Goal: Task Accomplishment & Management: Manage account settings

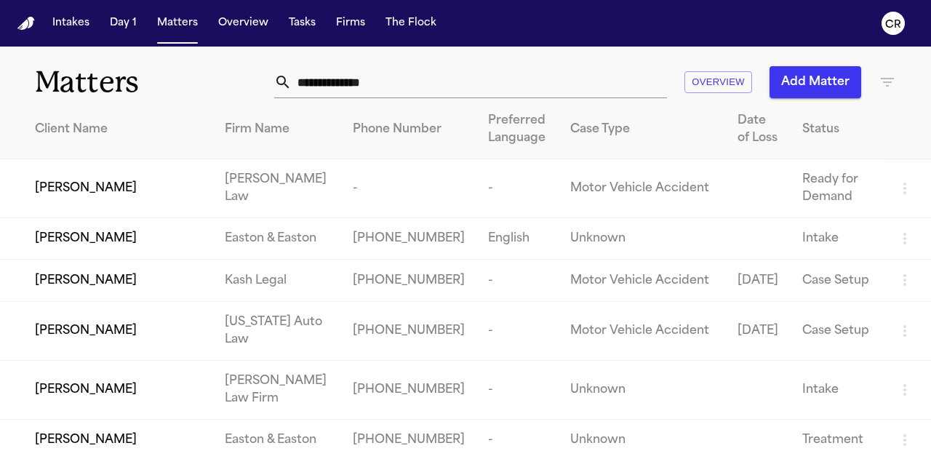
click at [537, 84] on input "text" at bounding box center [479, 82] width 375 height 32
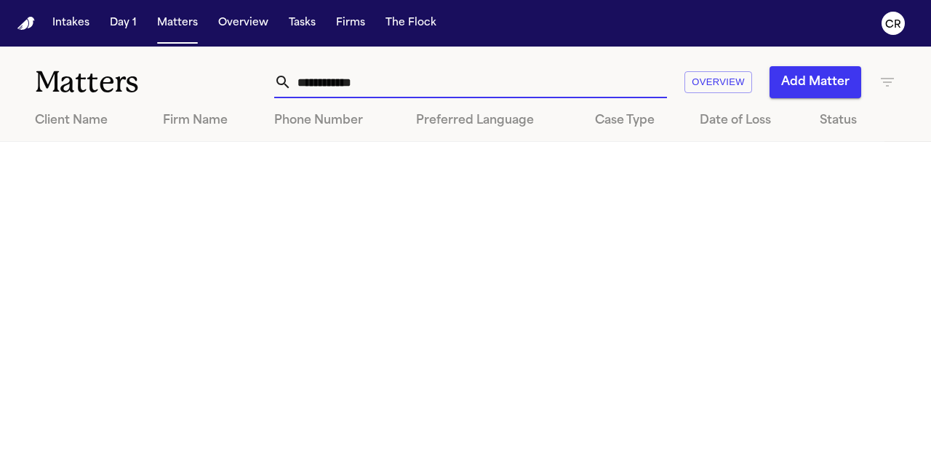
type input "**********"
click at [830, 84] on button "Add Matter" at bounding box center [815, 82] width 92 height 32
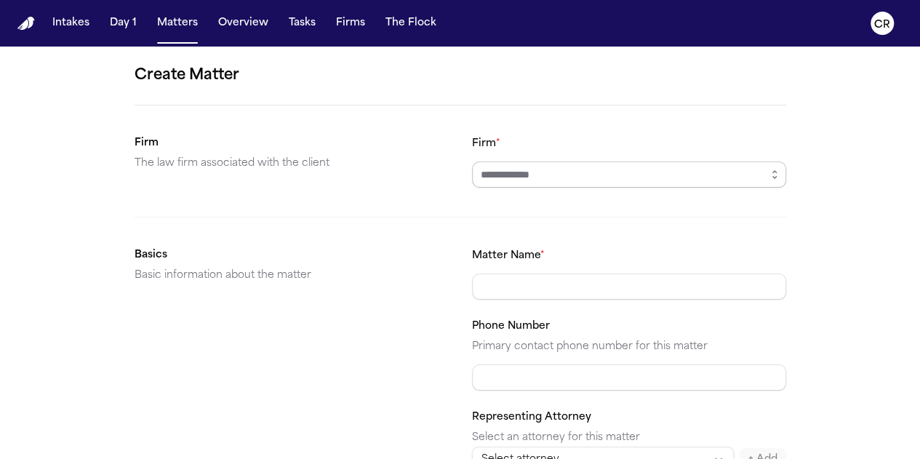
click at [633, 177] on input "Firm *" at bounding box center [629, 174] width 314 height 26
click at [777, 172] on icon "button" at bounding box center [775, 175] width 12 height 12
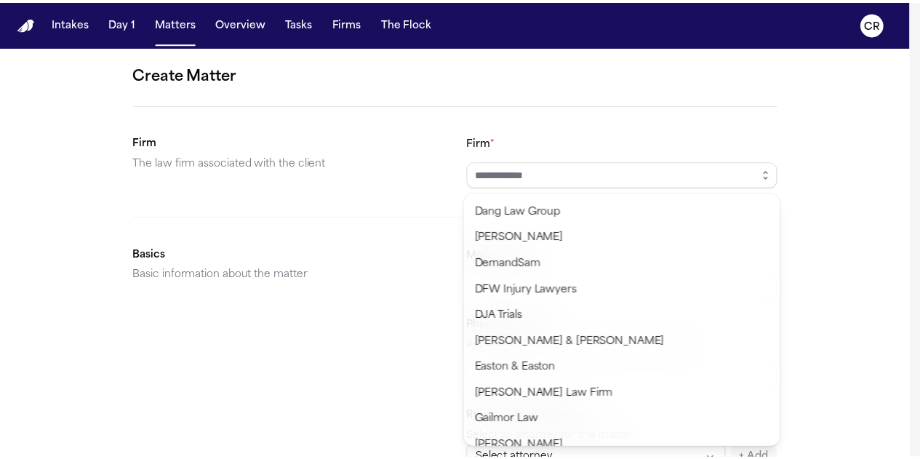
scroll to position [436, 0]
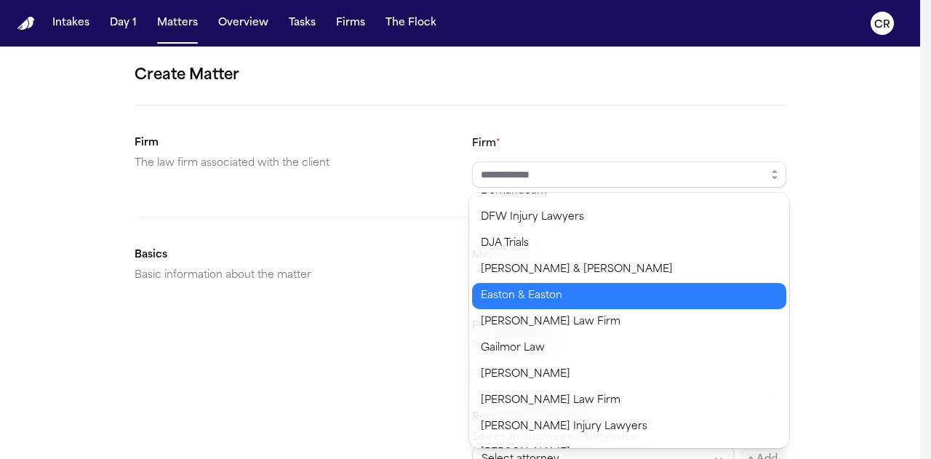
type input "**********"
click at [553, 299] on body "**********" at bounding box center [460, 229] width 920 height 459
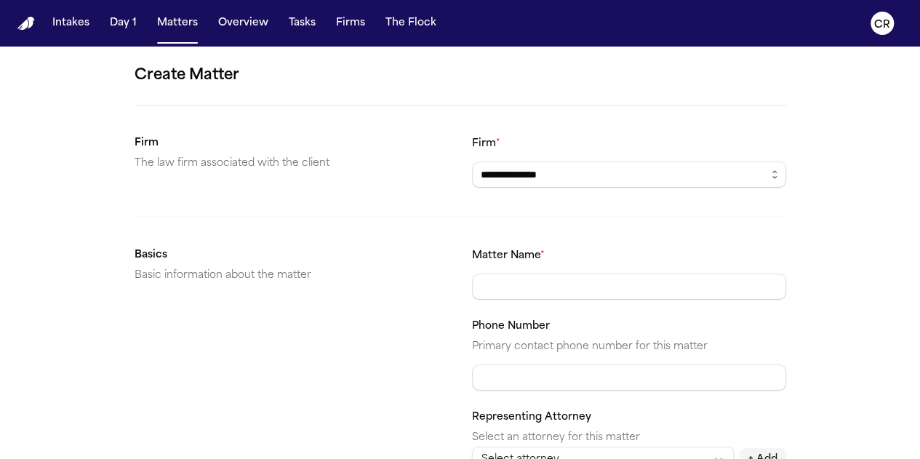
click at [543, 299] on div "Matter Name * Phone Number Primary contact phone number for this matter Represe…" at bounding box center [629, 360] width 314 height 226
click at [539, 292] on input "Matter Name *" at bounding box center [629, 286] width 314 height 26
type input "**********"
click at [556, 369] on input "Phone Number" at bounding box center [629, 377] width 314 height 26
paste input "**********"
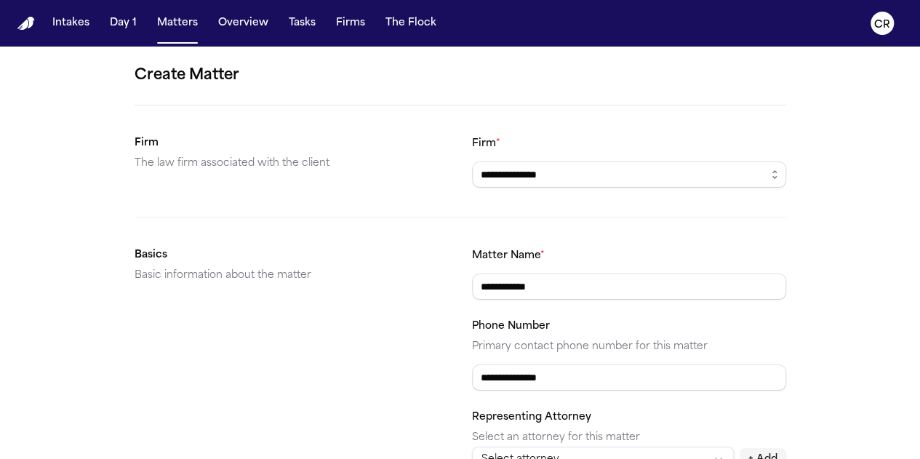
type input "**********"
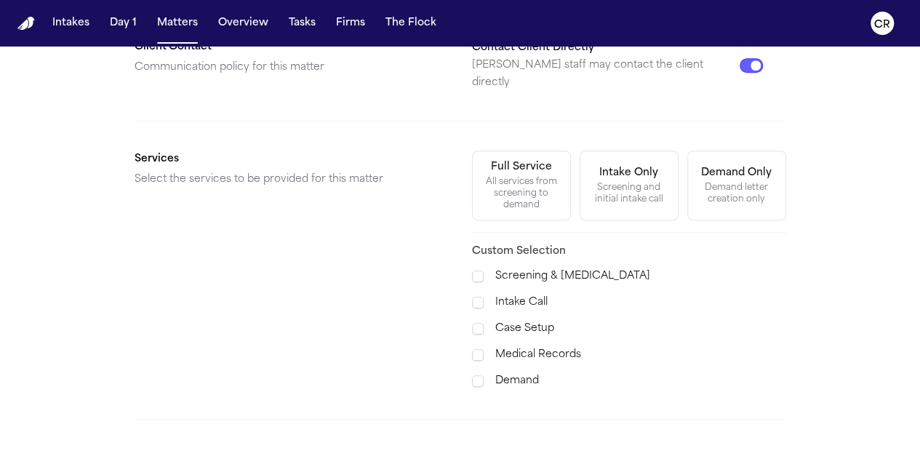
scroll to position [509, 0]
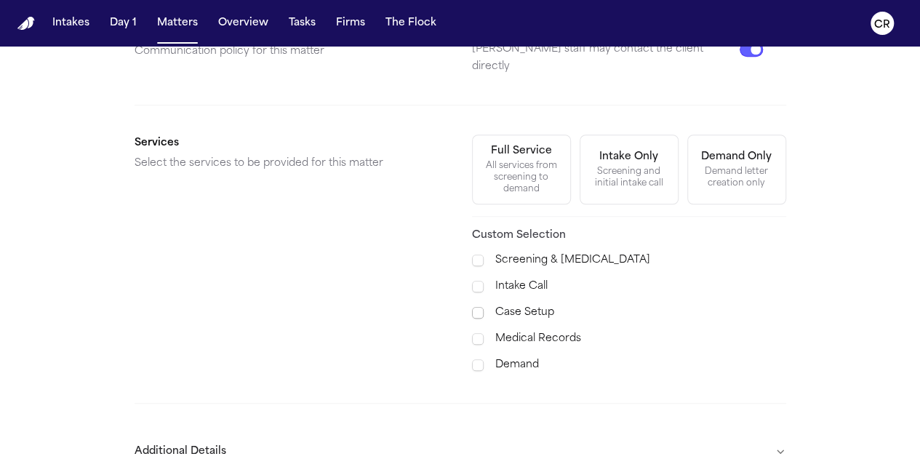
click at [474, 307] on span at bounding box center [478, 313] width 12 height 12
click at [479, 333] on span at bounding box center [478, 339] width 12 height 12
click at [704, 308] on div "Screening & [MEDICAL_DATA] Intake Call Case Setup Medical Records Demand" at bounding box center [629, 313] width 314 height 122
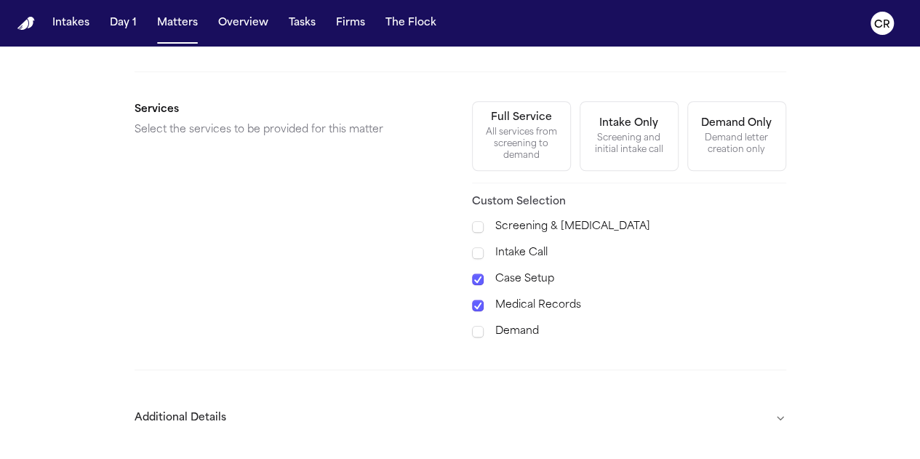
scroll to position [573, 0]
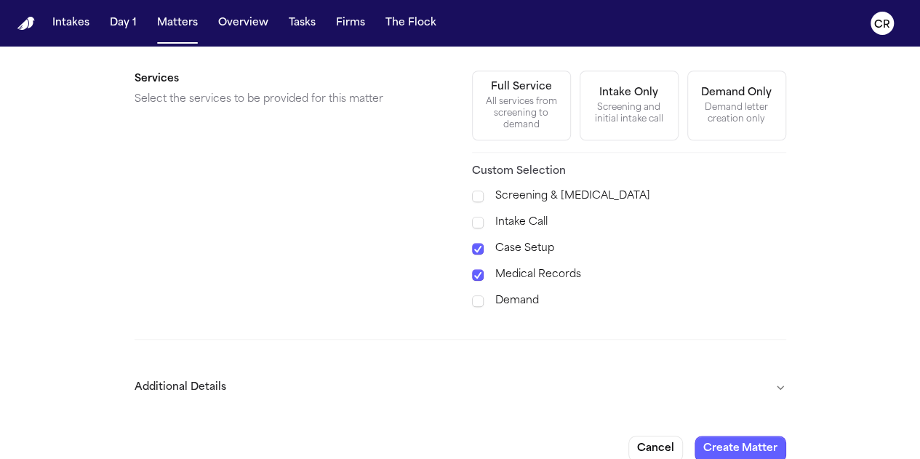
click at [538, 377] on button "Additional Details" at bounding box center [461, 388] width 652 height 38
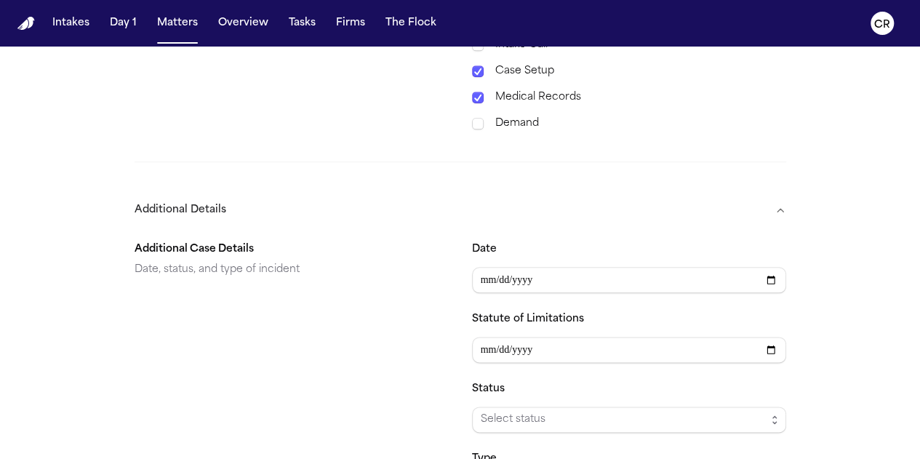
scroll to position [791, 0]
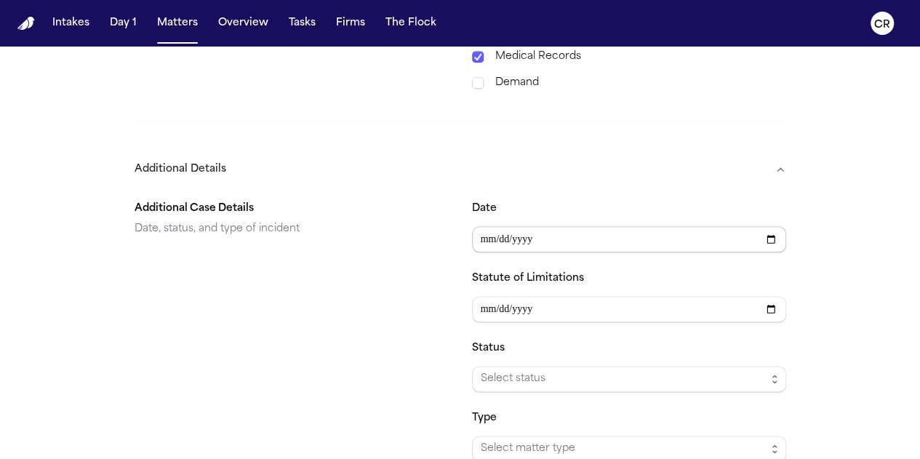
click at [769, 226] on input "Date" at bounding box center [629, 239] width 314 height 26
type input "**********"
click at [563, 370] on span "Select status" at bounding box center [623, 378] width 285 height 17
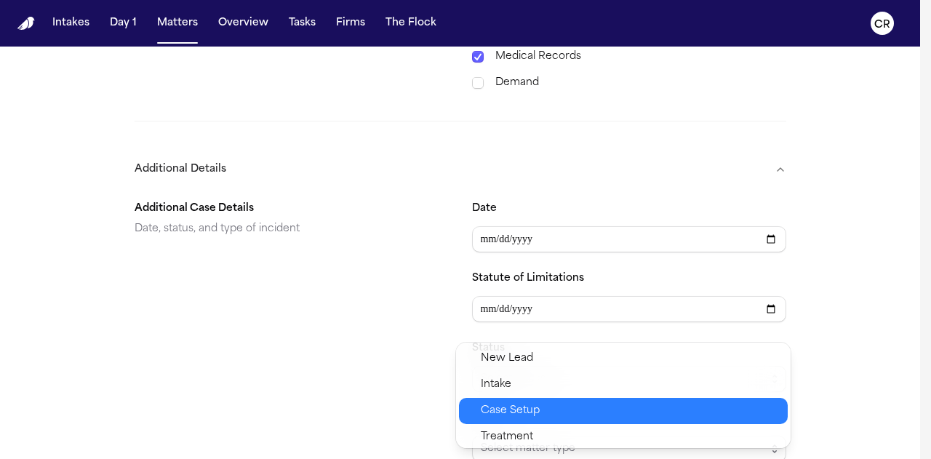
click at [520, 408] on span "Case Setup" at bounding box center [510, 410] width 59 height 17
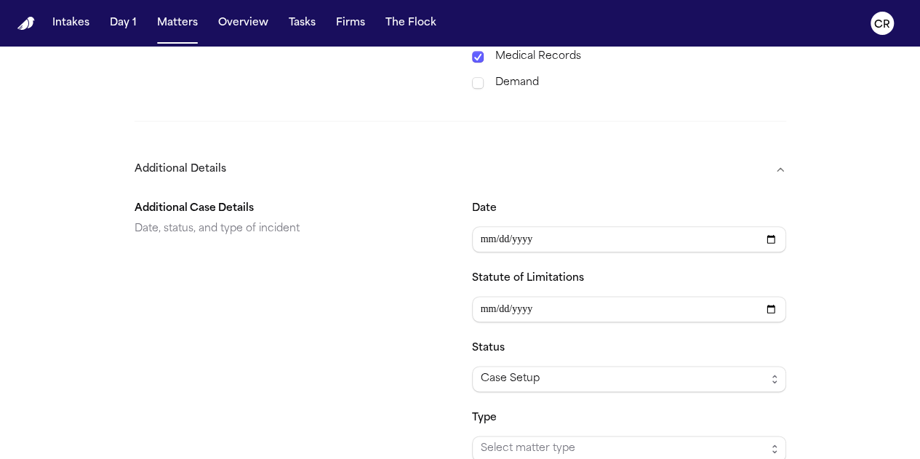
click at [409, 327] on div "Additional Case Details Date, status, and type of incident" at bounding box center [292, 331] width 314 height 262
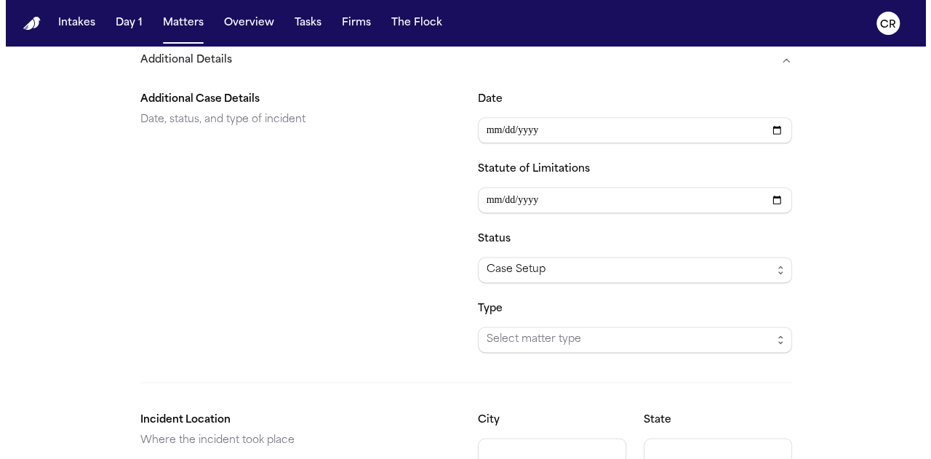
scroll to position [967, 0]
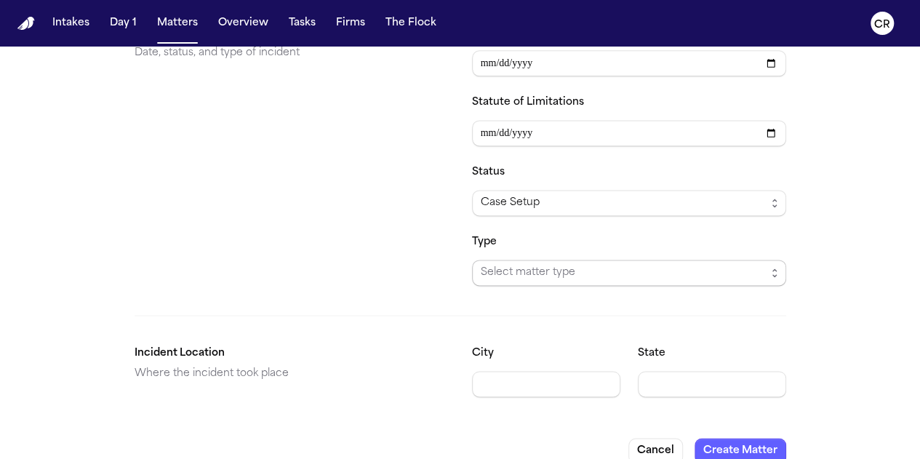
click at [591, 264] on span "Select matter type" at bounding box center [623, 272] width 285 height 17
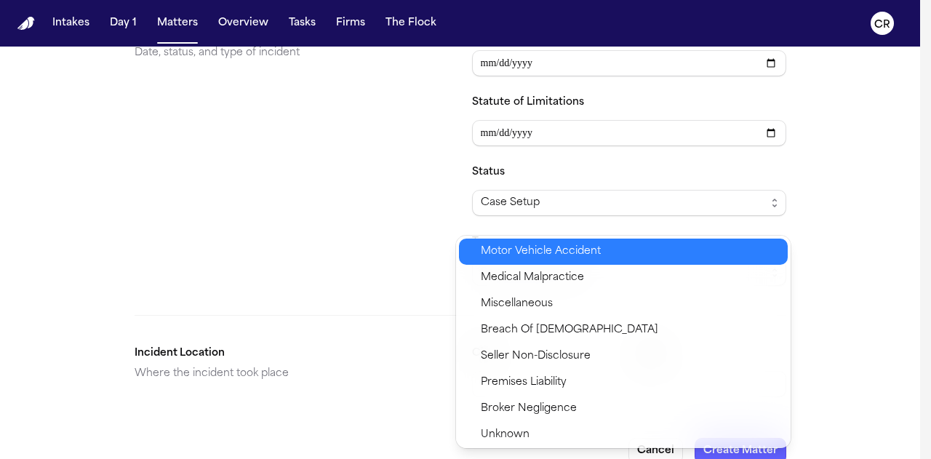
click at [563, 251] on span "Motor Vehicle Accident" at bounding box center [541, 251] width 120 height 17
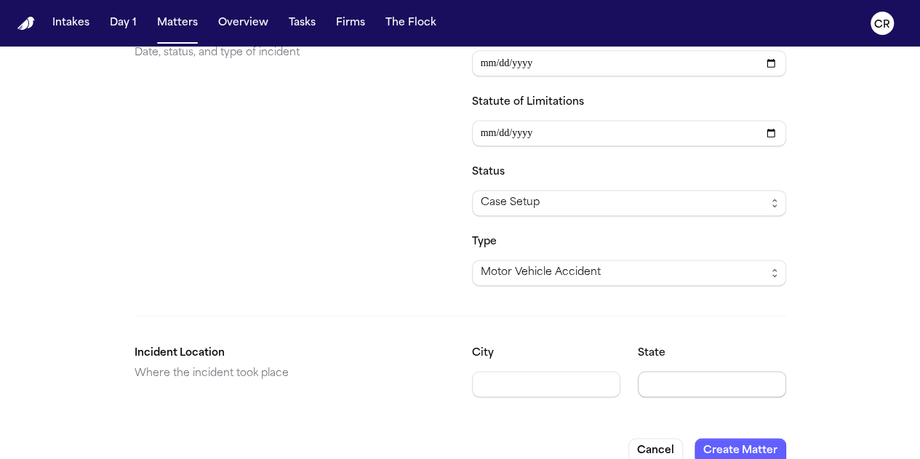
click at [684, 371] on input "State" at bounding box center [712, 384] width 148 height 26
type input "**"
click at [761, 438] on button "Create Matter" at bounding box center [741, 451] width 92 height 26
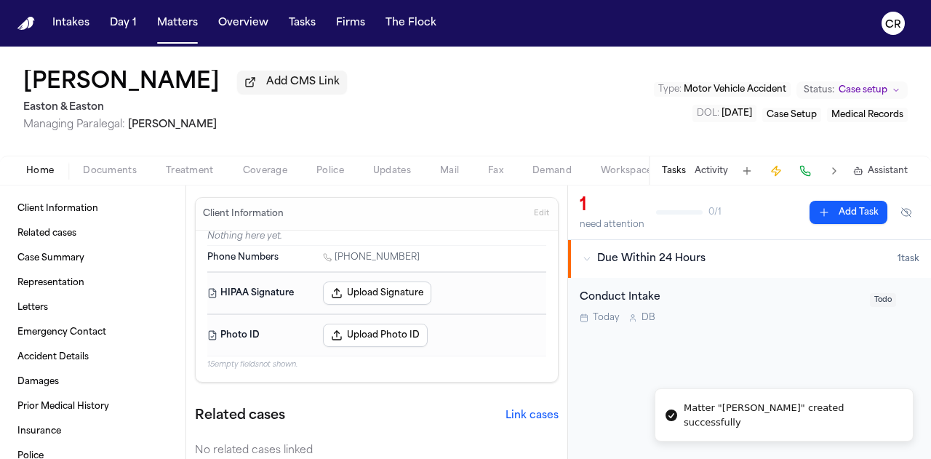
click at [127, 167] on span "Documents" at bounding box center [110, 171] width 54 height 12
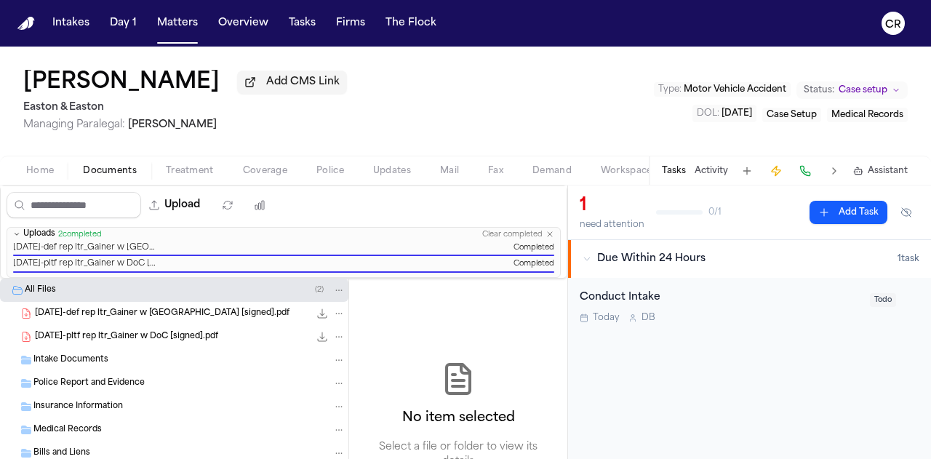
click at [17, 21] on img "Home" at bounding box center [25, 24] width 17 height 14
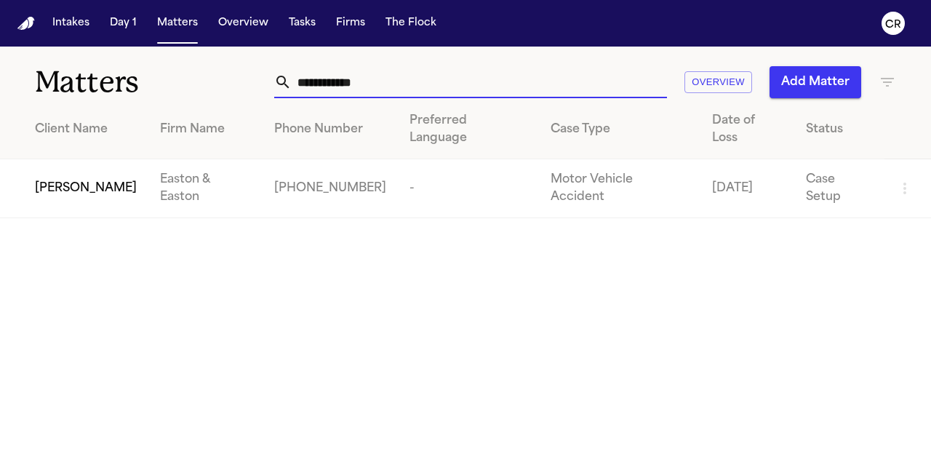
drag, startPoint x: 427, startPoint y: 84, endPoint x: 97, endPoint y: 50, distance: 331.2
click at [107, 53] on div "**********" at bounding box center [465, 74] width 931 height 54
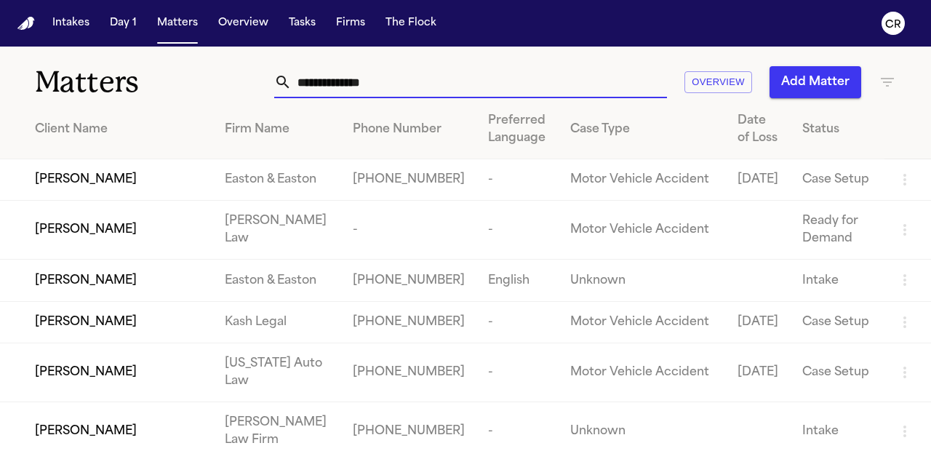
click at [396, 81] on input "text" at bounding box center [479, 82] width 375 height 32
click at [428, 86] on input "text" at bounding box center [479, 82] width 375 height 32
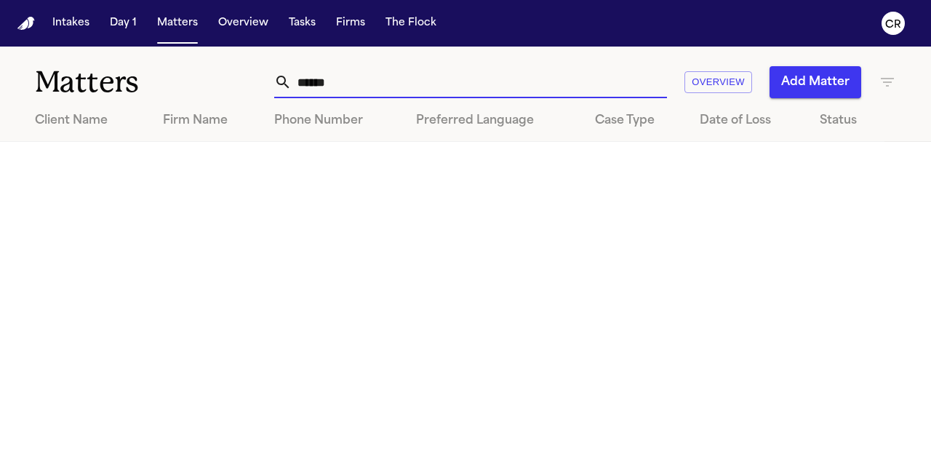
type input "******"
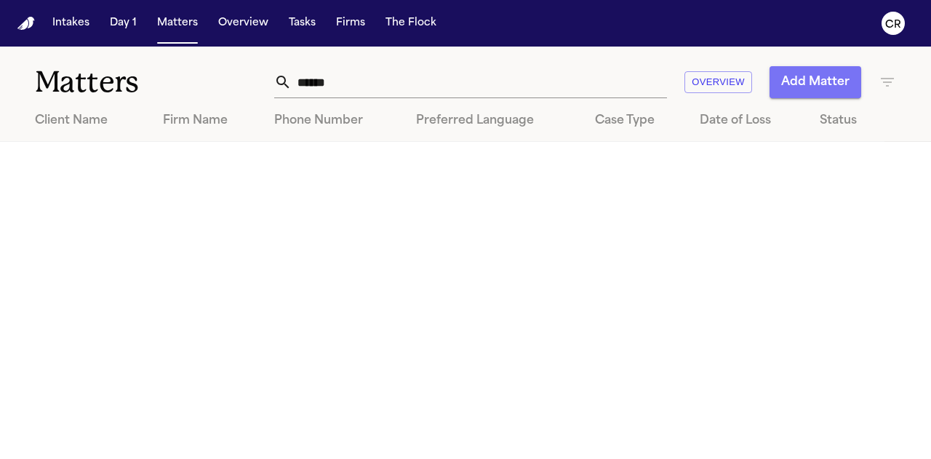
click at [800, 89] on button "Add Matter" at bounding box center [815, 82] width 92 height 32
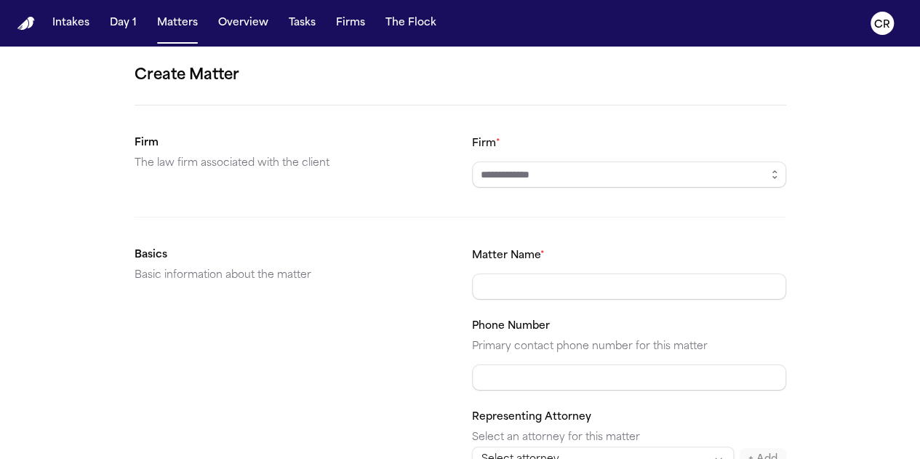
click at [728, 169] on input "Firm *" at bounding box center [629, 174] width 314 height 26
click at [775, 177] on icon "button" at bounding box center [775, 175] width 12 height 12
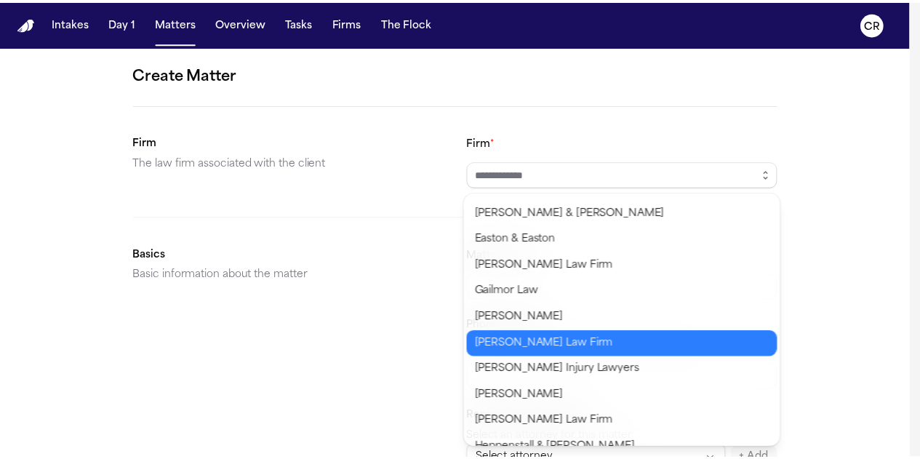
scroll to position [509, 0]
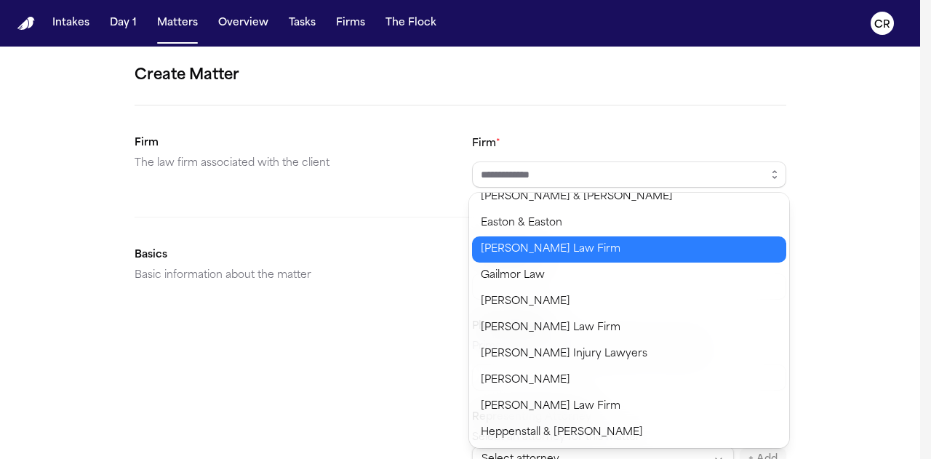
type input "**********"
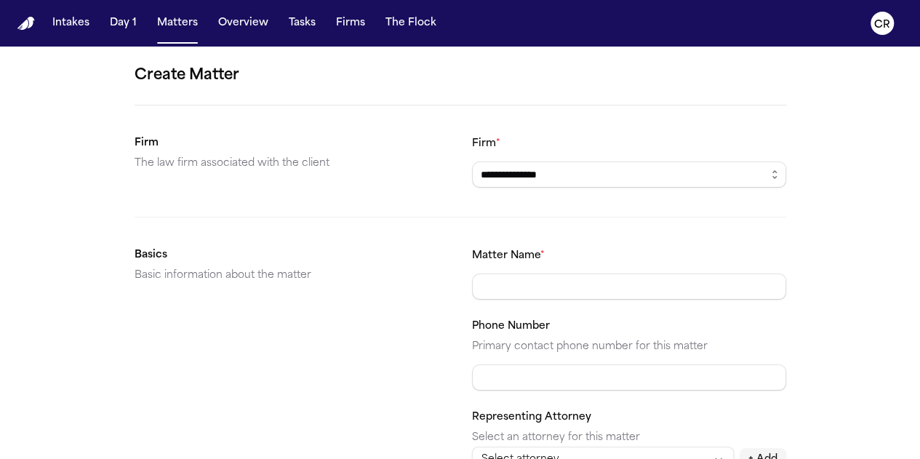
click at [543, 233] on body "**********" at bounding box center [460, 229] width 920 height 459
click at [547, 279] on input "Matter Name *" at bounding box center [629, 286] width 314 height 26
click at [569, 276] on input "Matter Name *" at bounding box center [629, 286] width 314 height 26
type input "**********"
click at [556, 375] on input "Phone Number" at bounding box center [629, 377] width 314 height 26
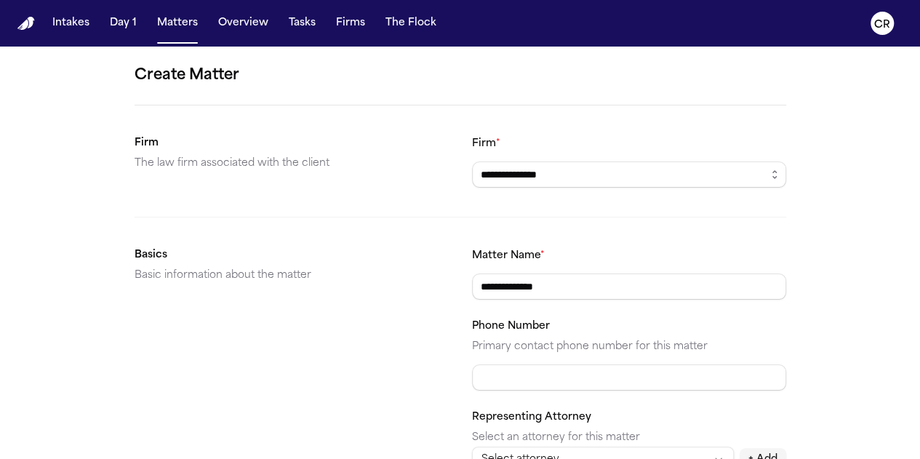
paste input "**********"
type input "**********"
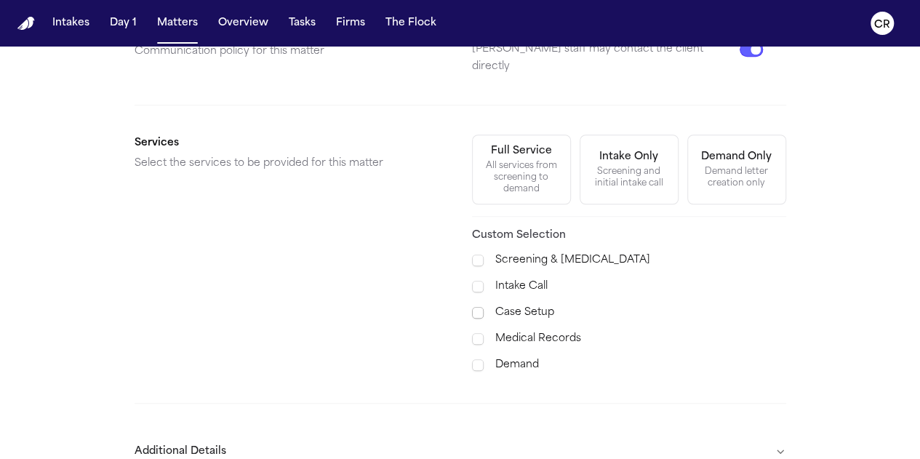
click at [476, 307] on span at bounding box center [478, 313] width 12 height 12
drag, startPoint x: 473, startPoint y: 315, endPoint x: 502, endPoint y: 320, distance: 29.5
click at [473, 333] on span at bounding box center [478, 339] width 12 height 12
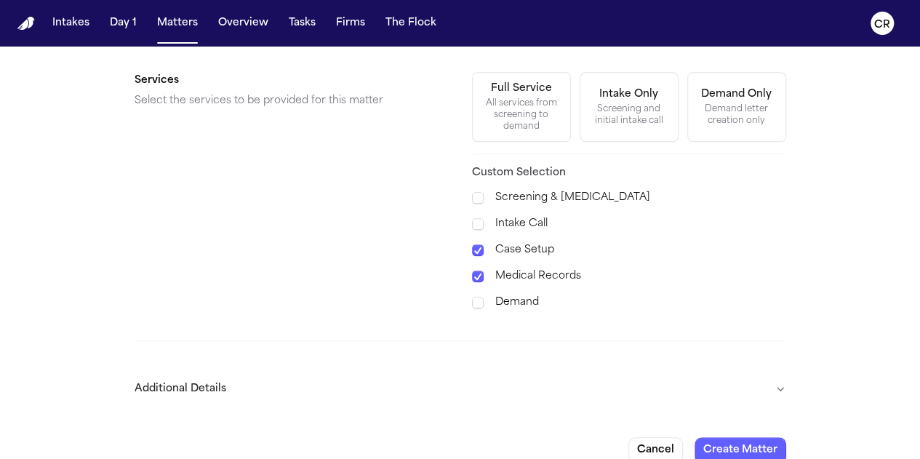
scroll to position [573, 0]
click at [633, 369] on button "Additional Details" at bounding box center [461, 388] width 652 height 38
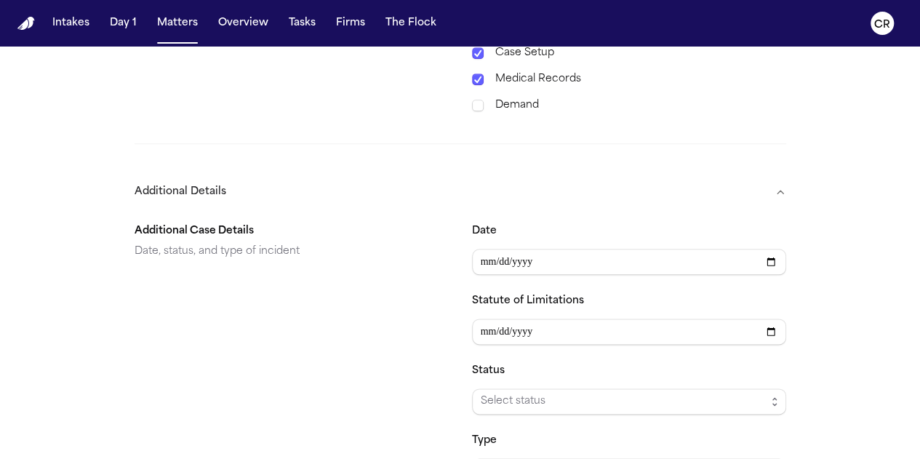
scroll to position [791, 0]
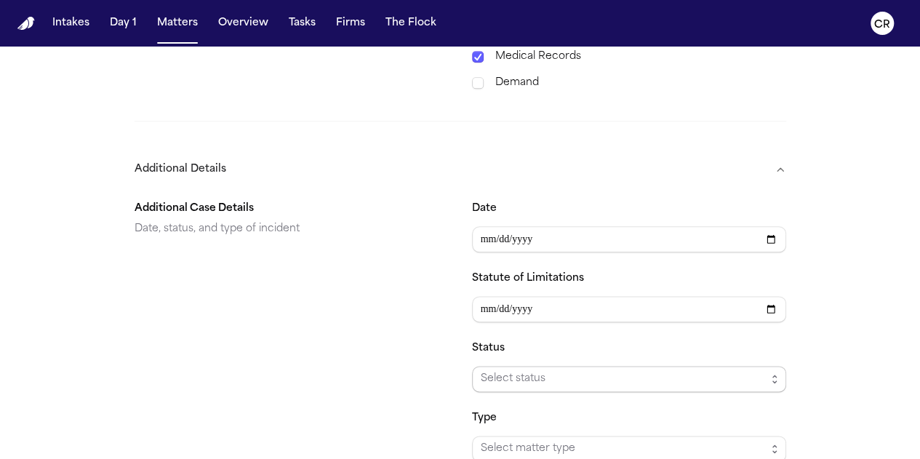
click at [720, 370] on span "Select status" at bounding box center [623, 378] width 285 height 17
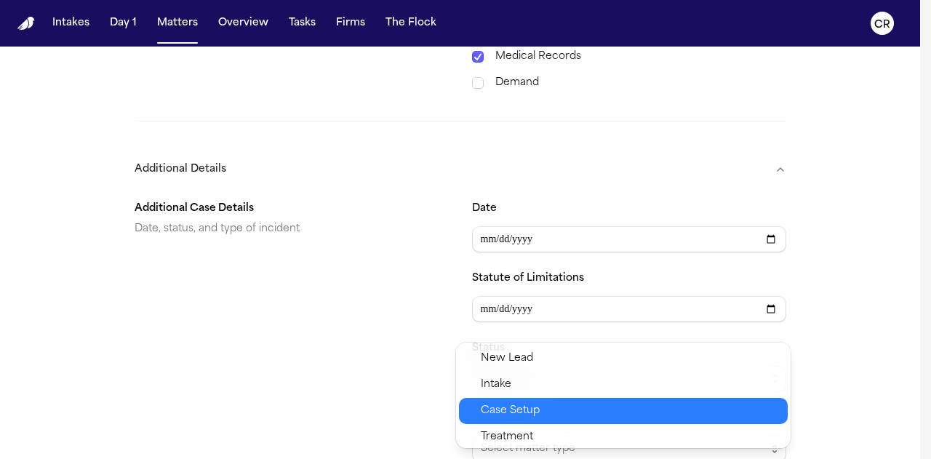
click at [525, 412] on span "Case Setup" at bounding box center [510, 410] width 59 height 17
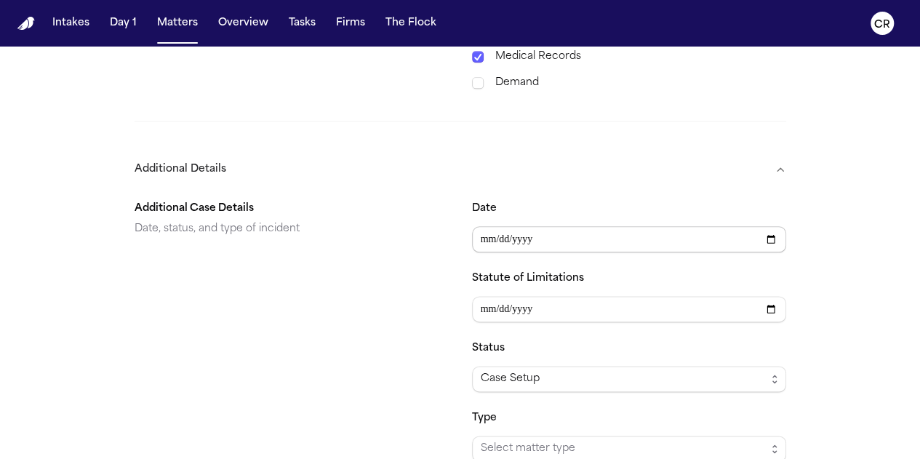
click at [646, 226] on input "Date" at bounding box center [629, 239] width 314 height 26
click at [767, 226] on input "Date" at bounding box center [629, 239] width 314 height 26
type input "**********"
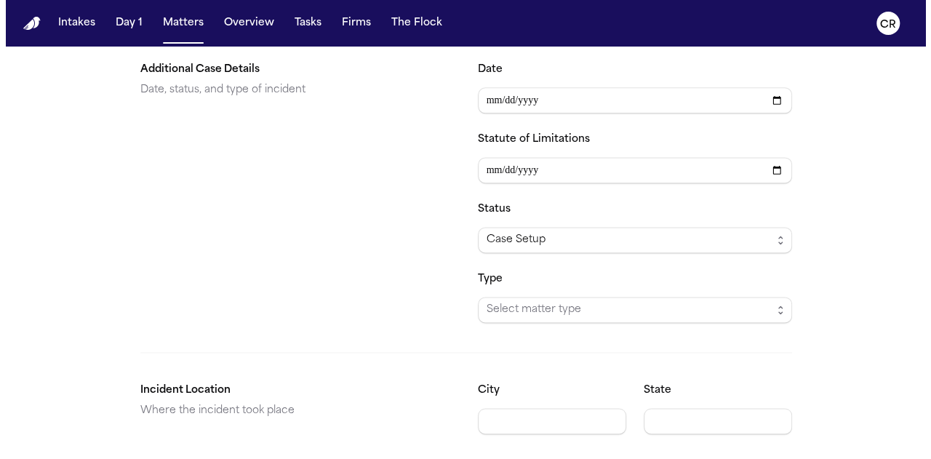
scroll to position [967, 0]
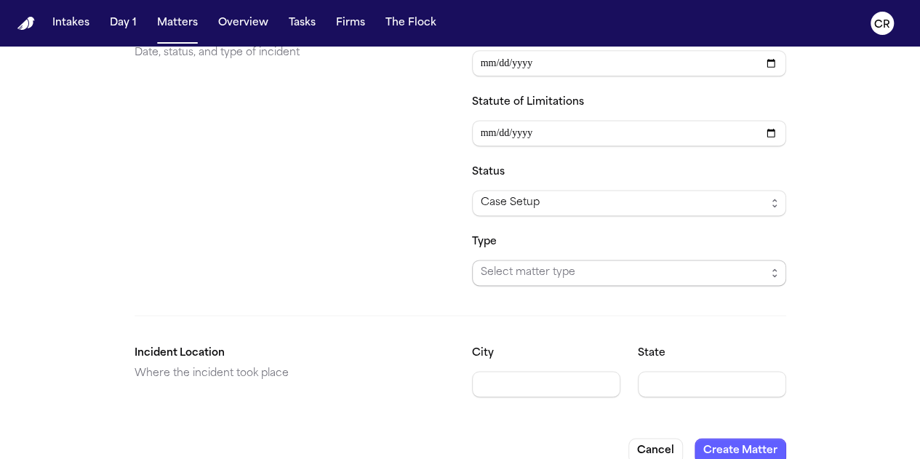
click at [557, 264] on span "Select matter type" at bounding box center [623, 272] width 285 height 17
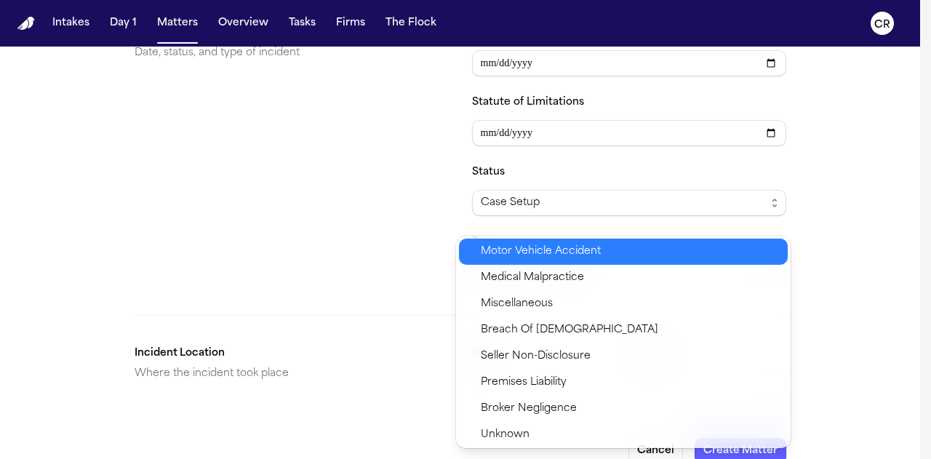
click at [557, 239] on div "Motor Vehicle Accident" at bounding box center [623, 252] width 329 height 26
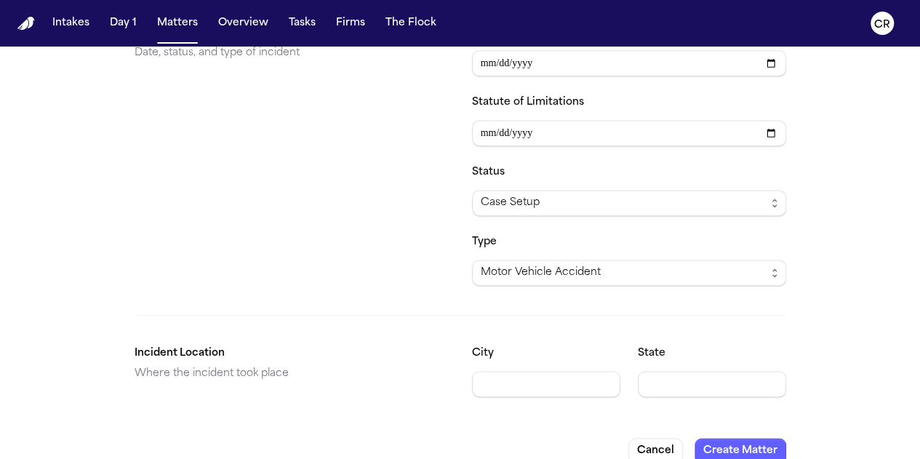
drag, startPoint x: 855, startPoint y: 322, endPoint x: 810, endPoint y: 335, distance: 47.0
click at [724, 371] on input "State" at bounding box center [712, 384] width 148 height 26
type input "**"
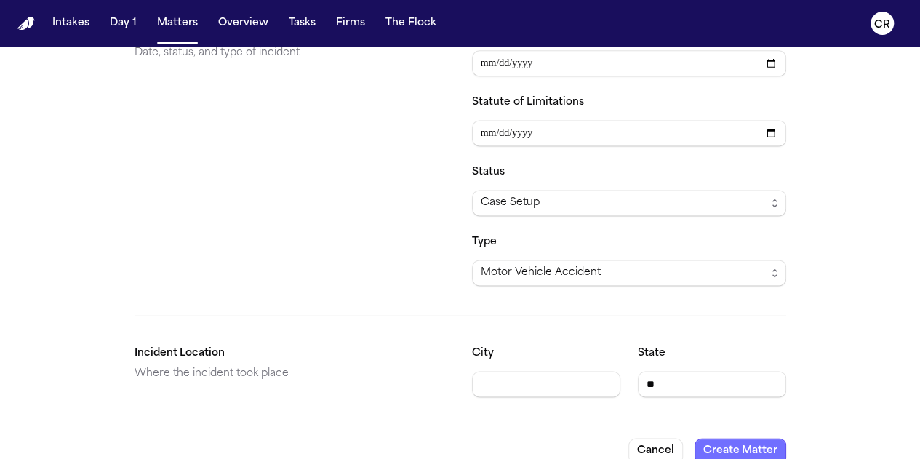
click at [740, 438] on button "Create Matter" at bounding box center [741, 451] width 92 height 26
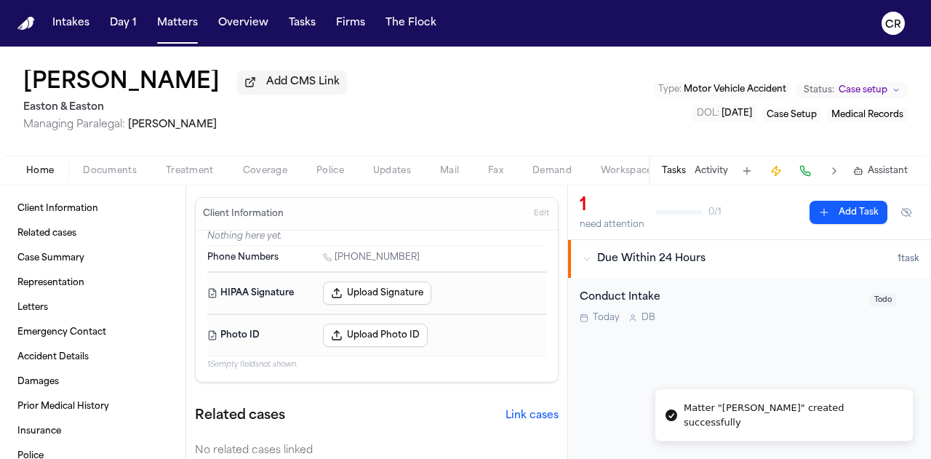
click at [119, 169] on span "Documents" at bounding box center [110, 171] width 54 height 12
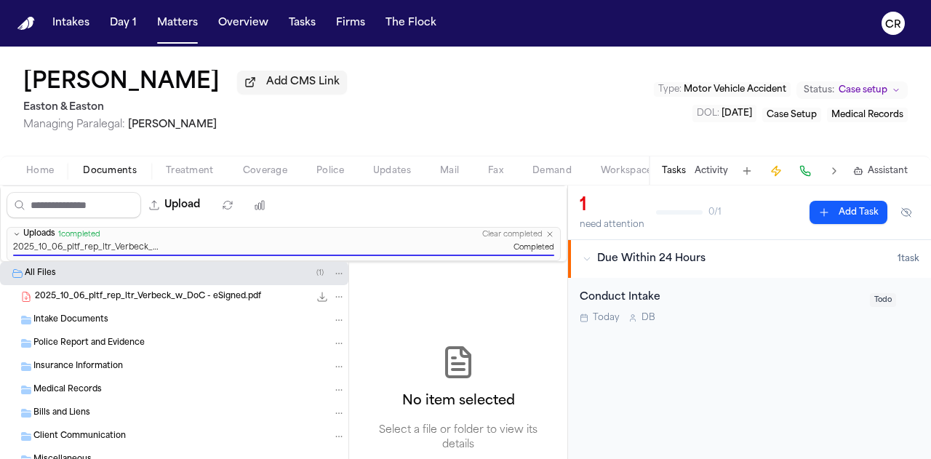
click at [22, 27] on img "Home" at bounding box center [25, 24] width 17 height 14
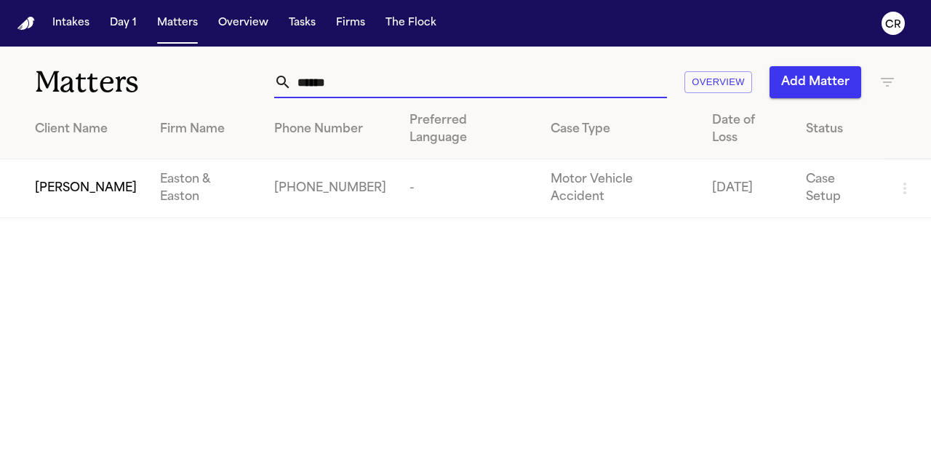
drag, startPoint x: 368, startPoint y: 78, endPoint x: 88, endPoint y: 60, distance: 280.5
click at [111, 63] on div "Matters ****** Overview Add Matter" at bounding box center [465, 74] width 931 height 54
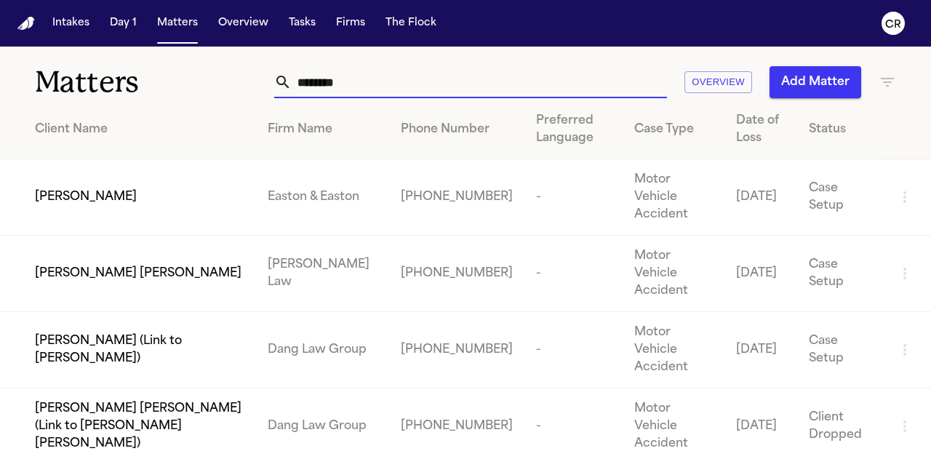
type input "********"
click at [193, 196] on div "[PERSON_NAME]" at bounding box center [139, 196] width 209 height 17
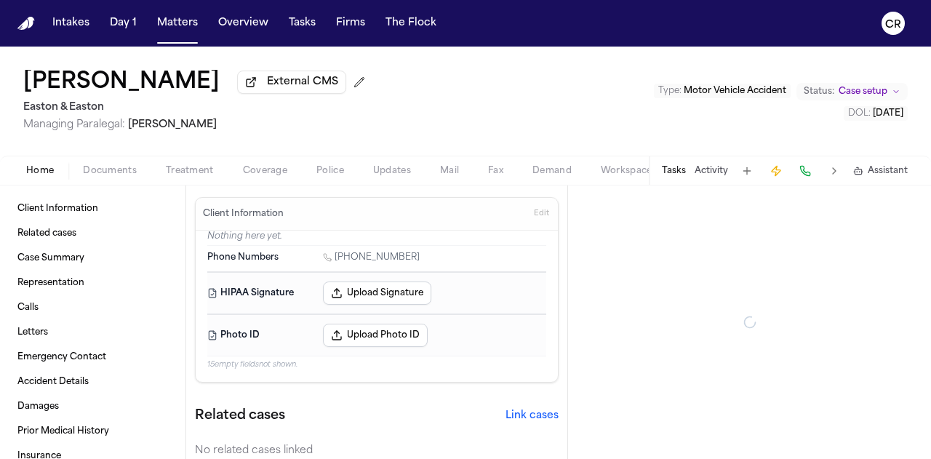
click at [112, 169] on span "Documents" at bounding box center [110, 171] width 54 height 12
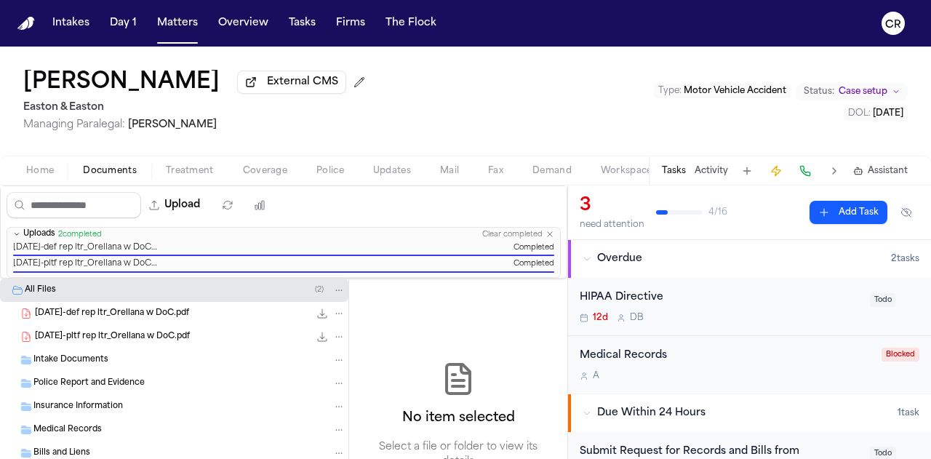
click at [878, 298] on span "Todo" at bounding box center [883, 300] width 26 height 14
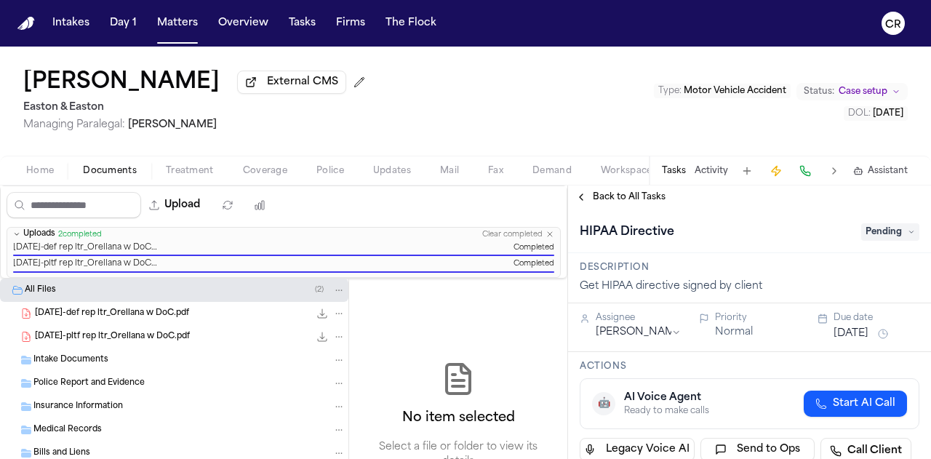
click at [881, 231] on span "Pending" at bounding box center [890, 231] width 58 height 17
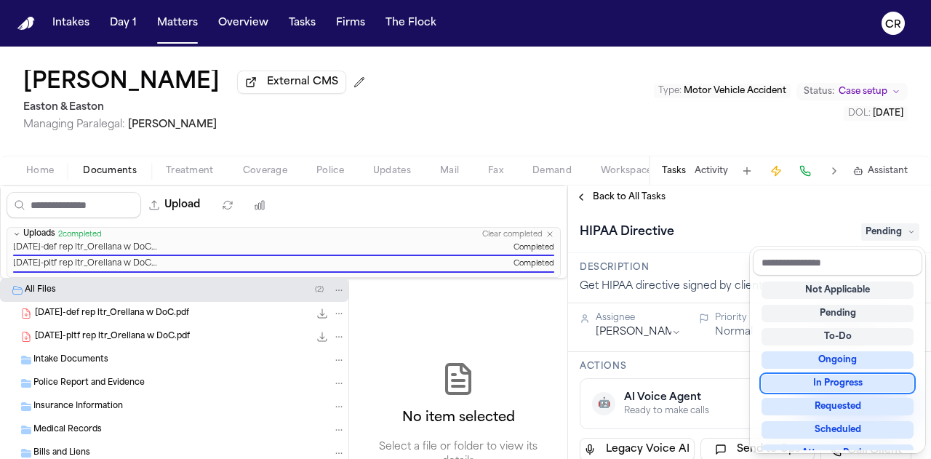
scroll to position [218, 0]
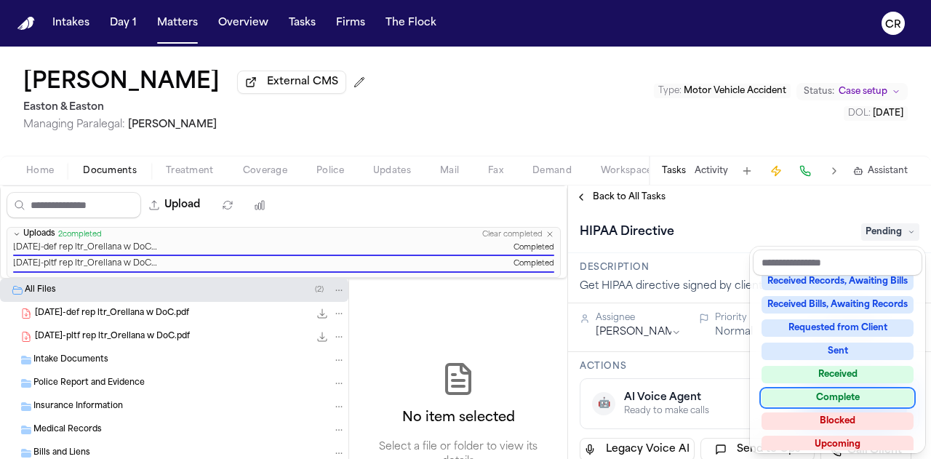
click at [847, 391] on div "Complete" at bounding box center [837, 397] width 152 height 17
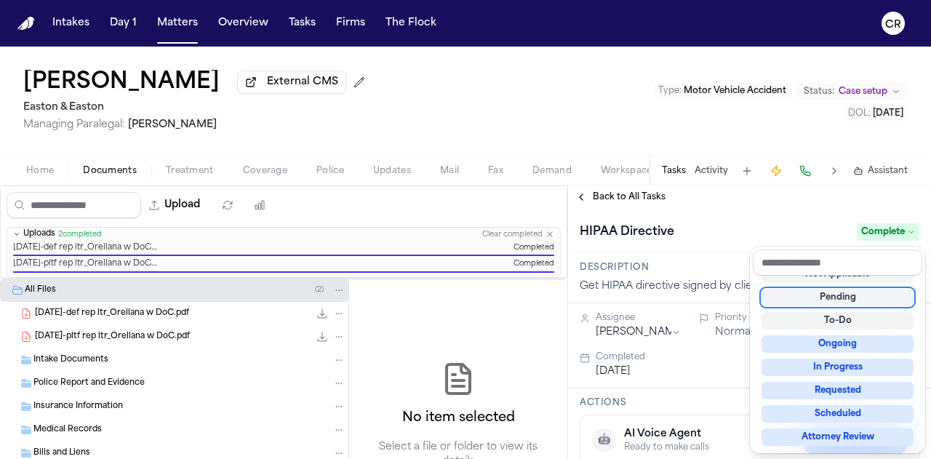
click at [610, 105] on div "[PERSON_NAME] External CMS Easton & Easton Managing Paralegal: [PERSON_NAME] Ty…" at bounding box center [465, 253] width 931 height 412
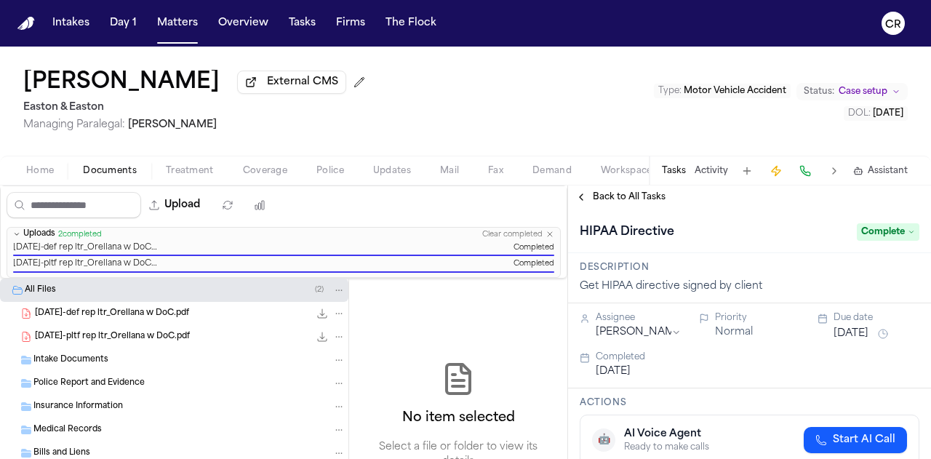
click at [605, 196] on span "Back to All Tasks" at bounding box center [629, 197] width 73 height 12
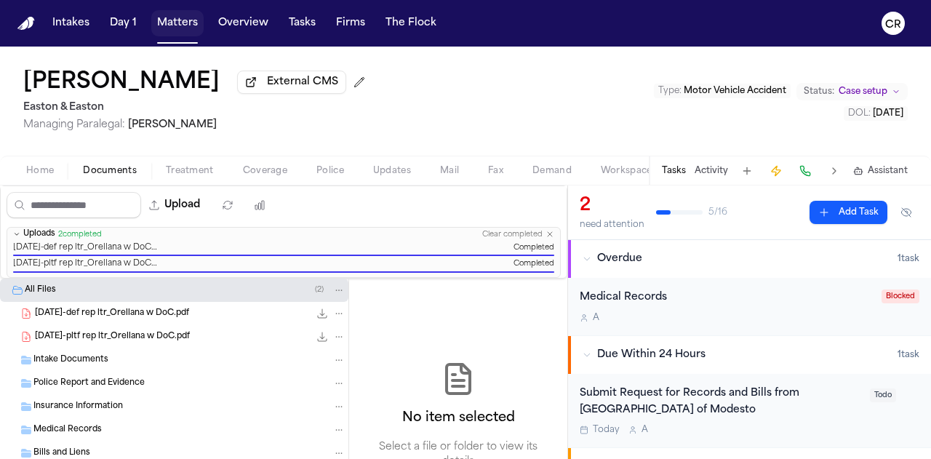
click at [170, 31] on button "Matters" at bounding box center [177, 23] width 52 height 26
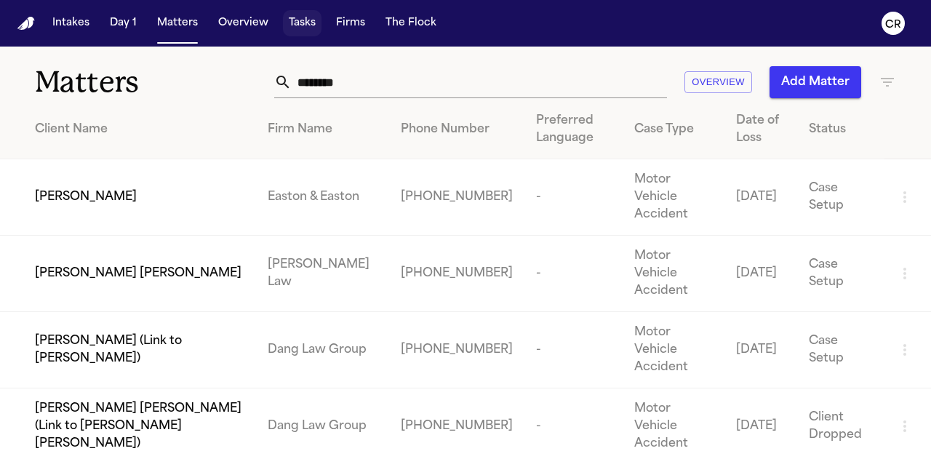
click at [300, 25] on button "Tasks" at bounding box center [302, 23] width 39 height 26
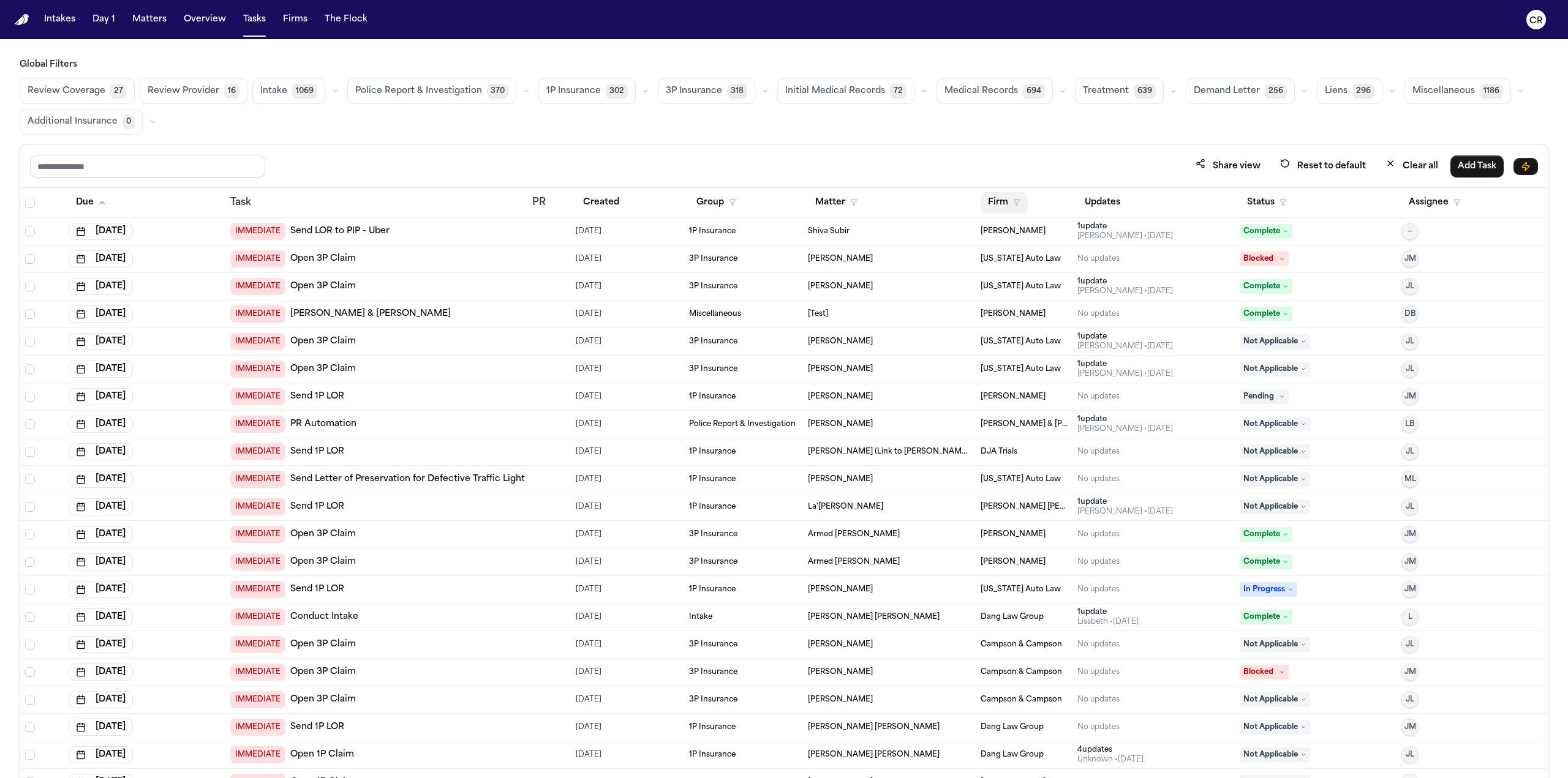
click at [783, 200] on polygon "button" at bounding box center [1016, 203] width 6 height 6
click at [783, 344] on div "Easton & Easton" at bounding box center [1065, 338] width 162 height 14
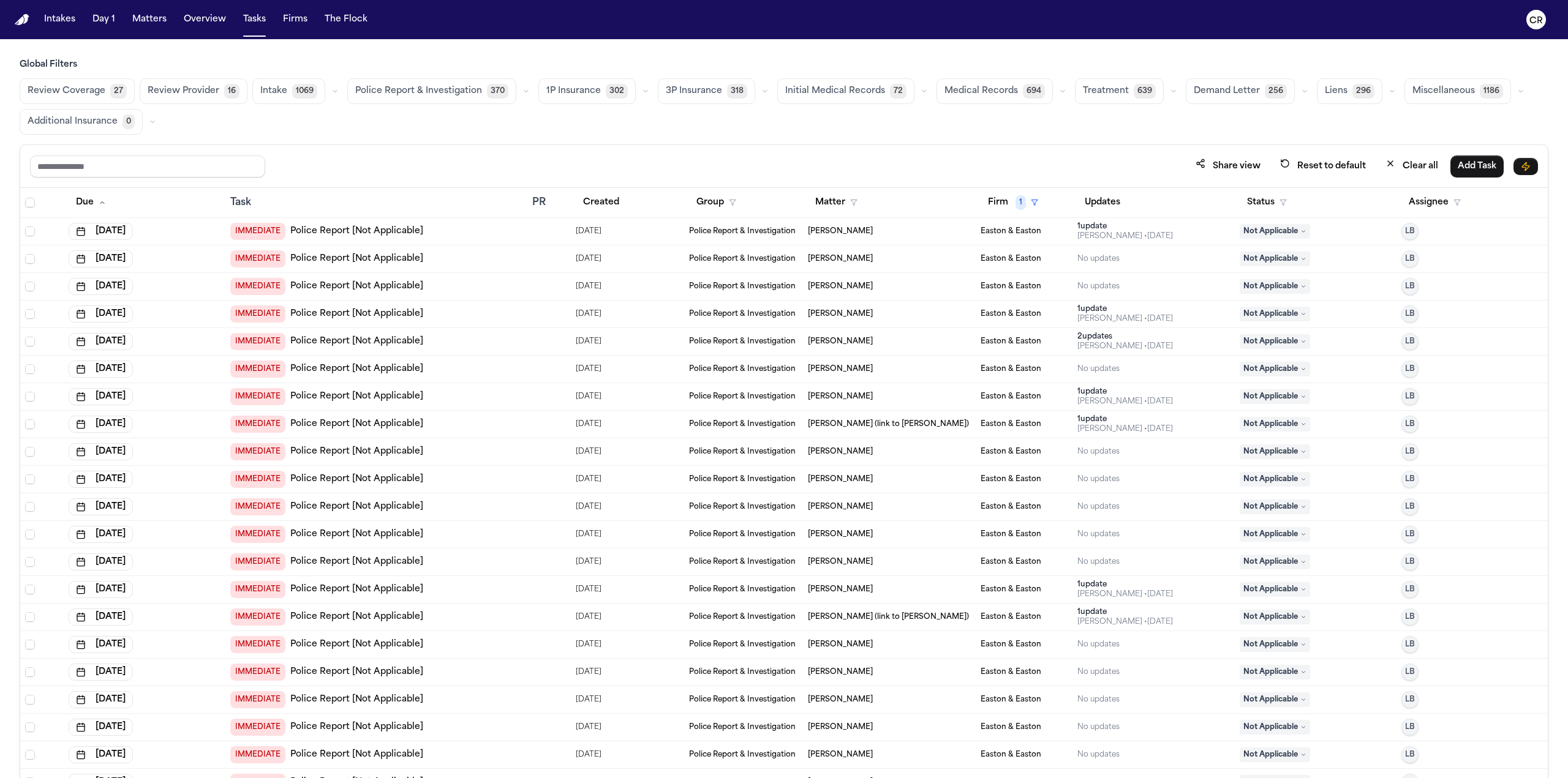
click at [269, 91] on span "Intake" at bounding box center [274, 91] width 27 height 13
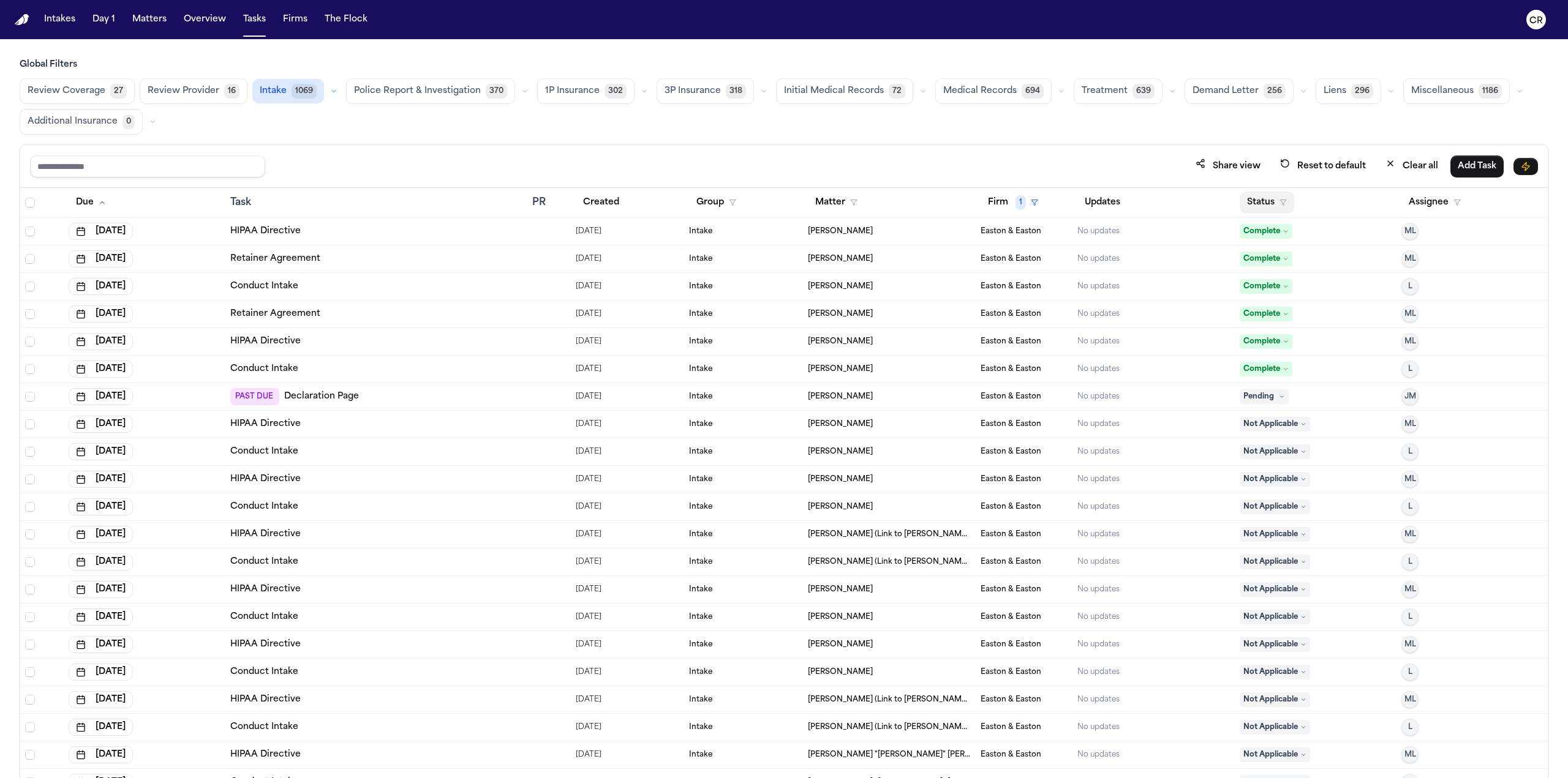
click at [783, 205] on button "Status" at bounding box center [1267, 203] width 55 height 22
click at [783, 273] on button "Active" at bounding box center [1256, 276] width 35 height 16
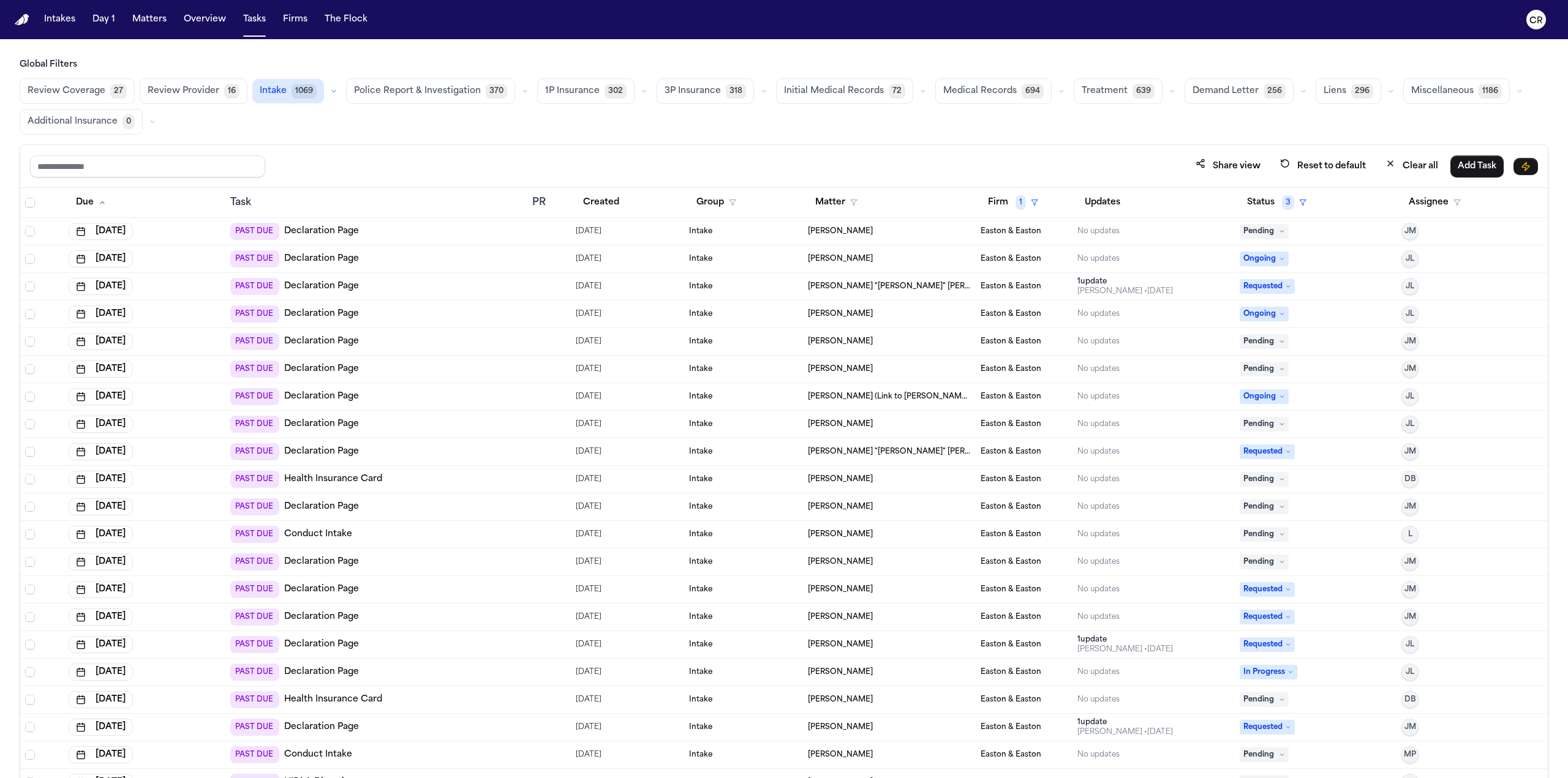
click at [242, 199] on div "Task" at bounding box center [376, 202] width 293 height 14
click at [783, 203] on icon "button" at bounding box center [1303, 202] width 8 height 8
click at [783, 153] on div "Share view Reset to default Clear all Add Task" at bounding box center [784, 166] width 1528 height 43
click at [129, 163] on input "text" at bounding box center [147, 167] width 235 height 22
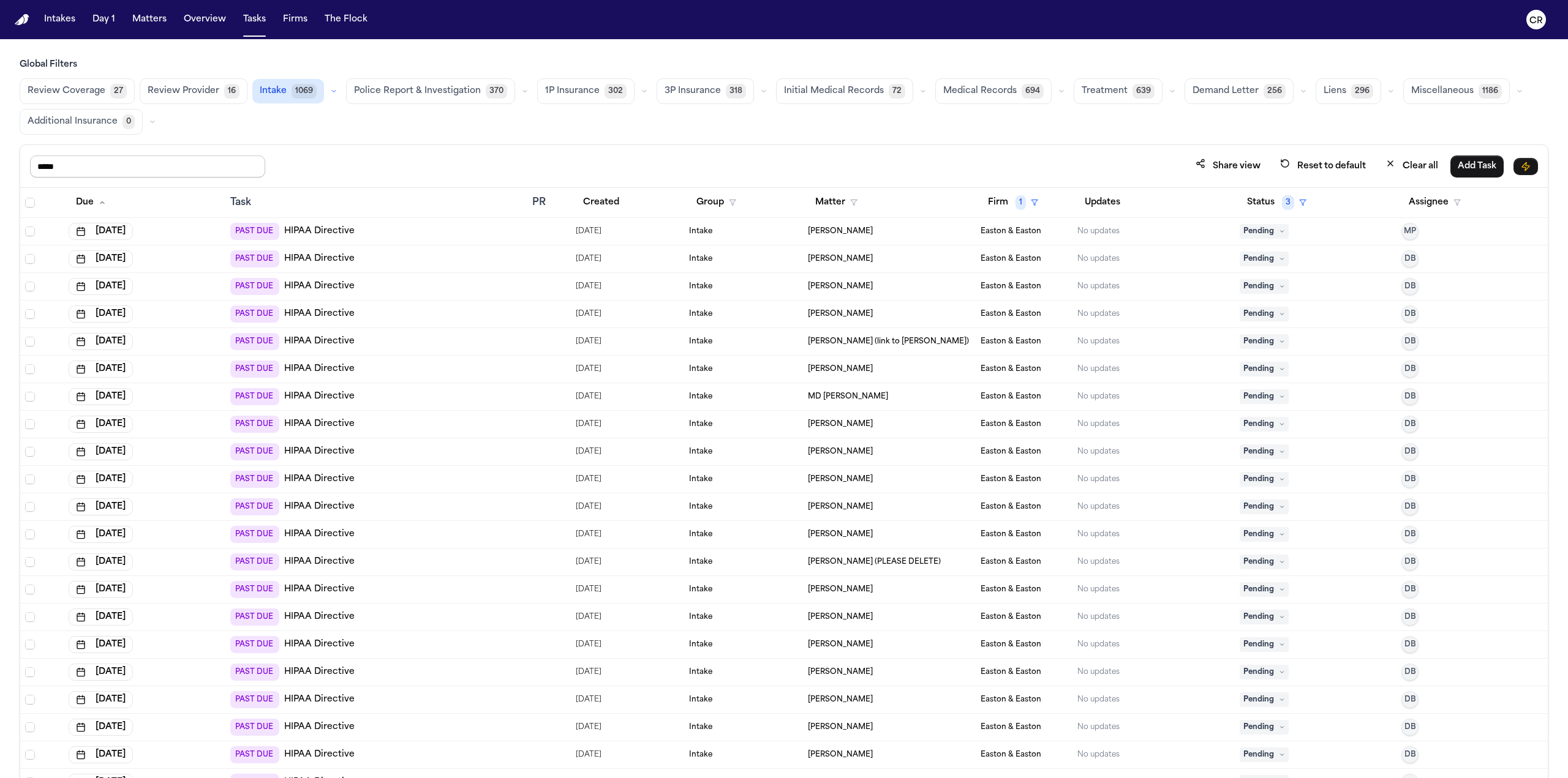
click at [77, 166] on input "*****" at bounding box center [147, 167] width 235 height 22
type input "*****"
click at [783, 123] on div "Review Coverage 27 Review Provider 16 Intake 1069 Police Report & Investigation…" at bounding box center [783, 106] width 1528 height 56
click at [29, 201] on span "Select all" at bounding box center [30, 203] width 10 height 10
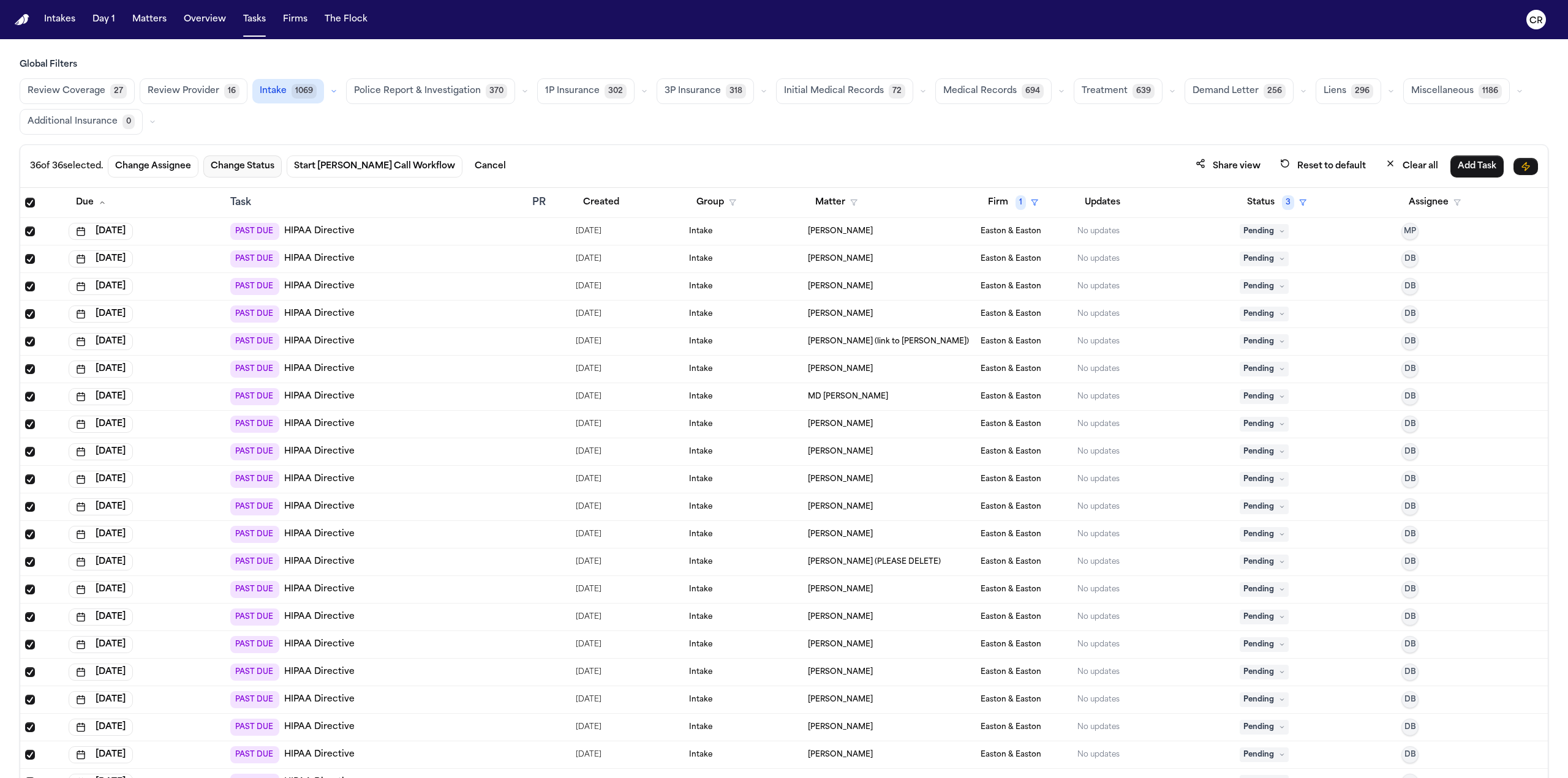
click at [259, 164] on button "Change Status" at bounding box center [242, 167] width 78 height 22
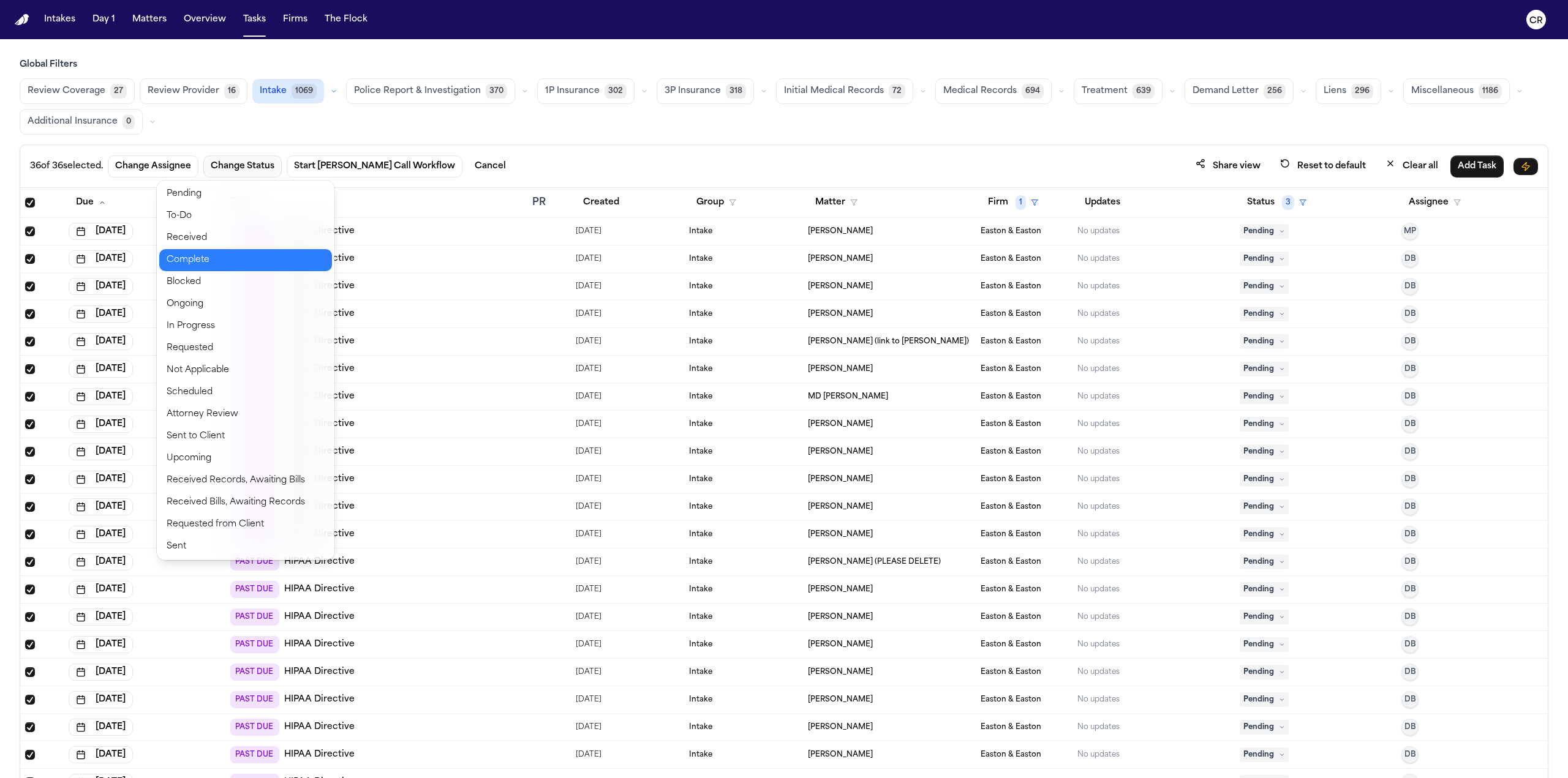
click at [222, 255] on button "Complete" at bounding box center [245, 260] width 173 height 22
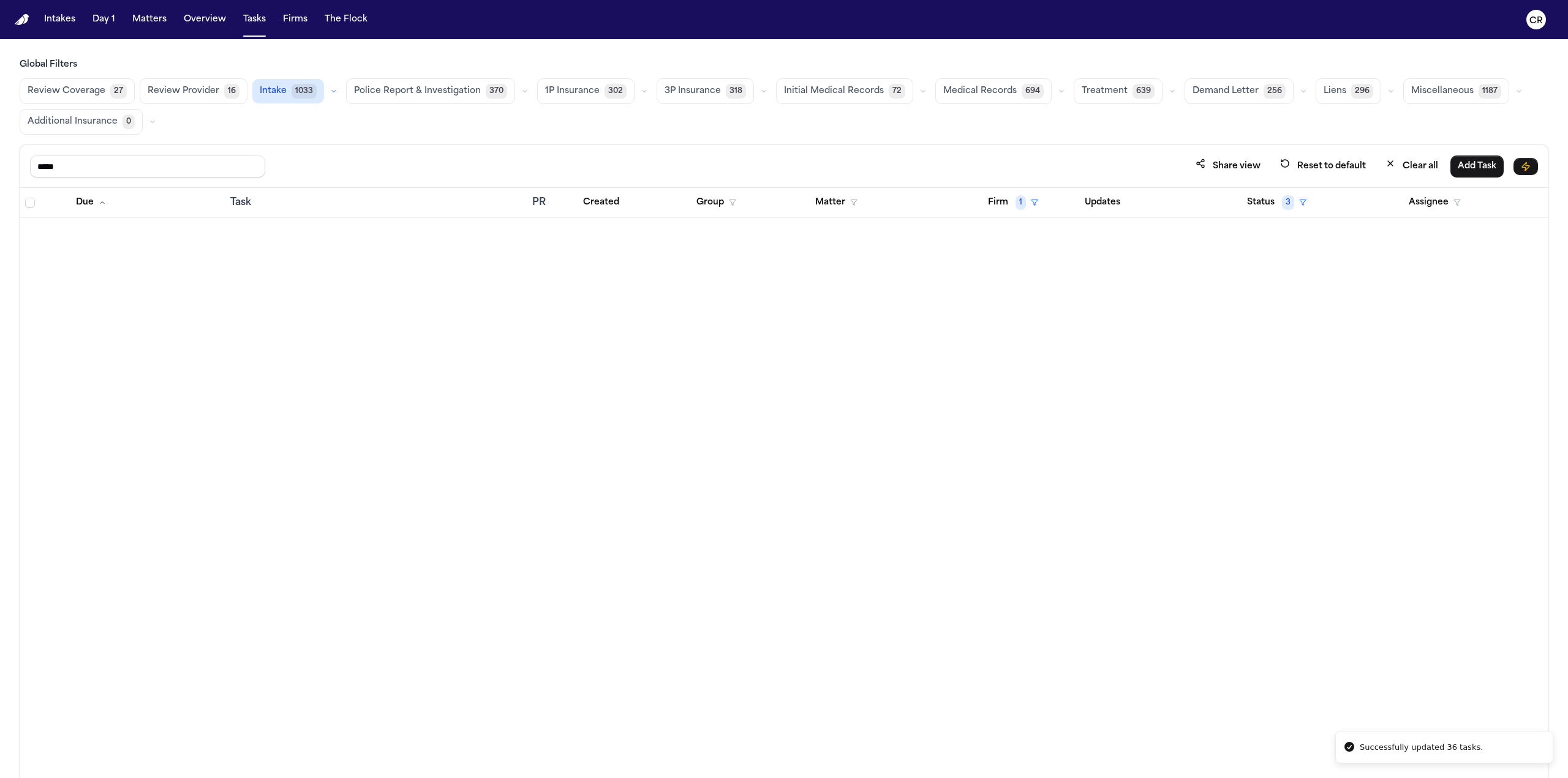
drag, startPoint x: 51, startPoint y: 167, endPoint x: 0, endPoint y: 161, distance: 51.4
click at [0, 161] on div "Global Filters Review Coverage 27 Review Provider 16 Intake 1033 Police Report …" at bounding box center [784, 445] width 1568 height 774
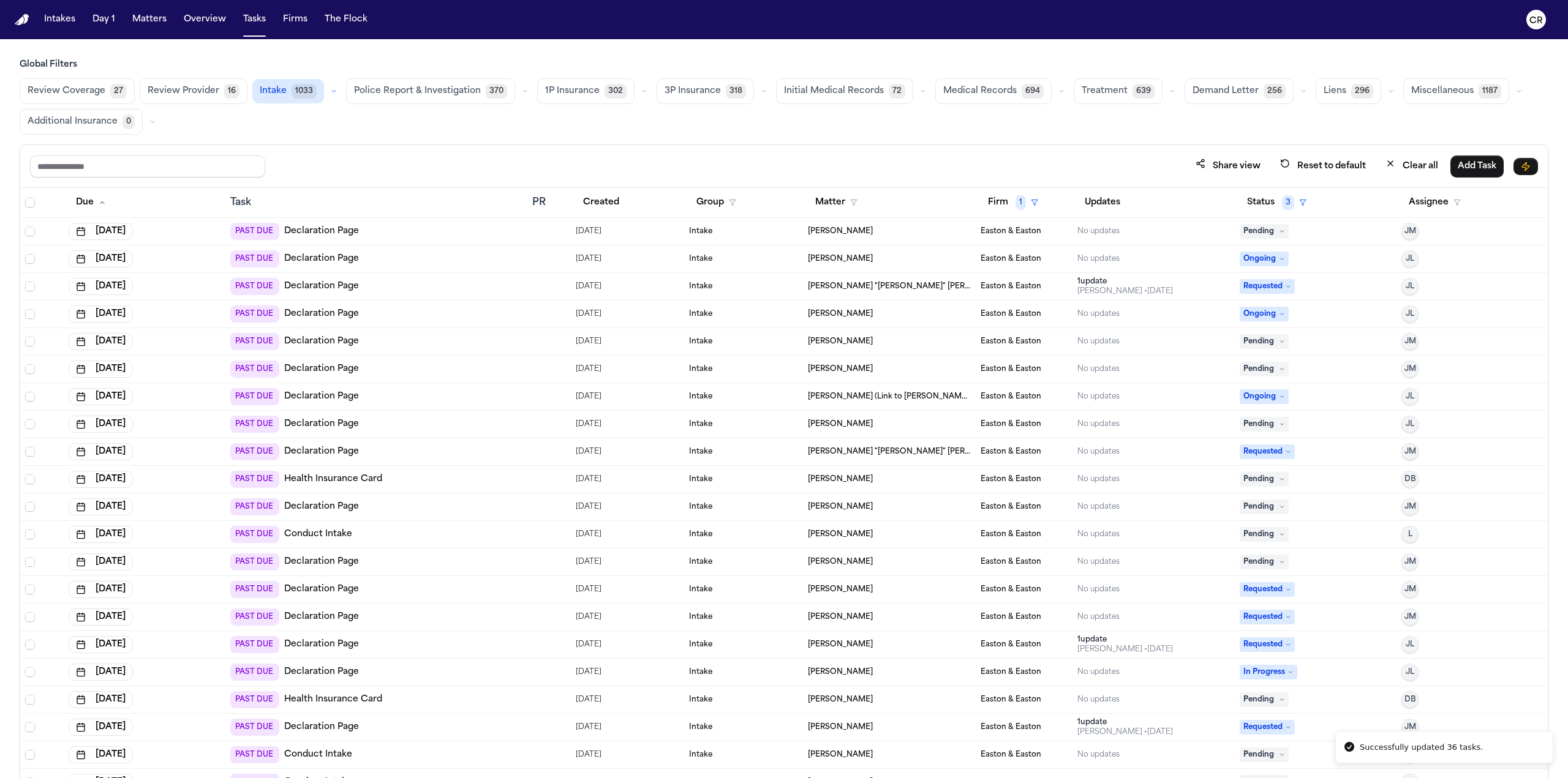
click at [410, 134] on div "Global Filters Review Coverage 27 Review Provider 16 Intake 1033 Police Report …" at bounding box center [783, 445] width 1528 height 774
click at [134, 157] on input "text" at bounding box center [147, 167] width 235 height 22
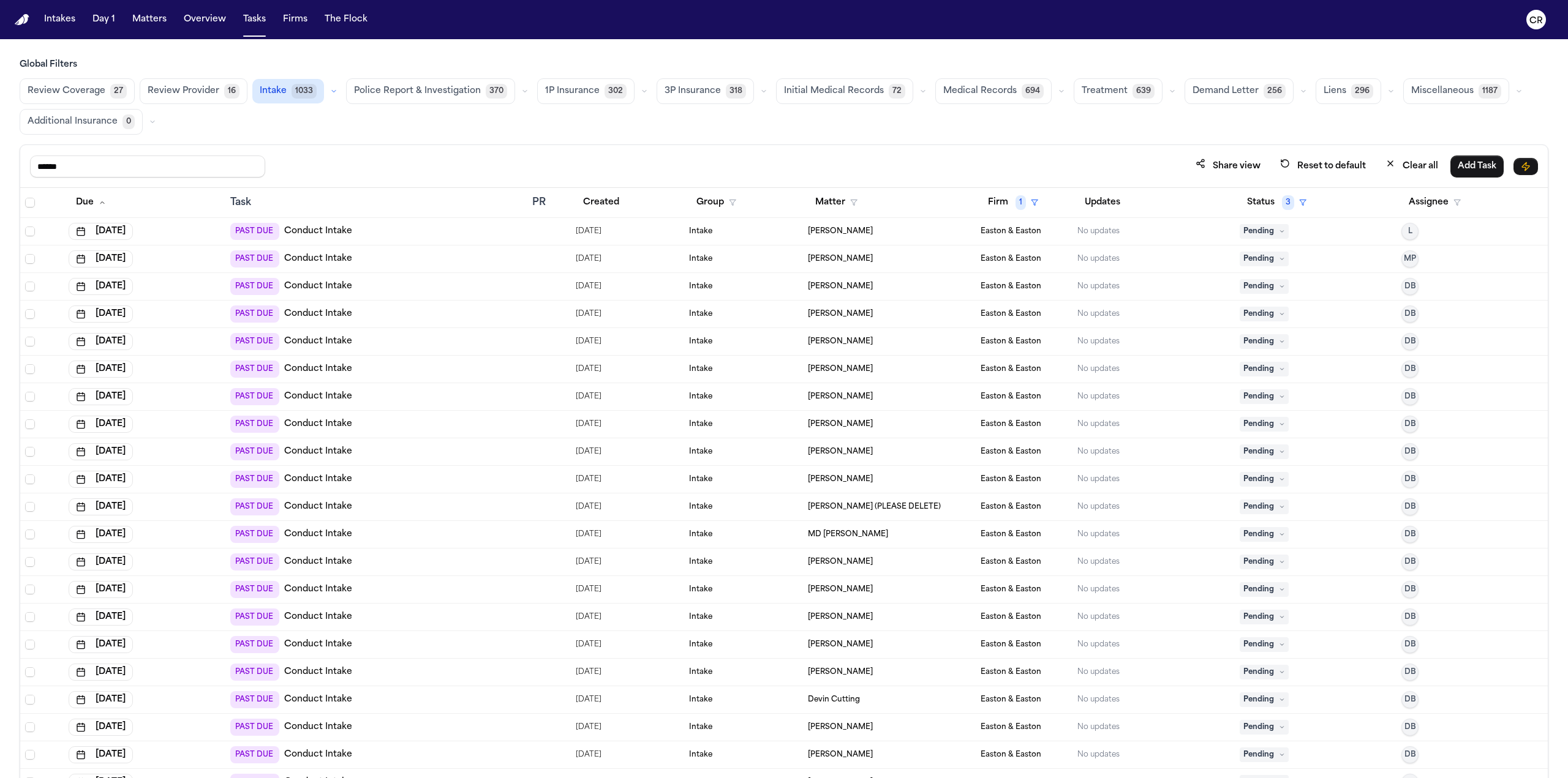
type input "******"
click at [30, 205] on th at bounding box center [42, 203] width 44 height 30
click at [30, 204] on span "Select all" at bounding box center [30, 203] width 10 height 10
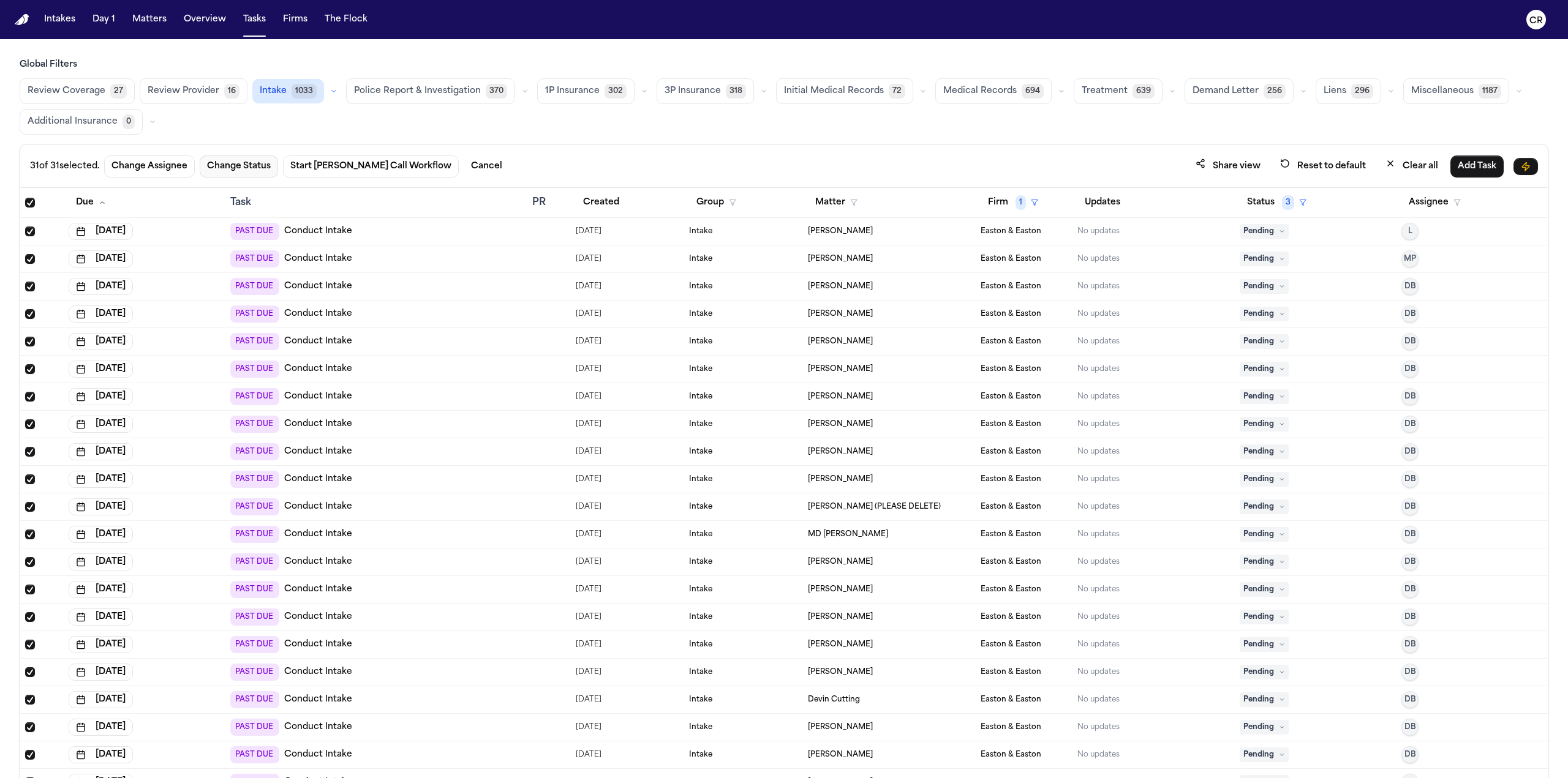
click at [256, 161] on button "Change Status" at bounding box center [238, 167] width 78 height 22
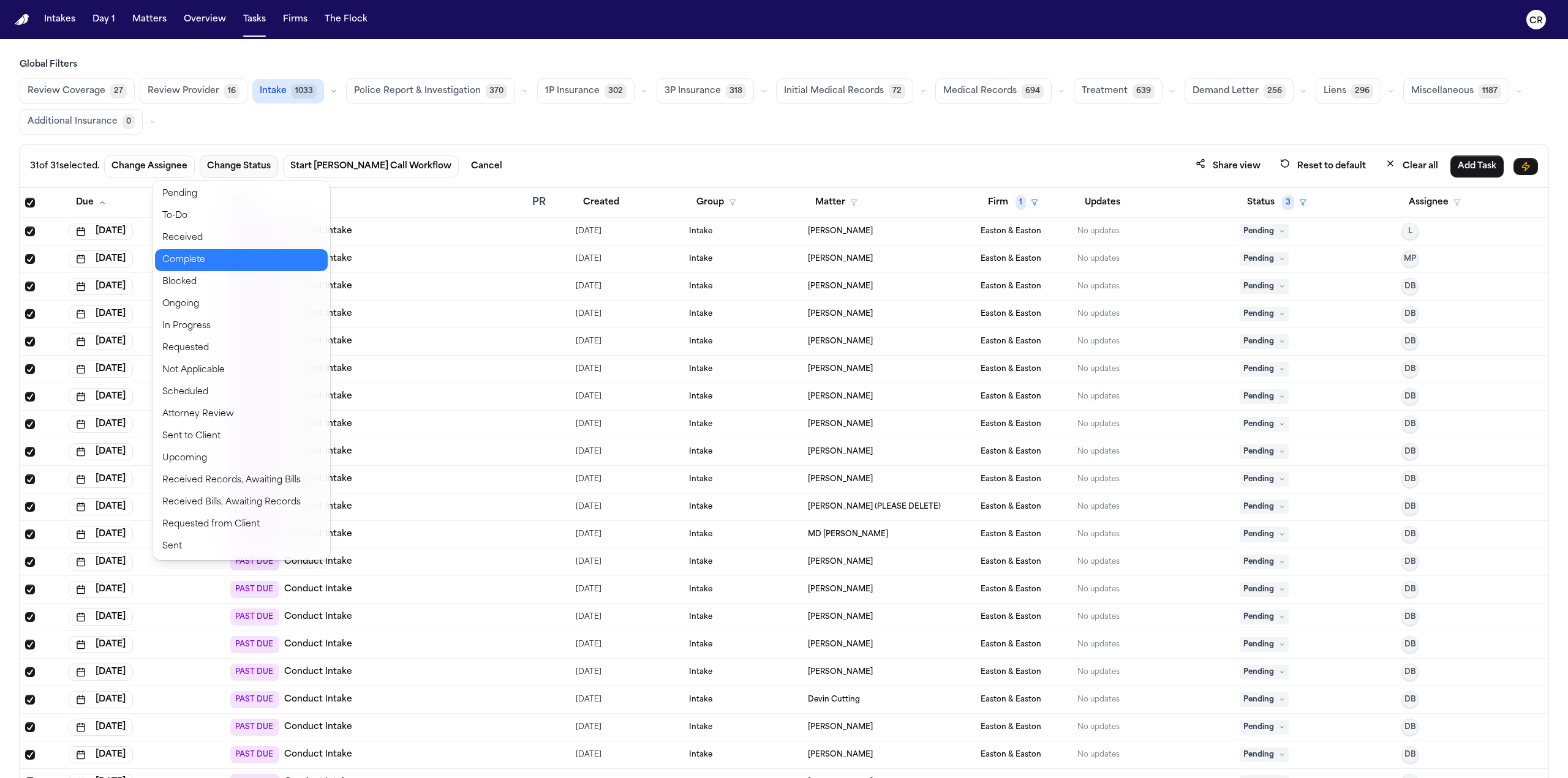
click at [193, 261] on button "Complete" at bounding box center [241, 260] width 173 height 22
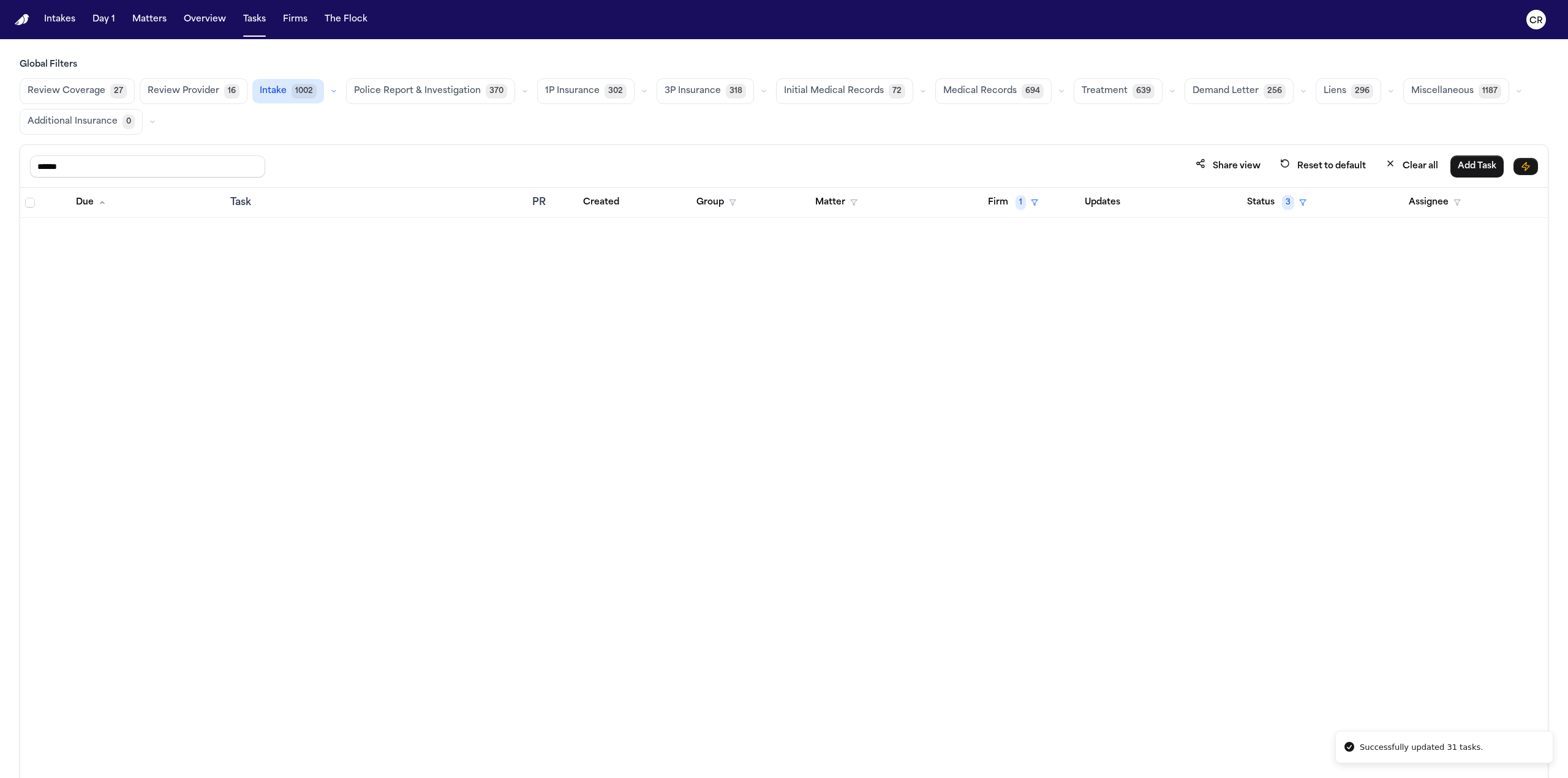
click at [36, 204] on div at bounding box center [42, 203] width 34 height 10
click at [26, 201] on span "Select all" at bounding box center [30, 203] width 10 height 10
click at [75, 163] on input "******" at bounding box center [147, 167] width 235 height 22
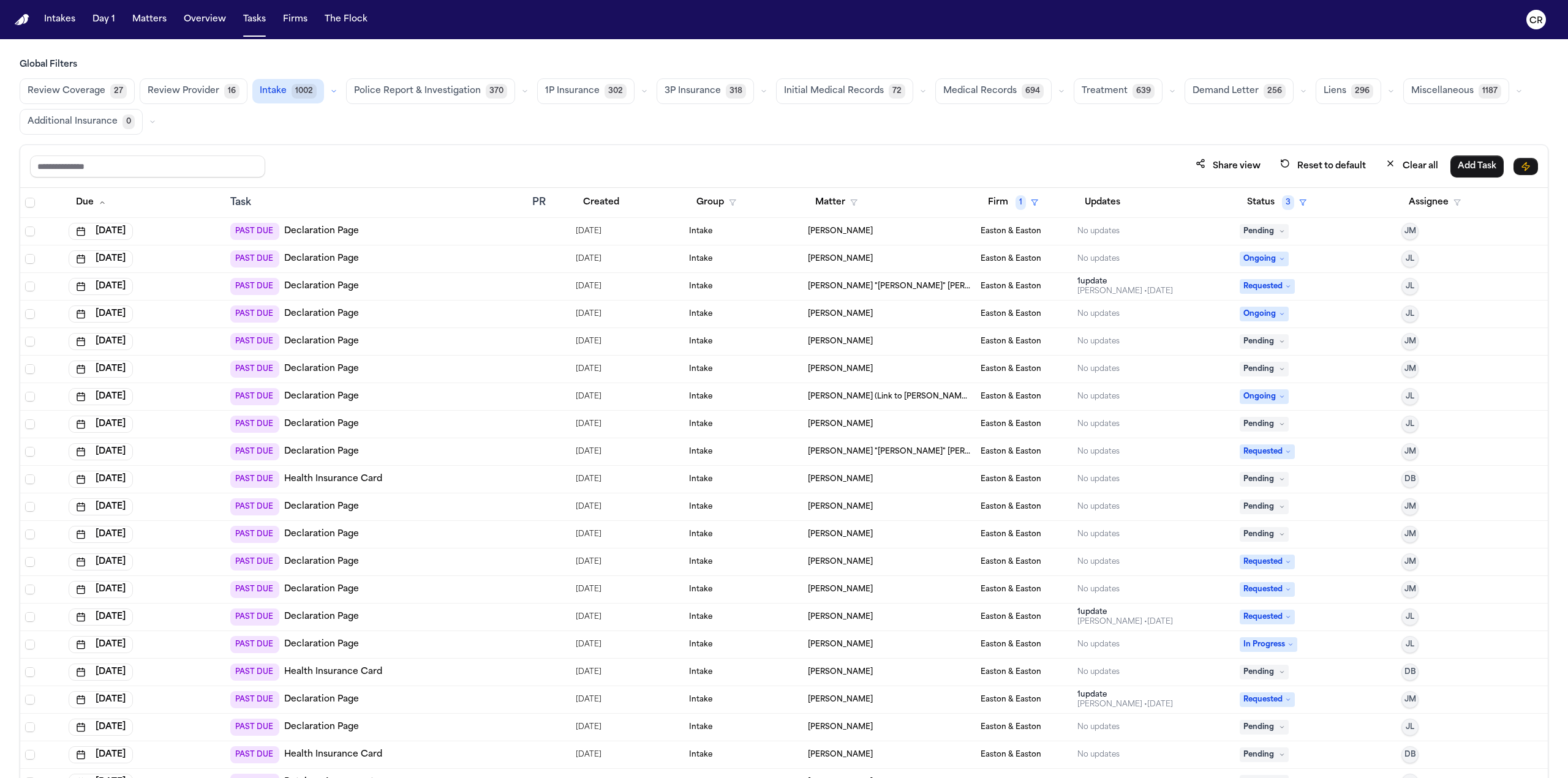
click at [403, 88] on span "Police Report & Investigation" at bounding box center [417, 91] width 127 height 13
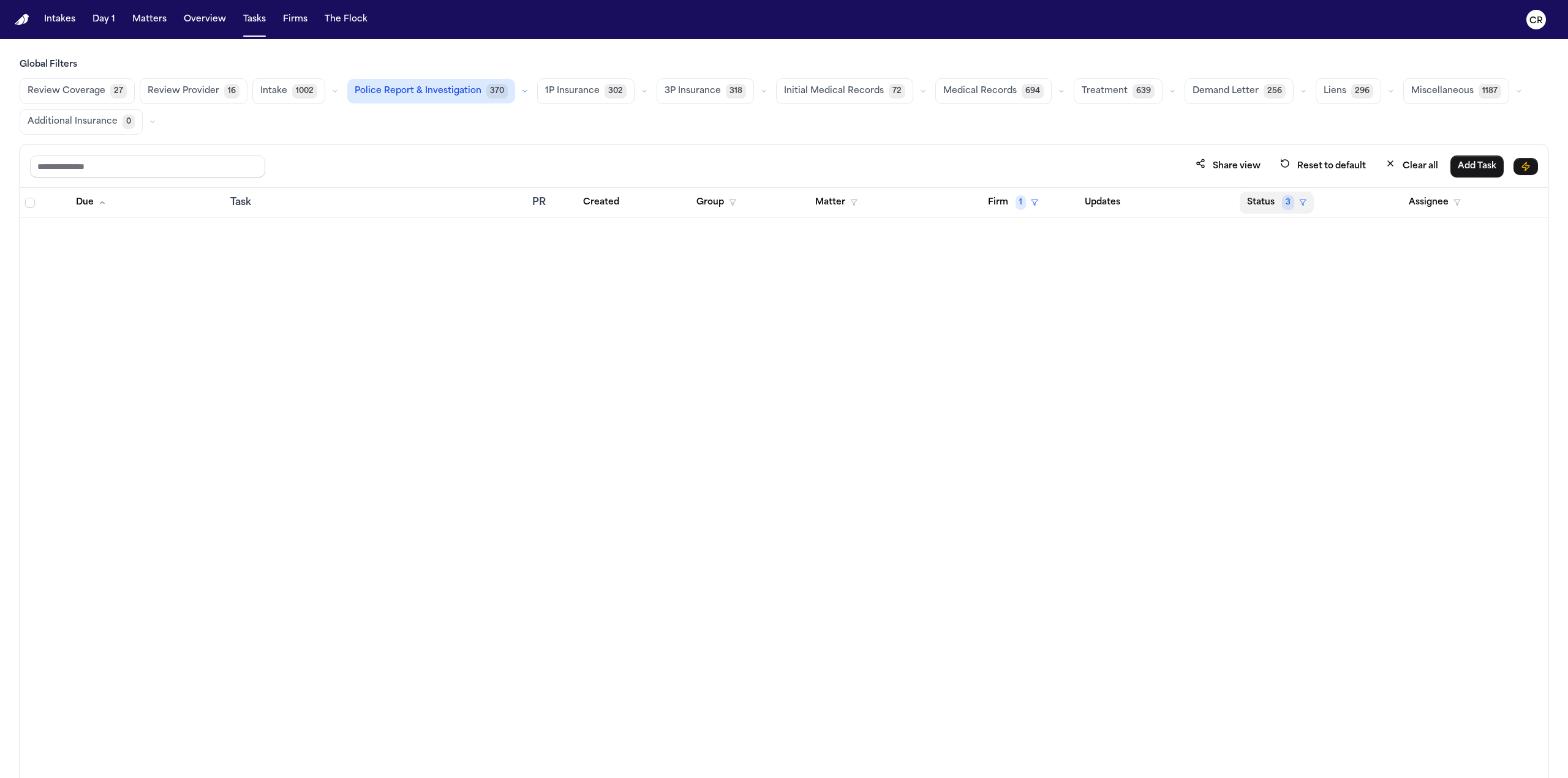
click at [783, 205] on span "3" at bounding box center [1288, 202] width 13 height 14
click at [783, 142] on div "Global Filters Review Coverage 27 Review Provider 16 Intake 1002 Police Report …" at bounding box center [783, 445] width 1528 height 774
click at [783, 203] on icon "button" at bounding box center [1034, 202] width 8 height 8
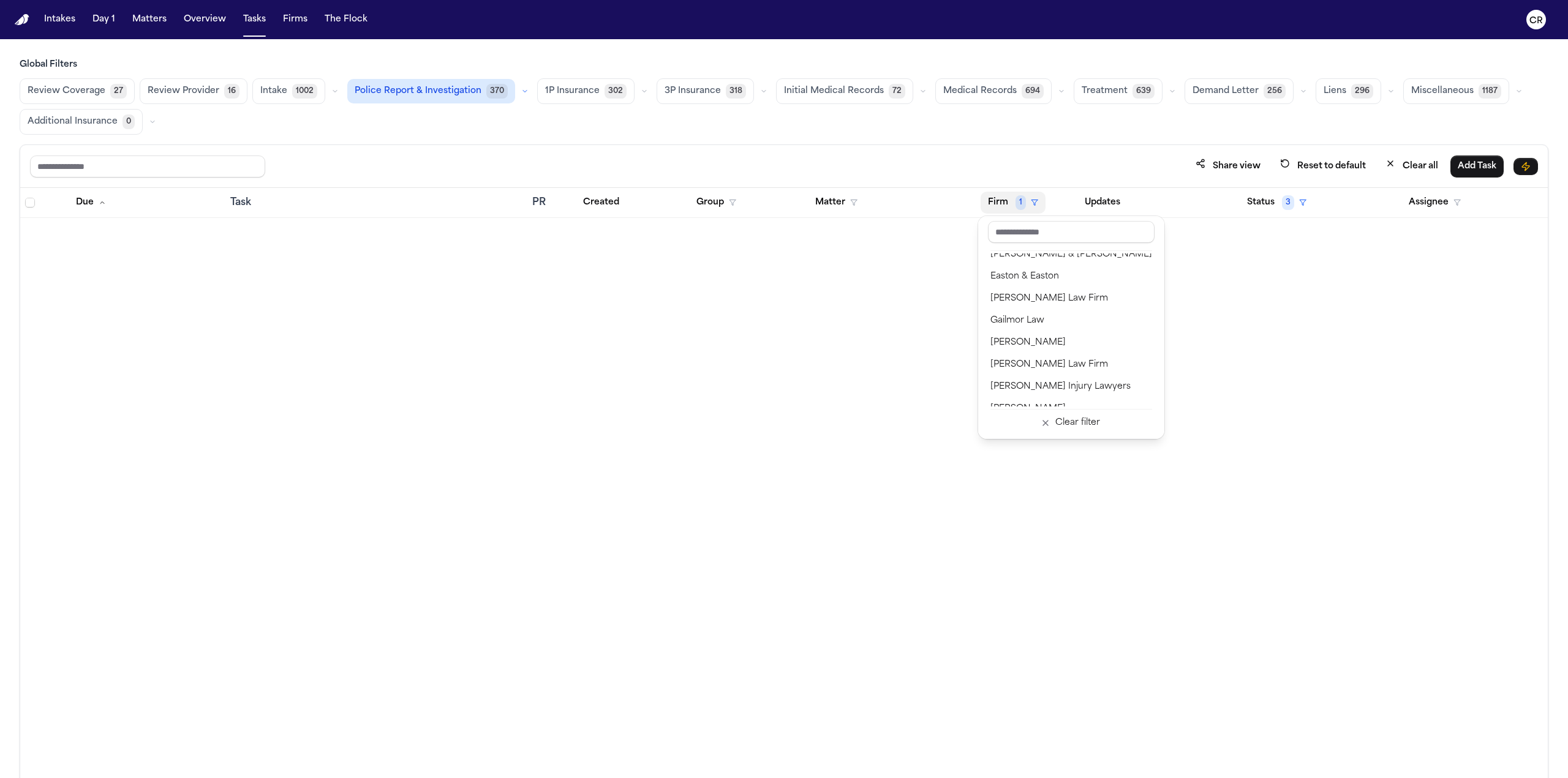
scroll to position [367, 0]
click at [783, 334] on div "Easton & Easton" at bounding box center [1071, 338] width 162 height 14
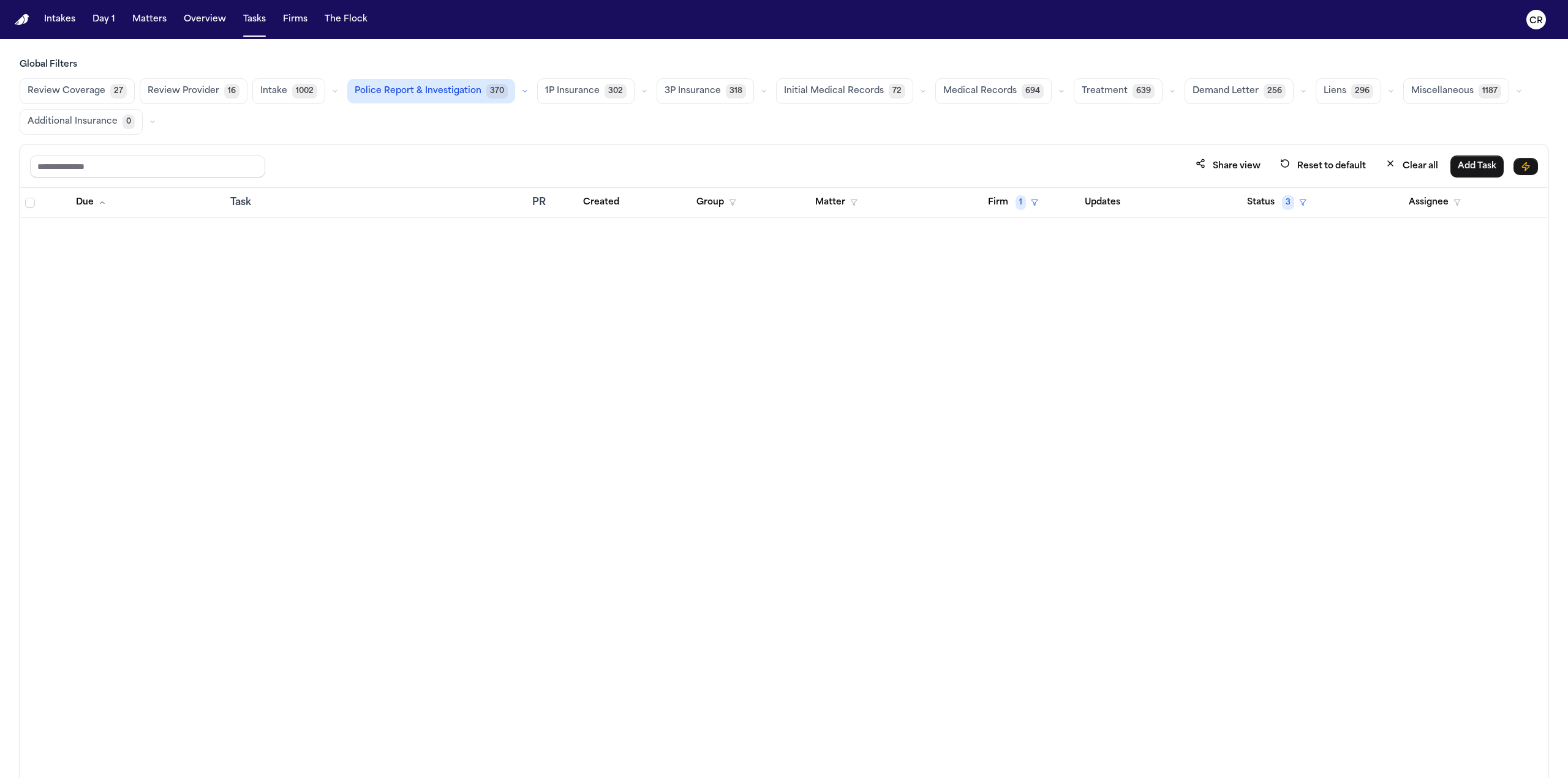
click at [518, 88] on button "button" at bounding box center [525, 91] width 14 height 14
click at [429, 140] on span "Police Report Escalation" at bounding box center [408, 146] width 107 height 13
click at [783, 157] on div "Share view Reset to default Clear all Add Task" at bounding box center [784, 166] width 1508 height 23
click at [783, 205] on button "Status 3" at bounding box center [1277, 203] width 74 height 22
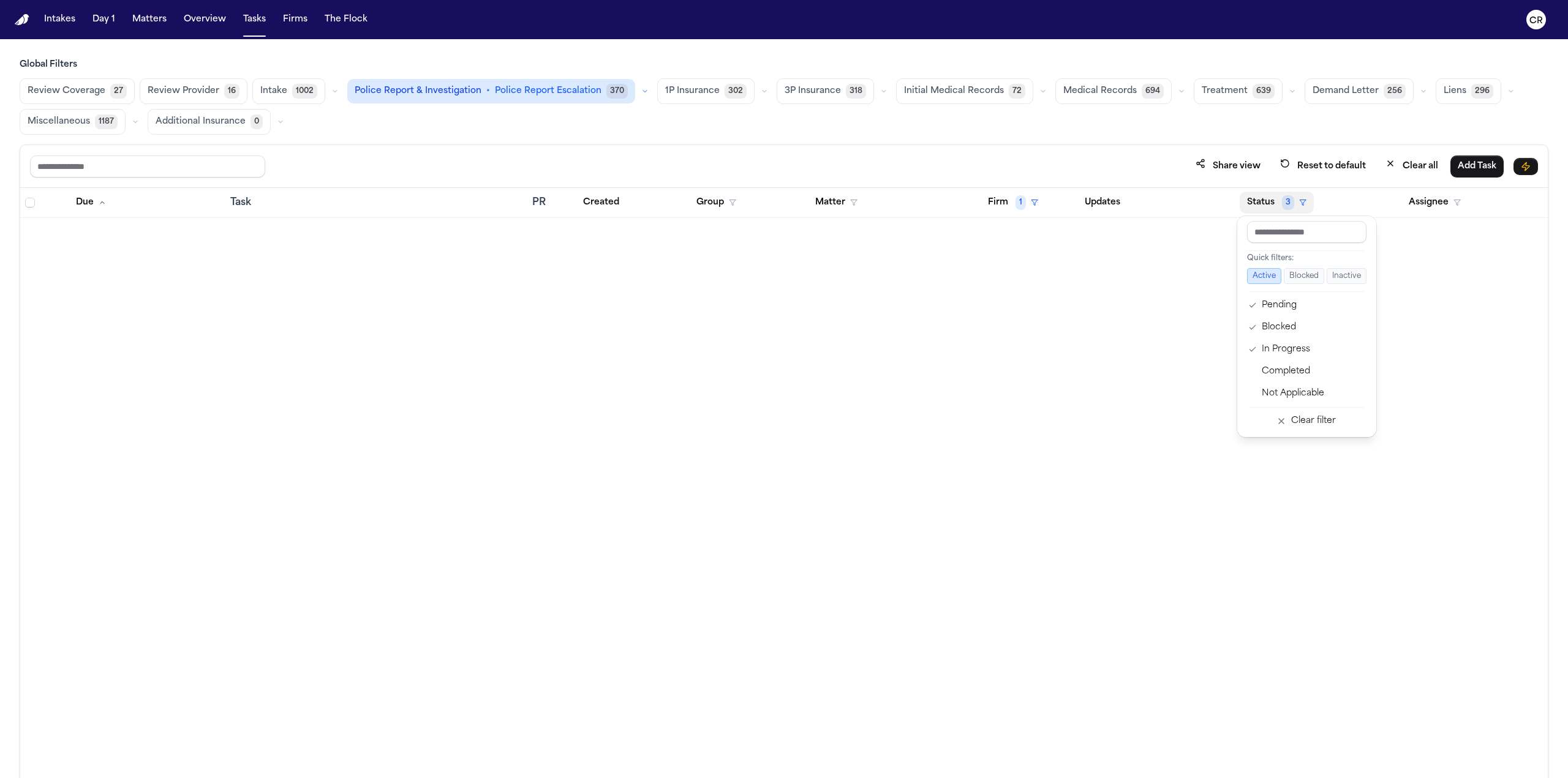
click at [783, 141] on div "Global Filters Review Coverage 27 Review Provider 16 Intake 1002 Police Report …" at bounding box center [783, 445] width 1528 height 774
click at [131, 165] on input "text" at bounding box center [147, 167] width 235 height 22
type input "*"
click at [783, 166] on button "Clear all" at bounding box center [1411, 166] width 67 height 23
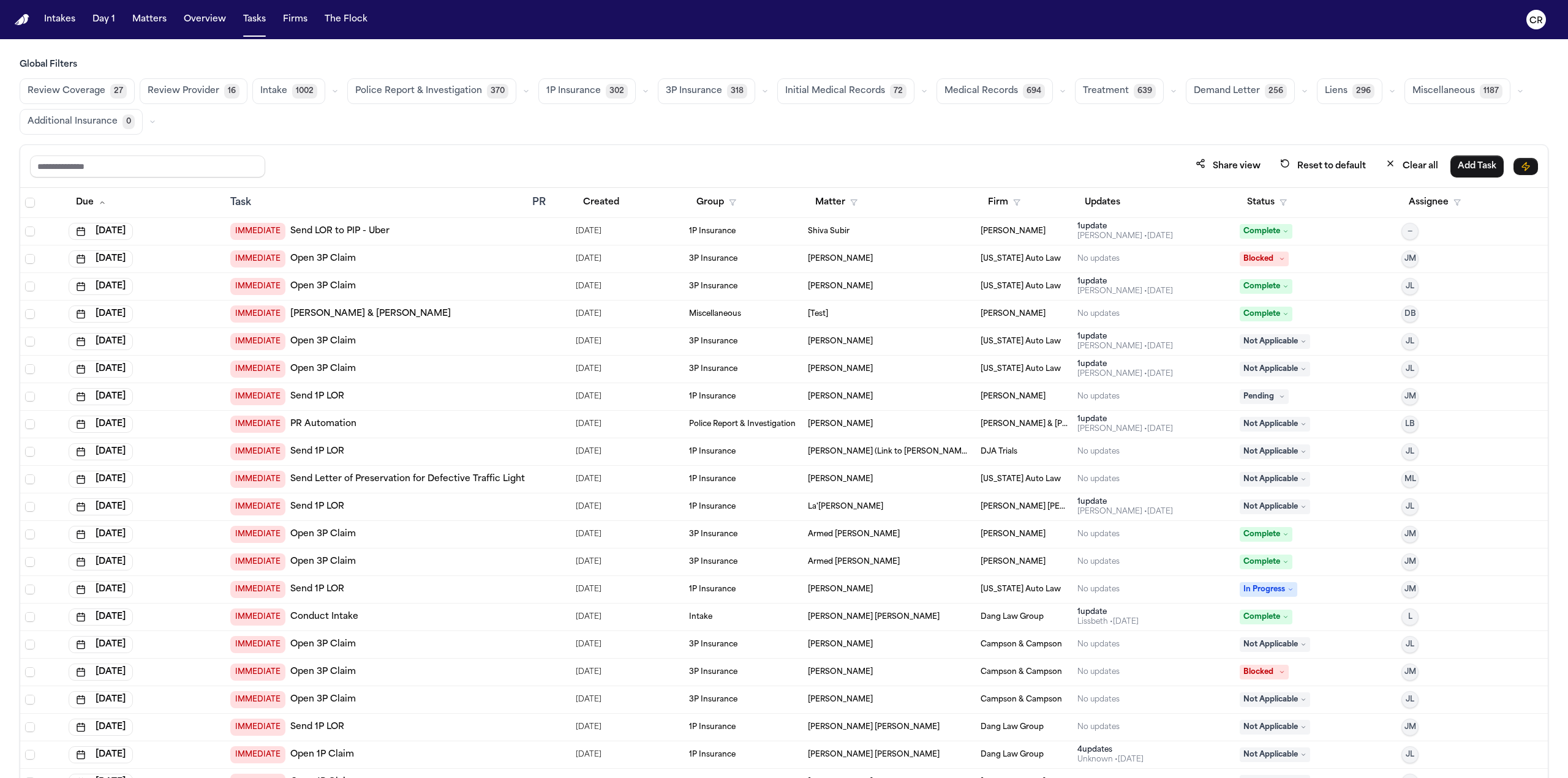
click at [456, 91] on span "Police Report & Investigation" at bounding box center [419, 91] width 127 height 13
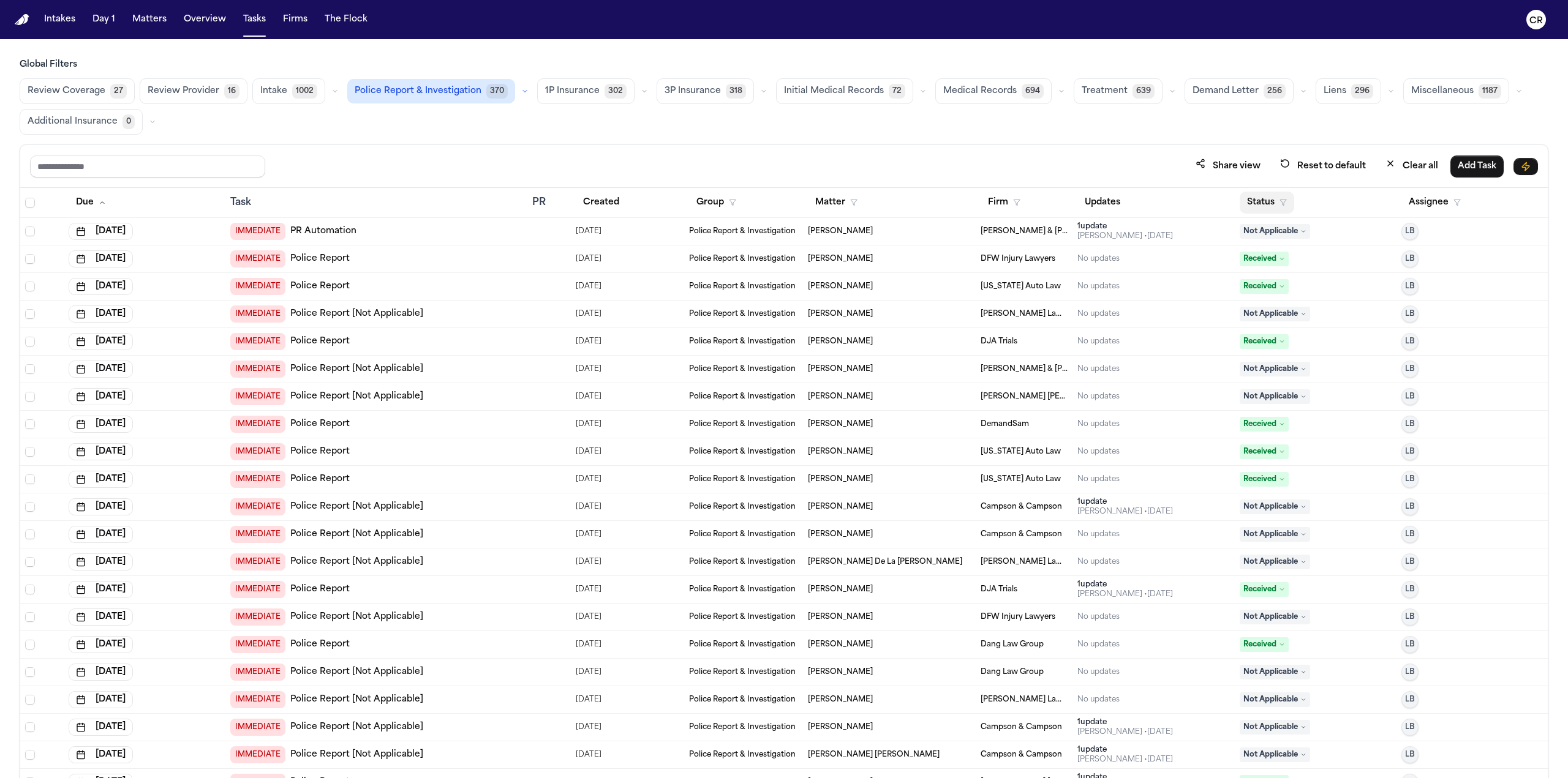
click at [783, 201] on button "Status" at bounding box center [1267, 203] width 55 height 22
click at [783, 275] on button "Active" at bounding box center [1256, 276] width 35 height 16
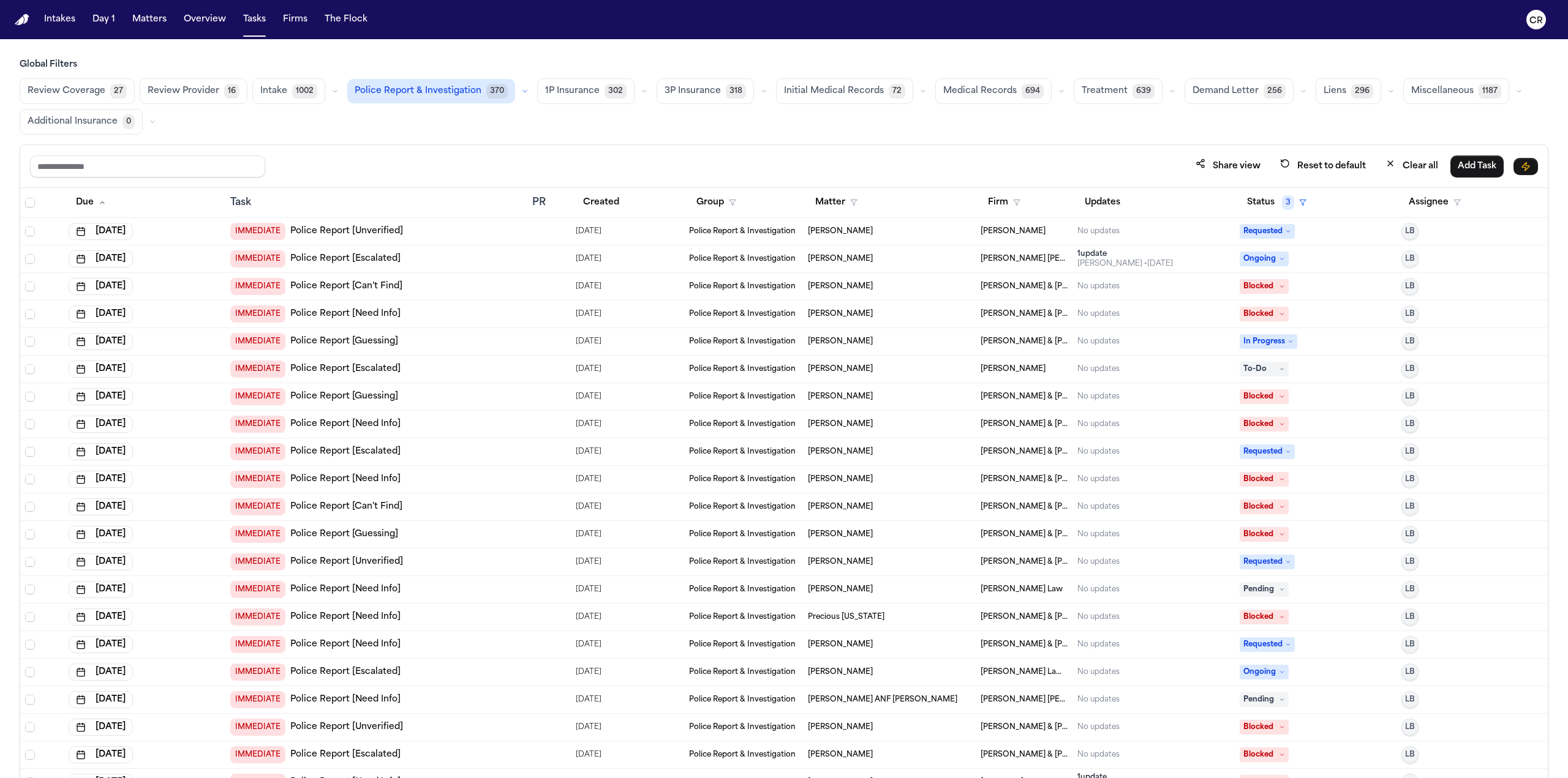
click at [783, 115] on div "Review Coverage 27 Review Provider 16 Intake 1002 Police Report & Investigation…" at bounding box center [783, 106] width 1528 height 56
click at [299, 89] on span "1002" at bounding box center [305, 91] width 25 height 14
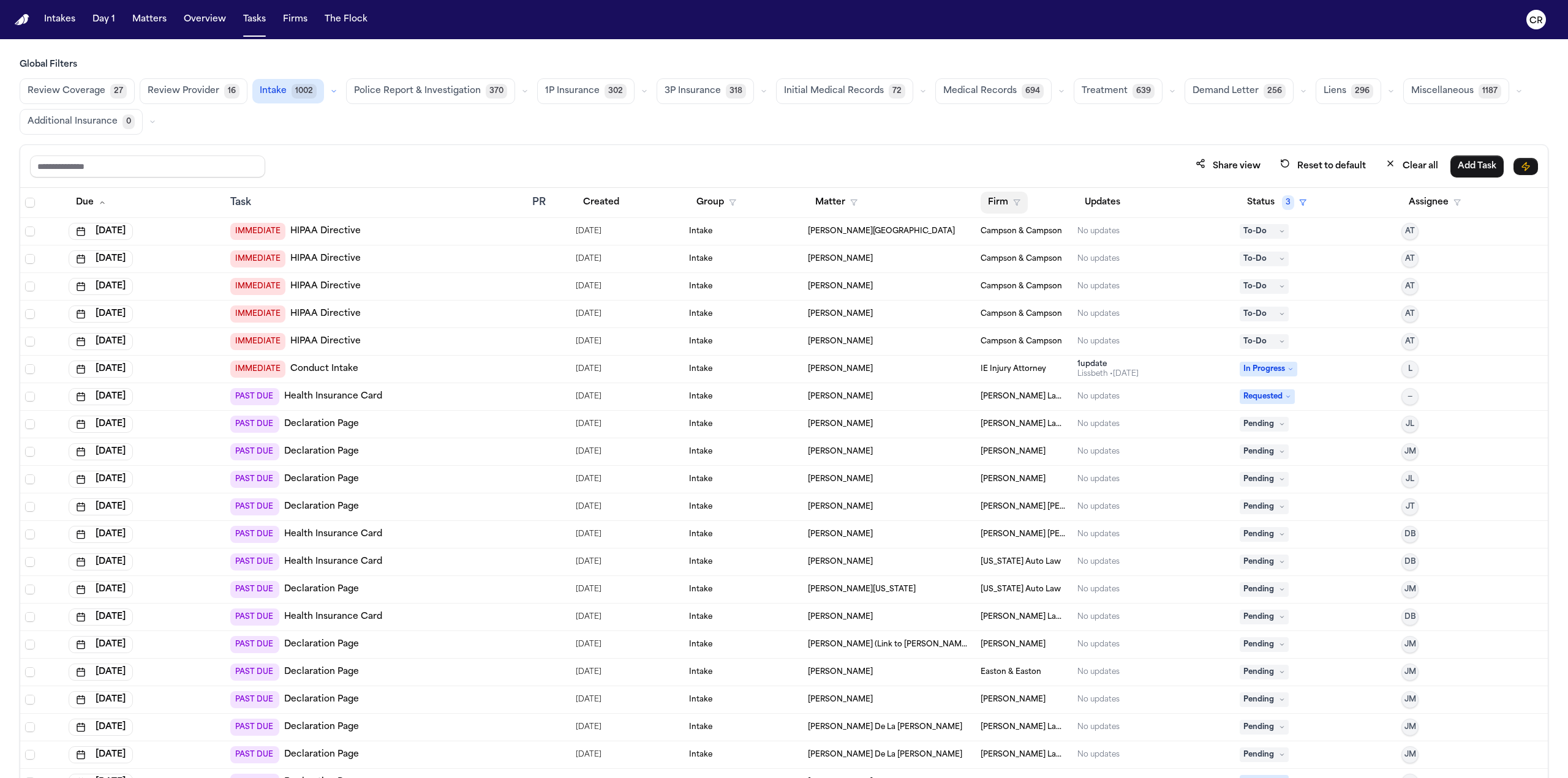
click at [783, 200] on polygon "button" at bounding box center [1016, 203] width 6 height 6
click at [783, 374] on div "[PERSON_NAME] & [PERSON_NAME]" at bounding box center [1065, 374] width 162 height 14
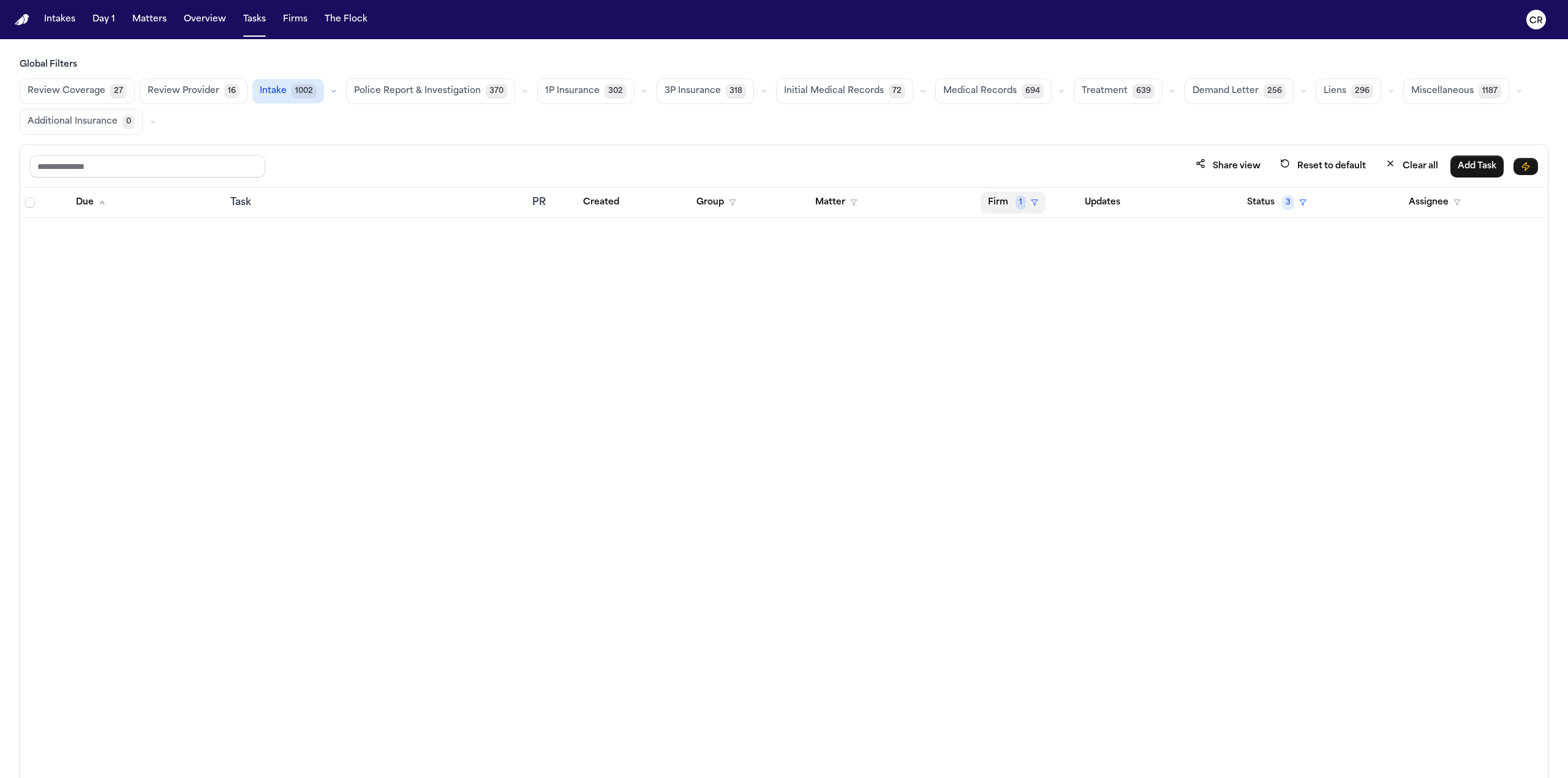
click at [783, 203] on button "Firm 1" at bounding box center [1012, 203] width 65 height 22
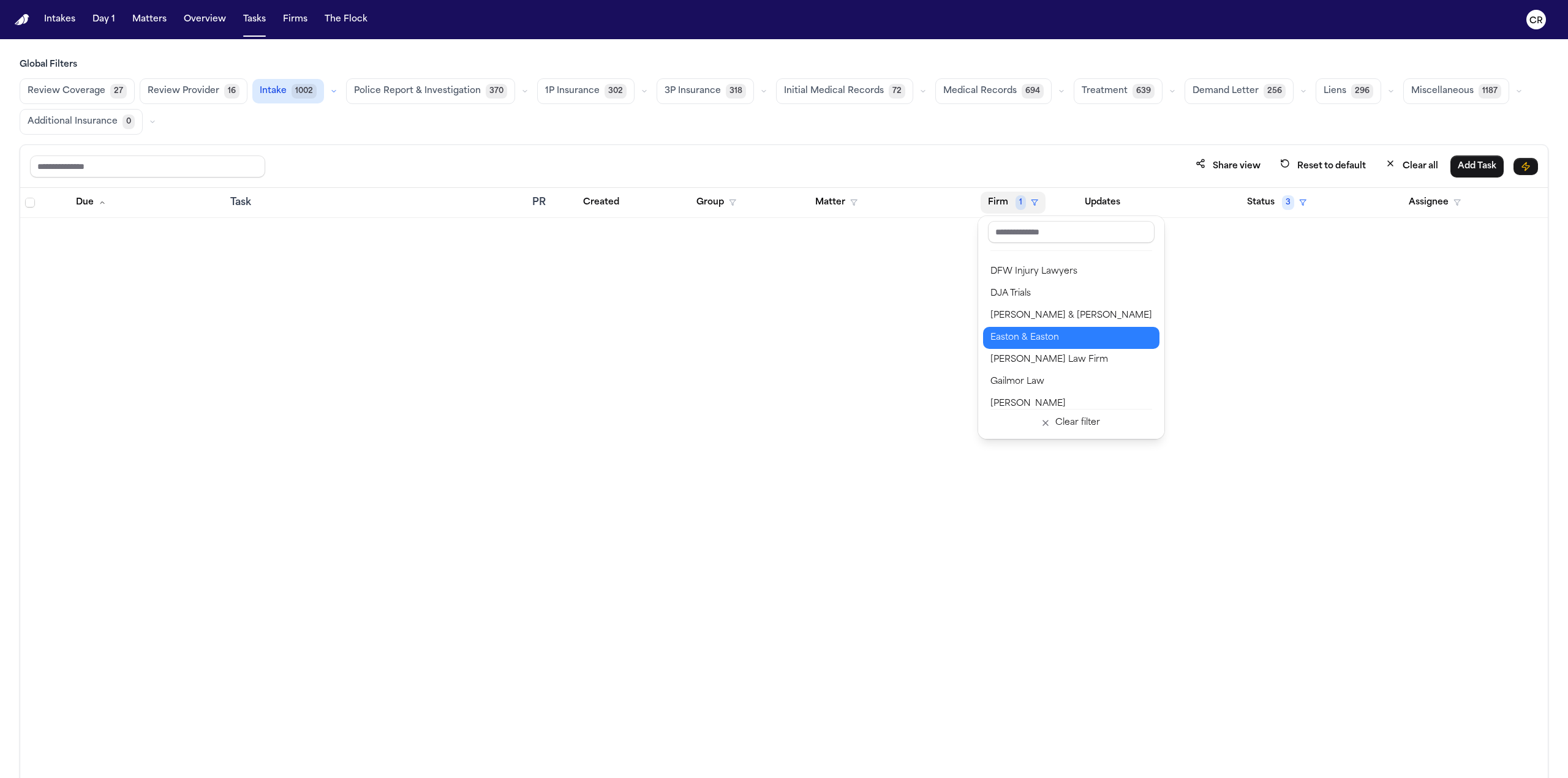
click at [783, 335] on div "Easton & Easton" at bounding box center [1071, 338] width 162 height 14
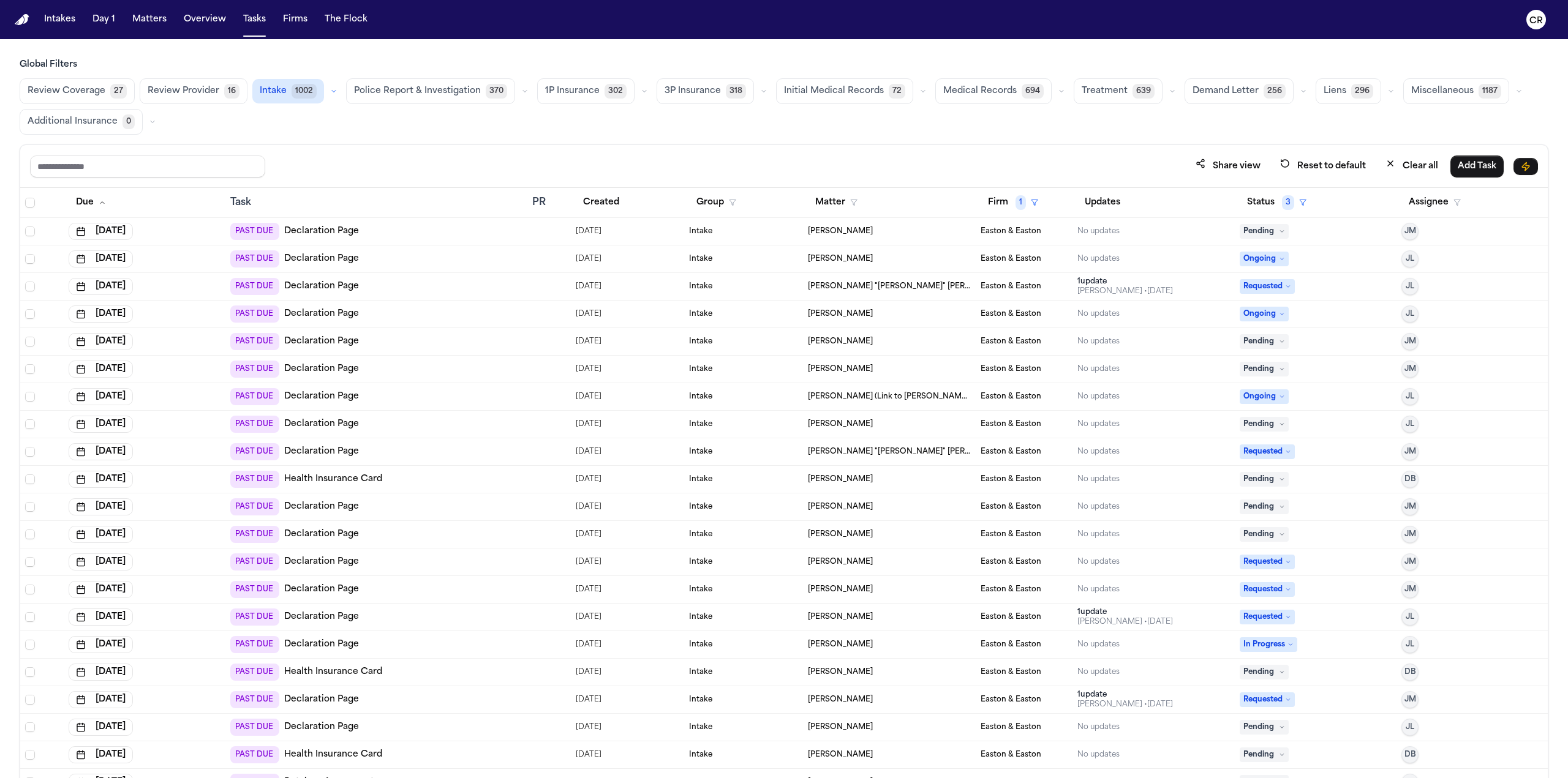
click at [783, 91] on span "Demand Letter" at bounding box center [1225, 91] width 67 height 13
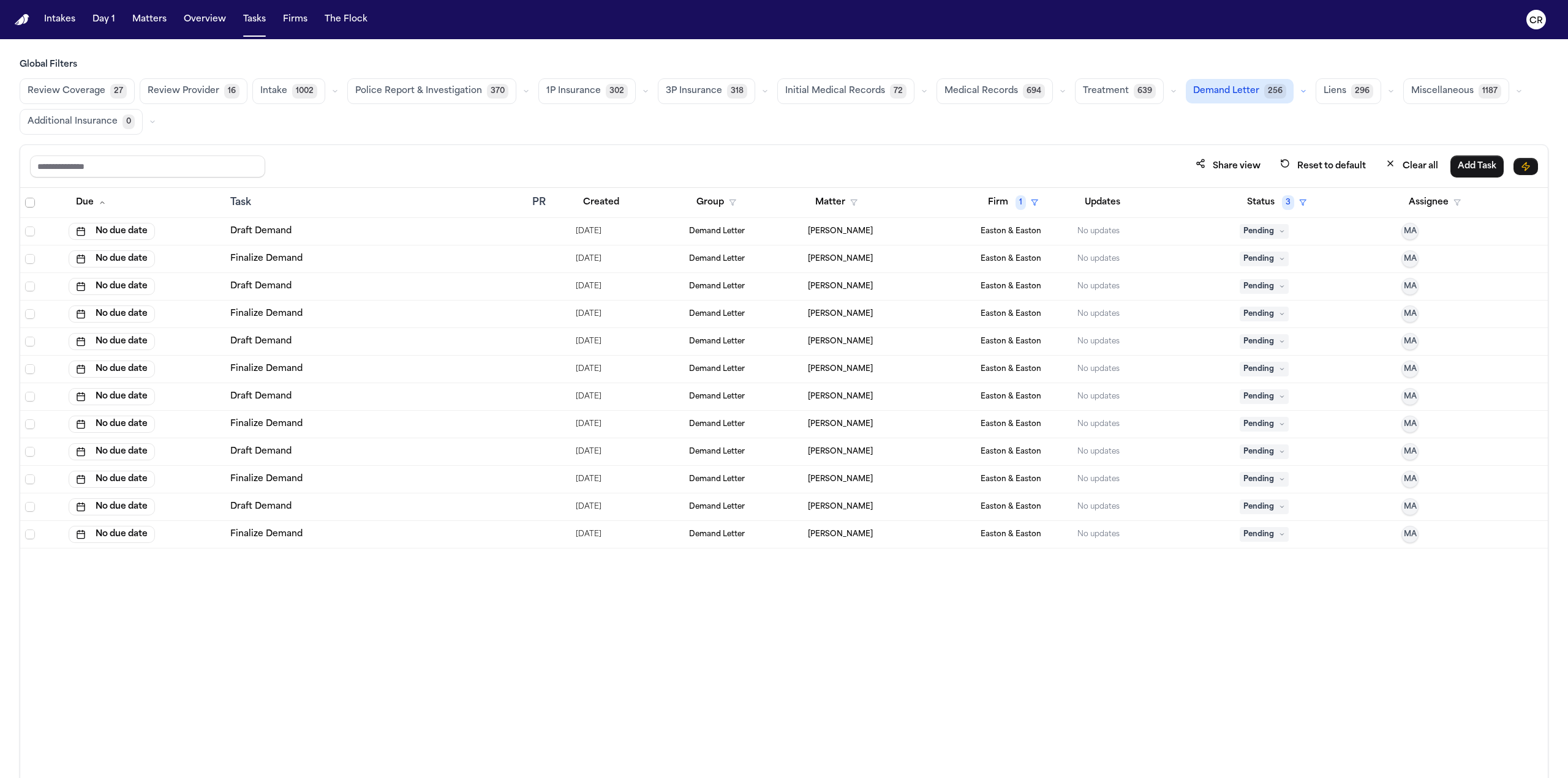
click at [27, 199] on span "Select all" at bounding box center [30, 203] width 10 height 10
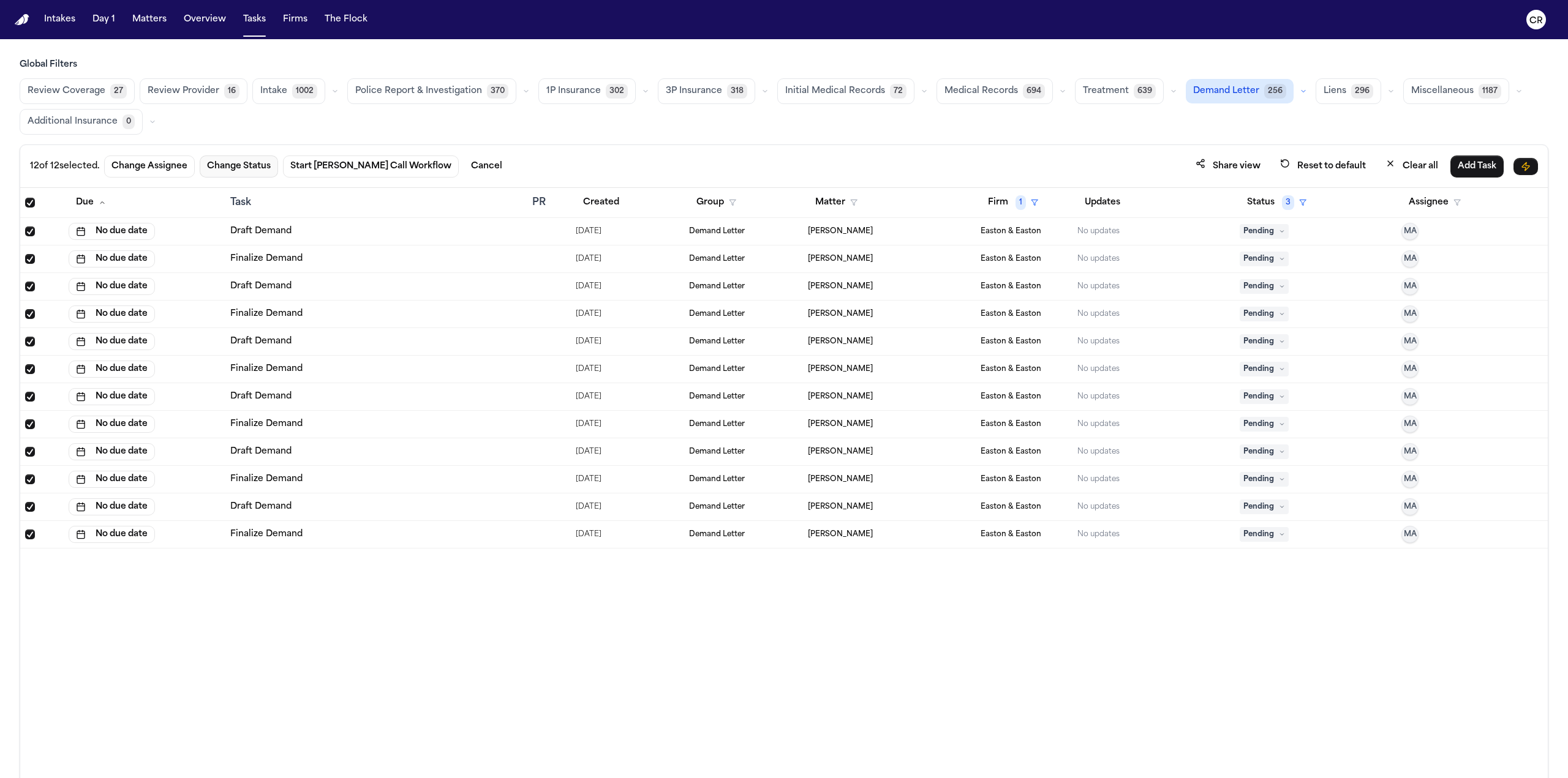
click at [232, 163] on button "Change Status" at bounding box center [238, 167] width 78 height 22
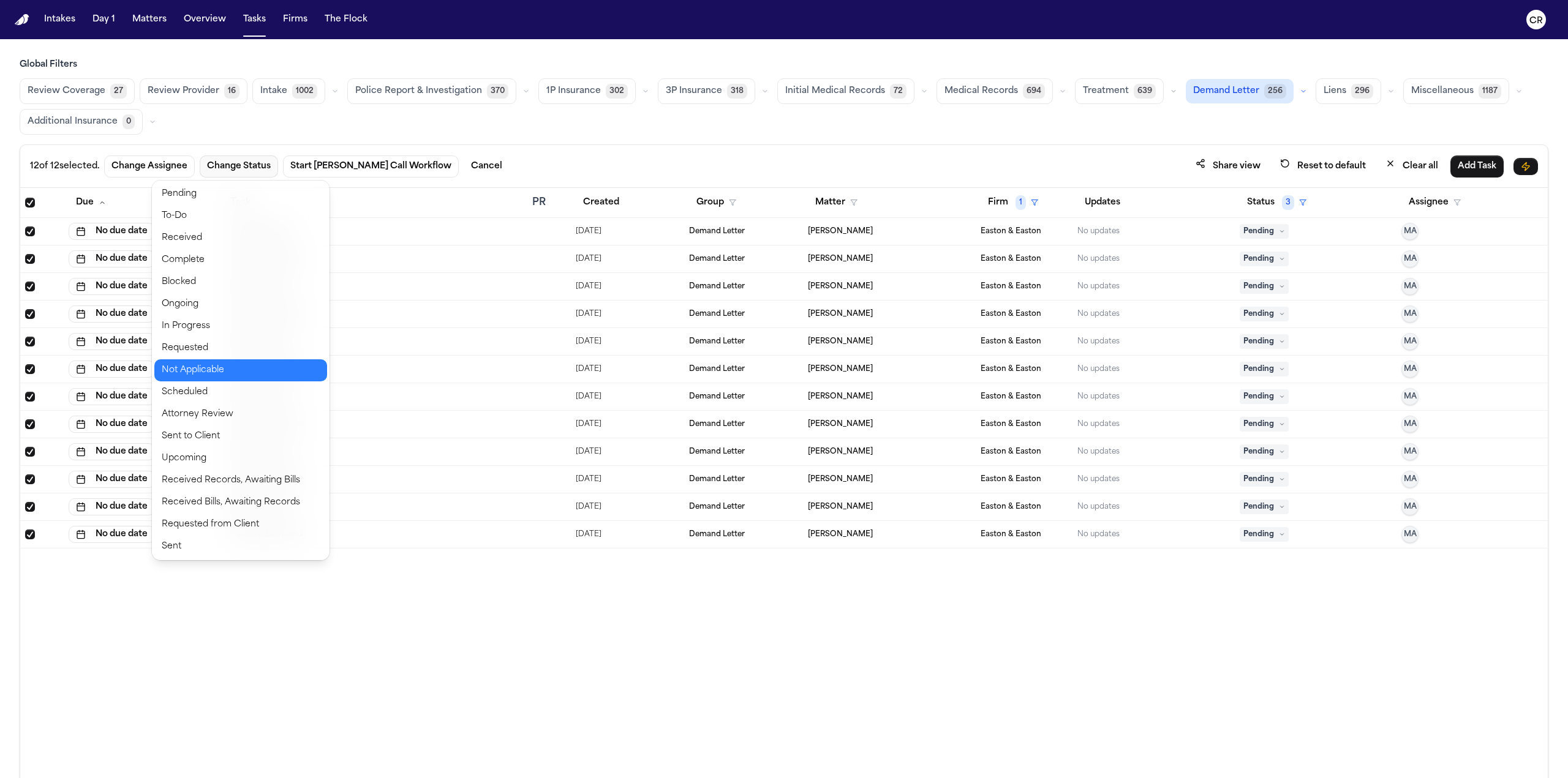
click at [235, 367] on button "Not Applicable" at bounding box center [240, 370] width 173 height 22
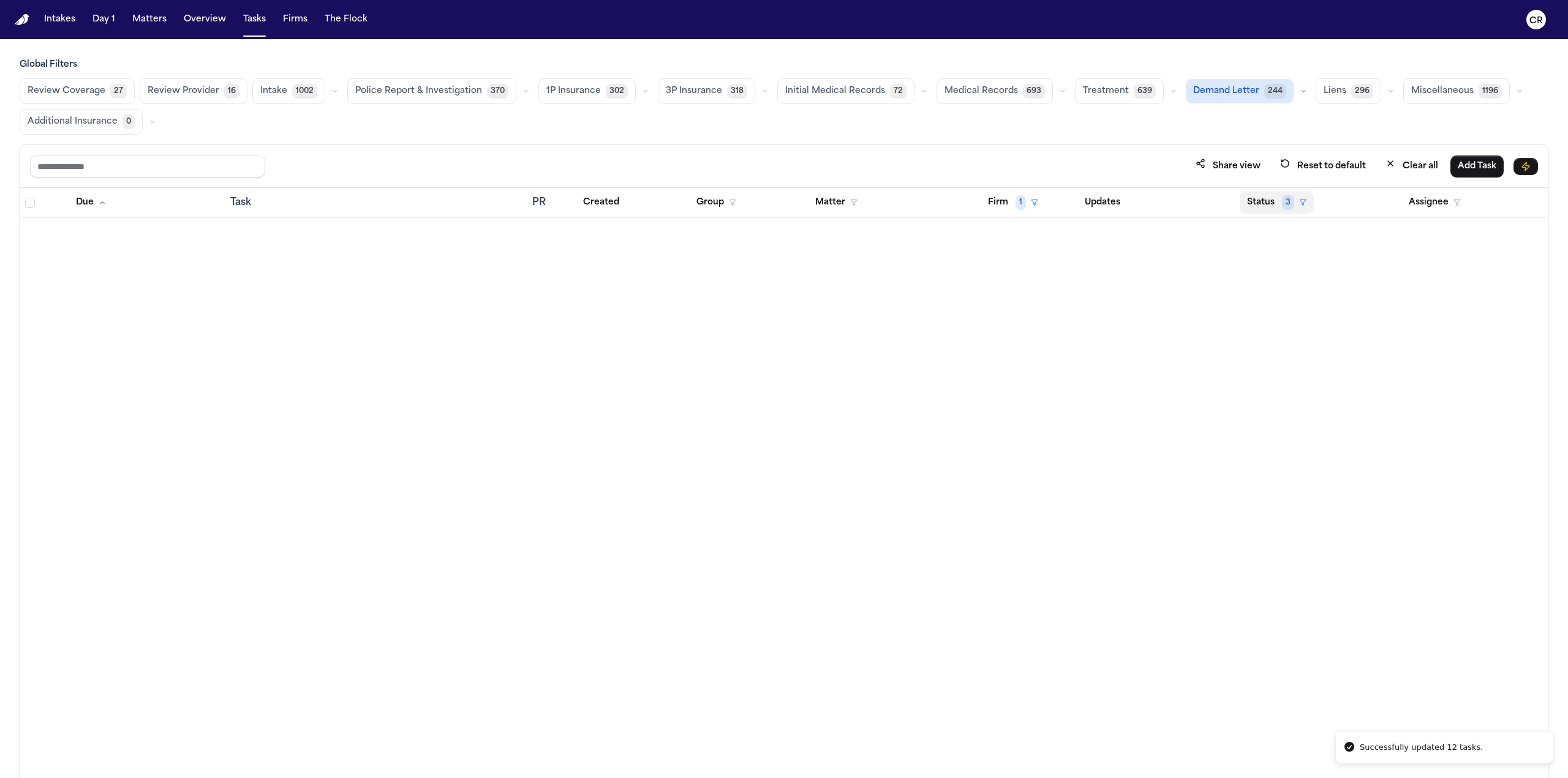
click at [783, 197] on button "Status 3" at bounding box center [1277, 203] width 74 height 22
click at [783, 200] on button "Firm 1" at bounding box center [1012, 203] width 65 height 22
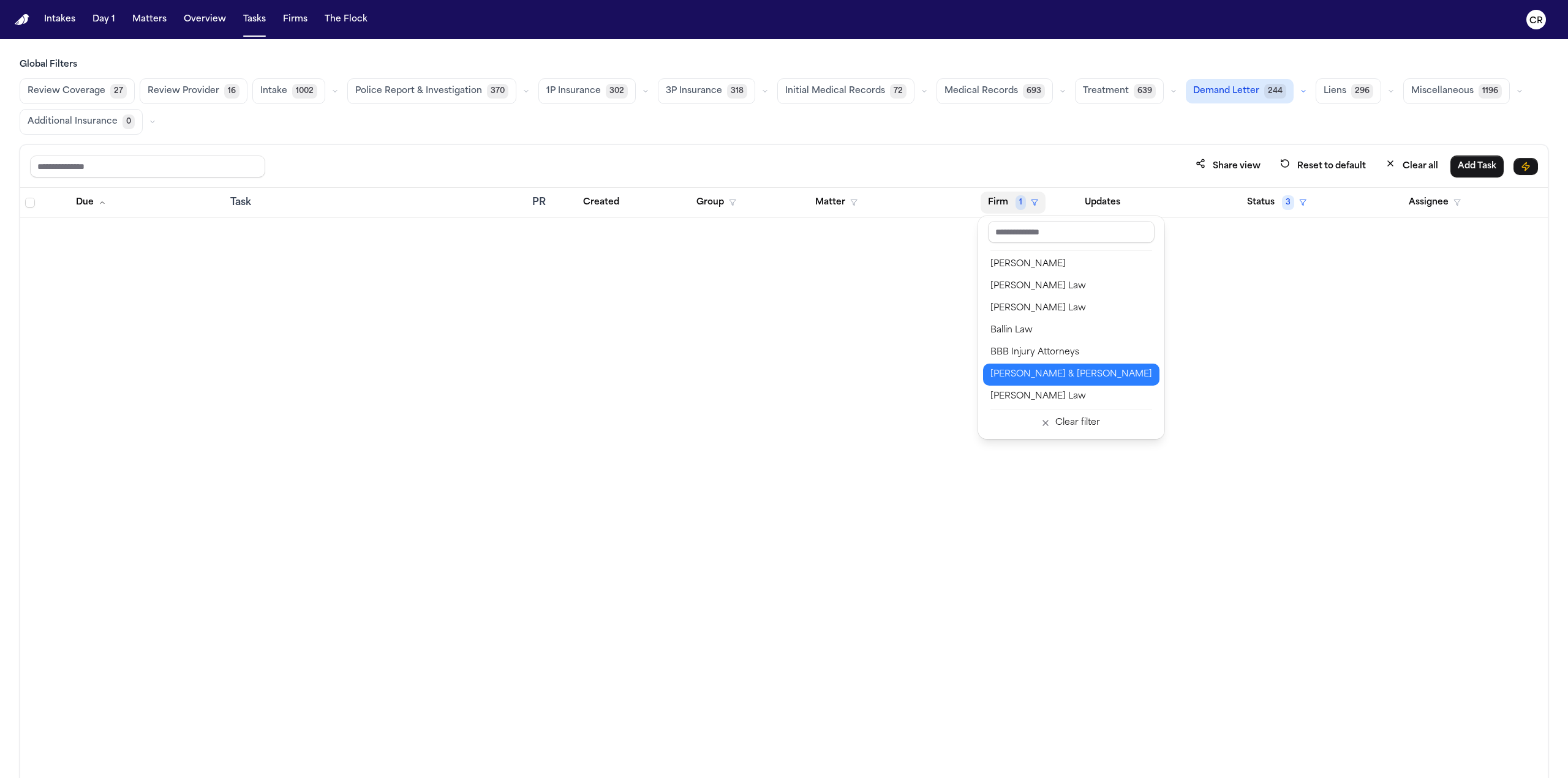
click at [783, 374] on div "[PERSON_NAME] & [PERSON_NAME]" at bounding box center [1071, 374] width 162 height 14
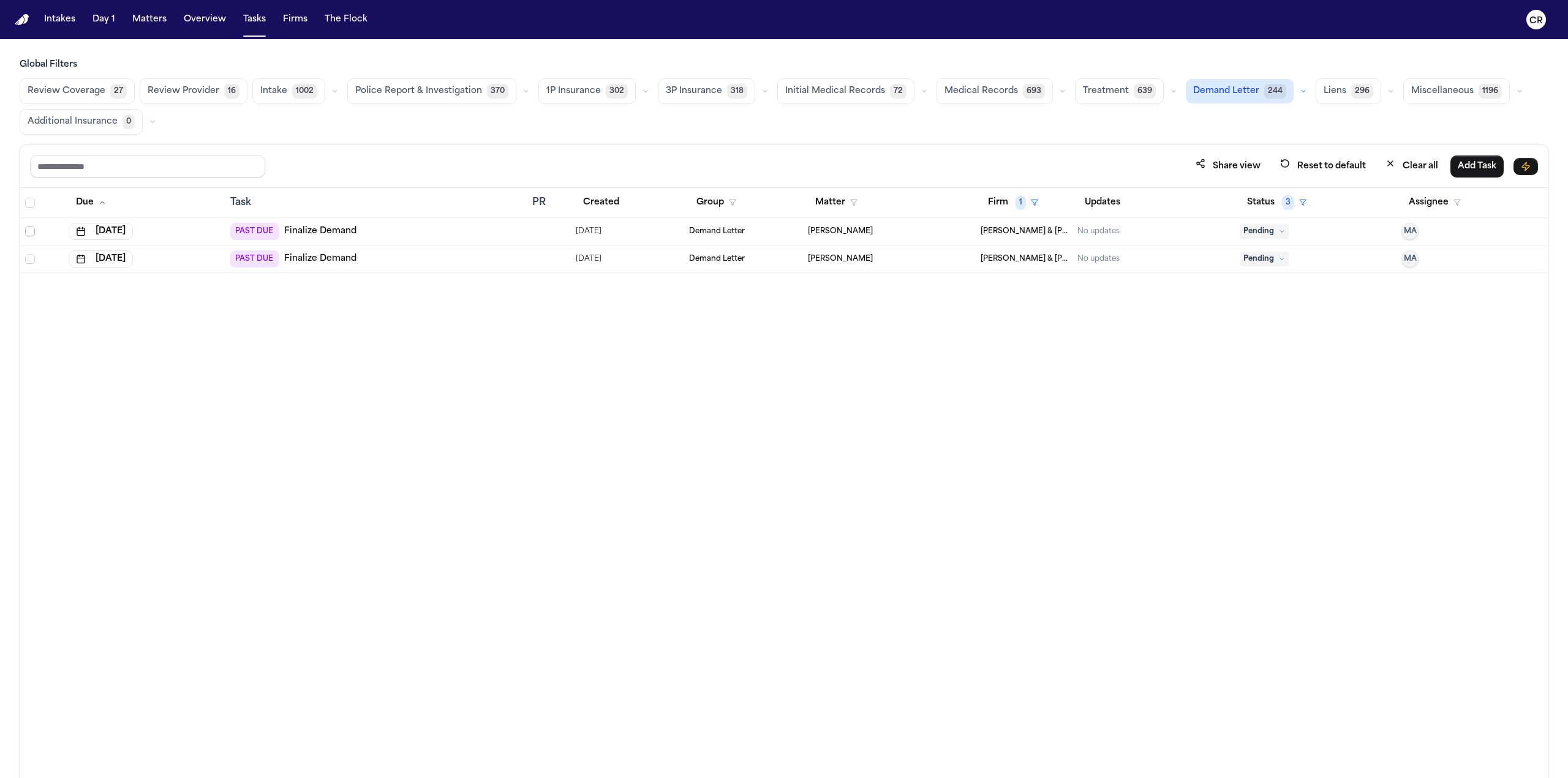
click at [28, 226] on span "Select row" at bounding box center [30, 232] width 10 height 10
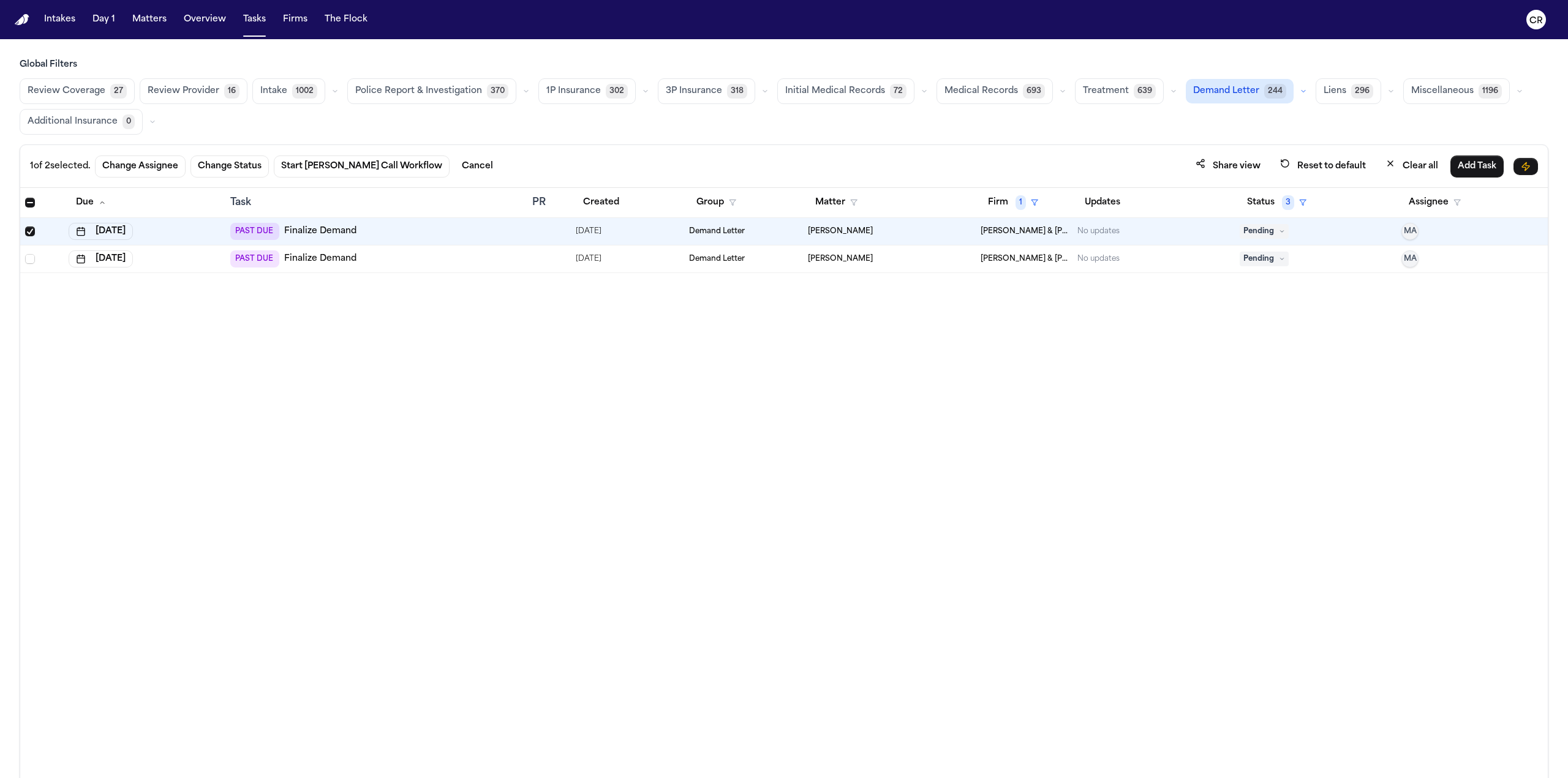
click at [32, 254] on span "Select row" at bounding box center [30, 259] width 10 height 10
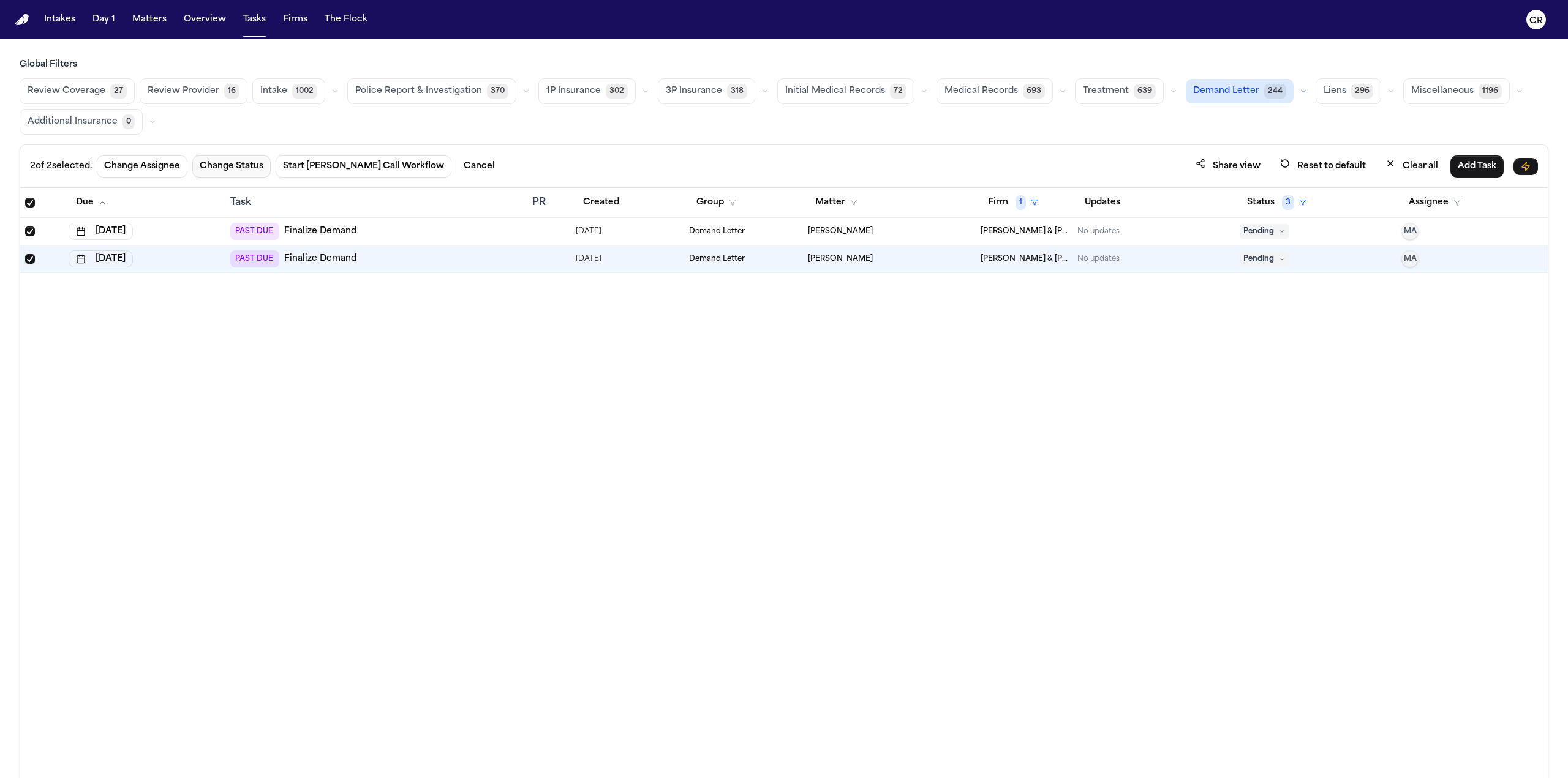
click at [221, 161] on button "Change Status" at bounding box center [231, 167] width 78 height 22
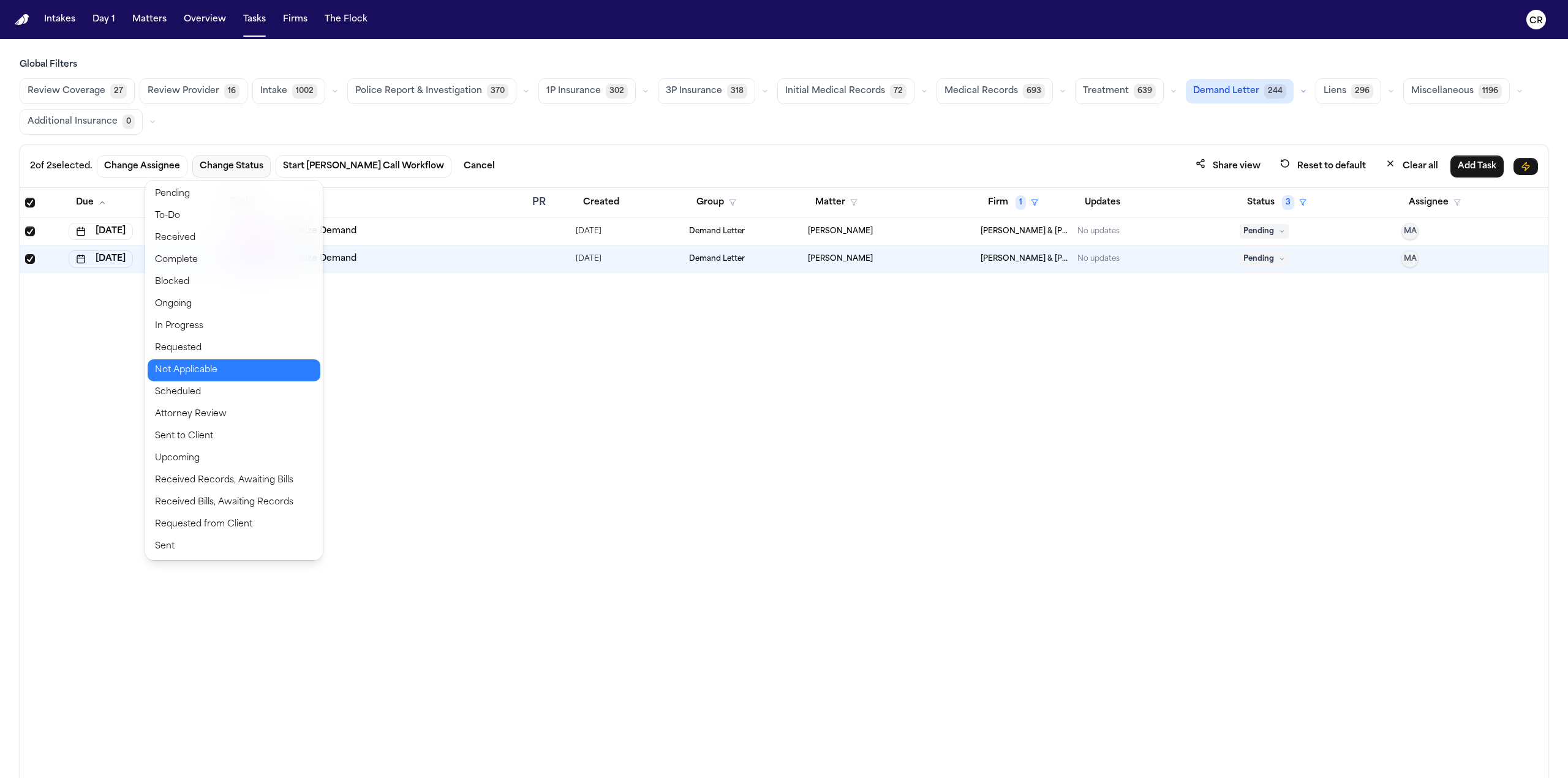
click at [208, 376] on button "Not Applicable" at bounding box center [233, 370] width 173 height 22
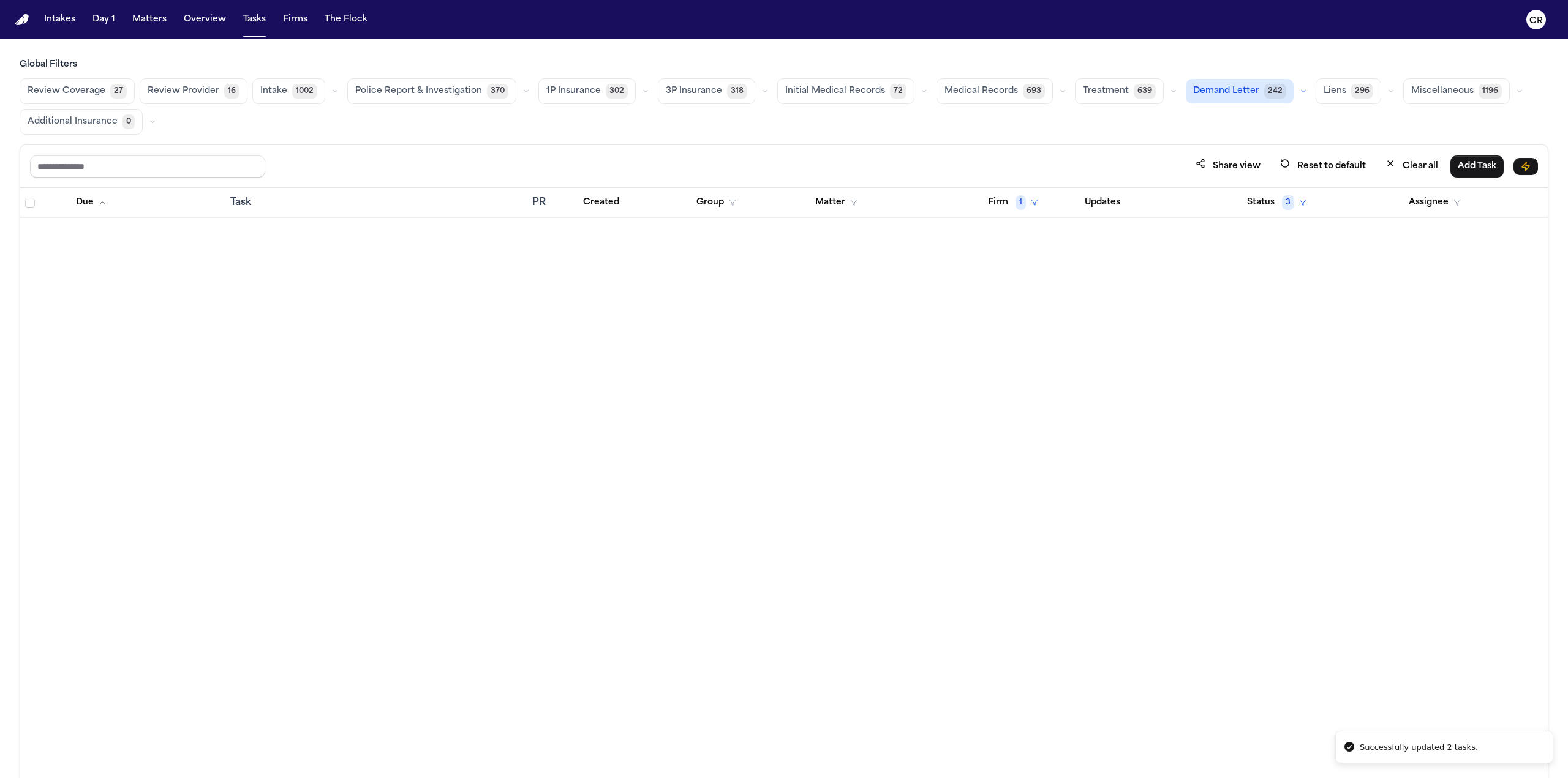
click at [783, 87] on span "Miscellaneous" at bounding box center [1443, 91] width 62 height 13
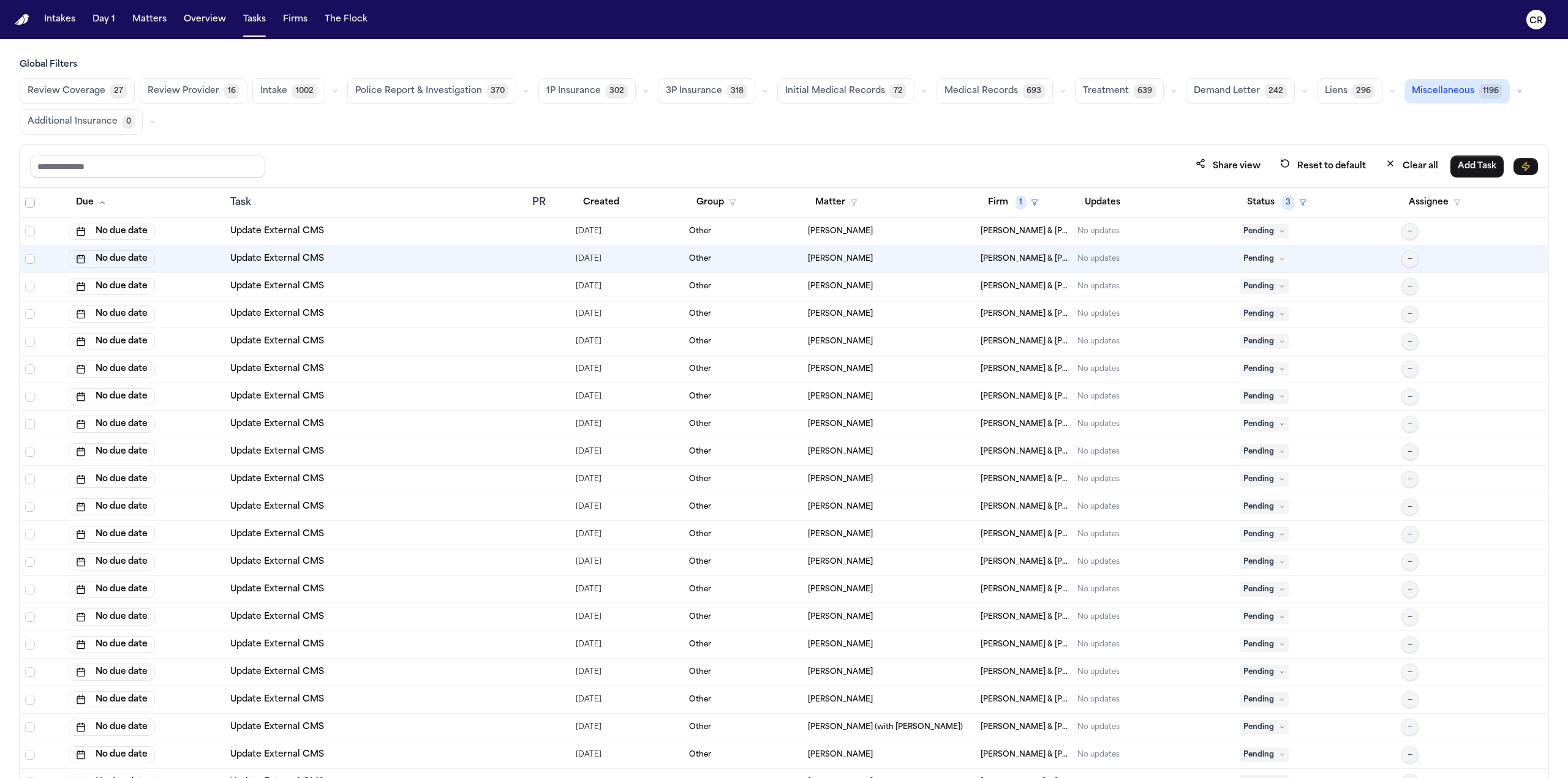
click at [28, 198] on span "Select all" at bounding box center [30, 203] width 10 height 10
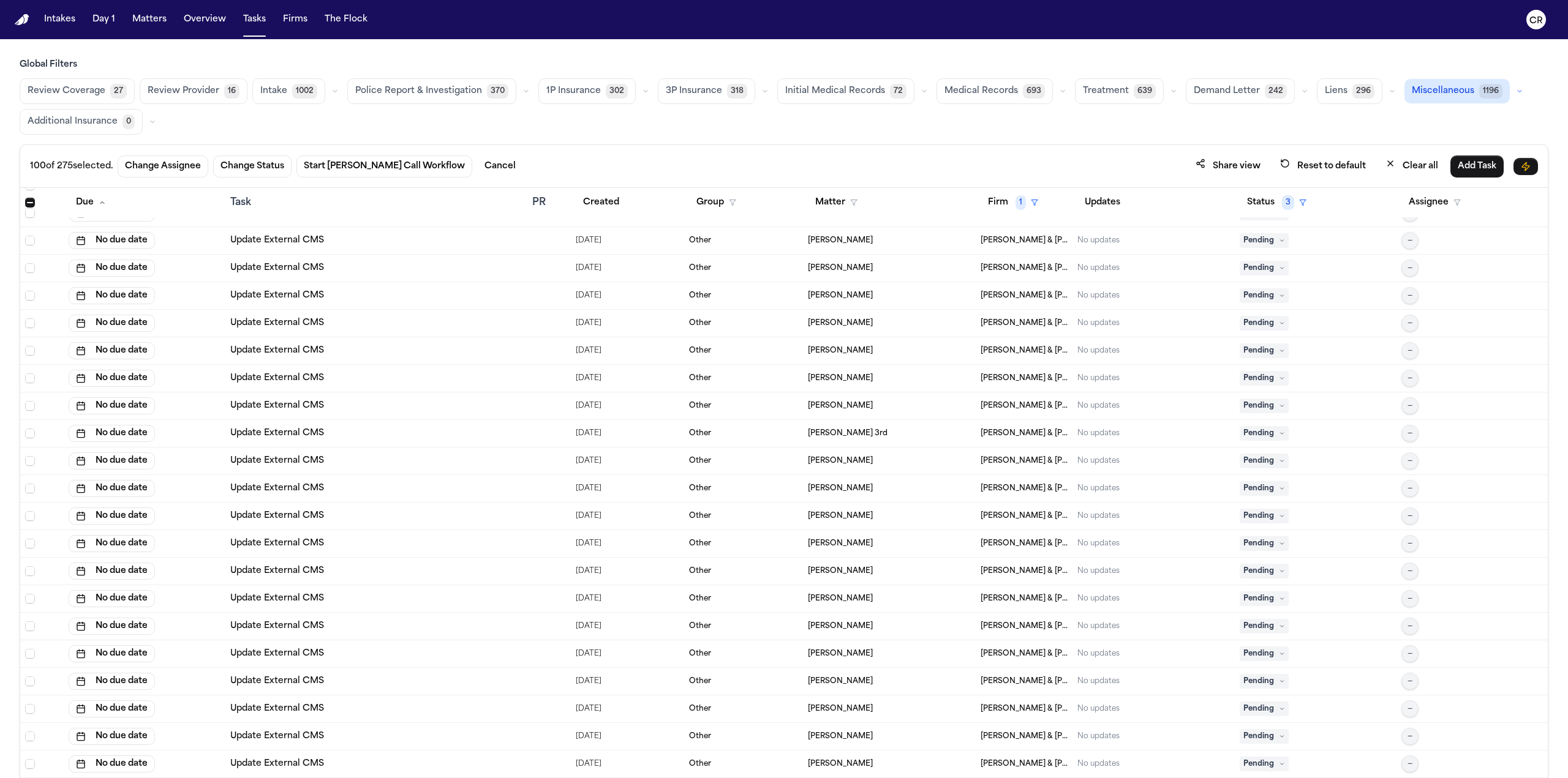
scroll to position [6963, 0]
click at [29, 209] on span "Select row" at bounding box center [30, 212] width 10 height 10
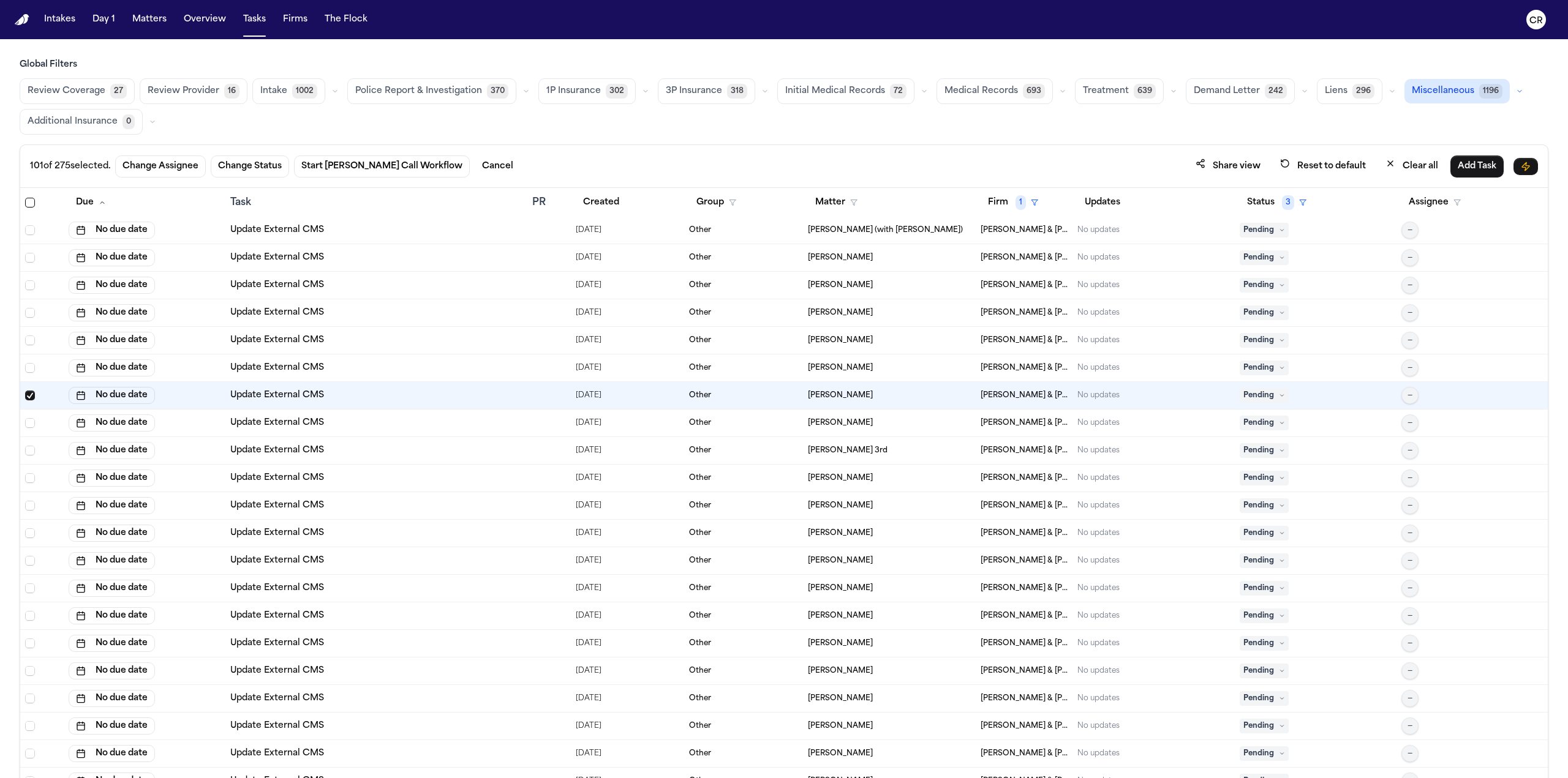
click at [28, 201] on span "Select row" at bounding box center [30, 203] width 10 height 10
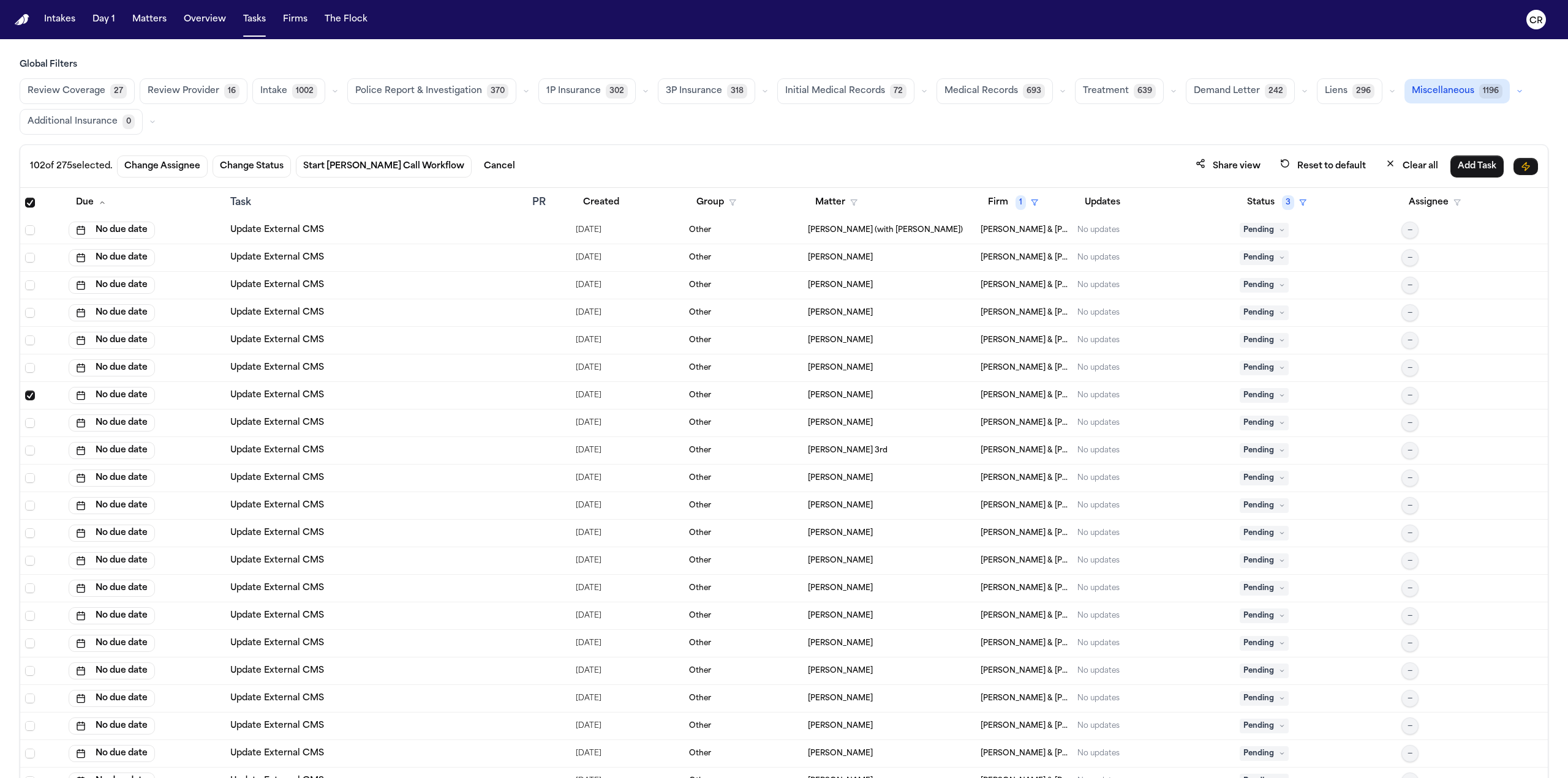
click at [28, 201] on span "Select row" at bounding box center [30, 203] width 10 height 10
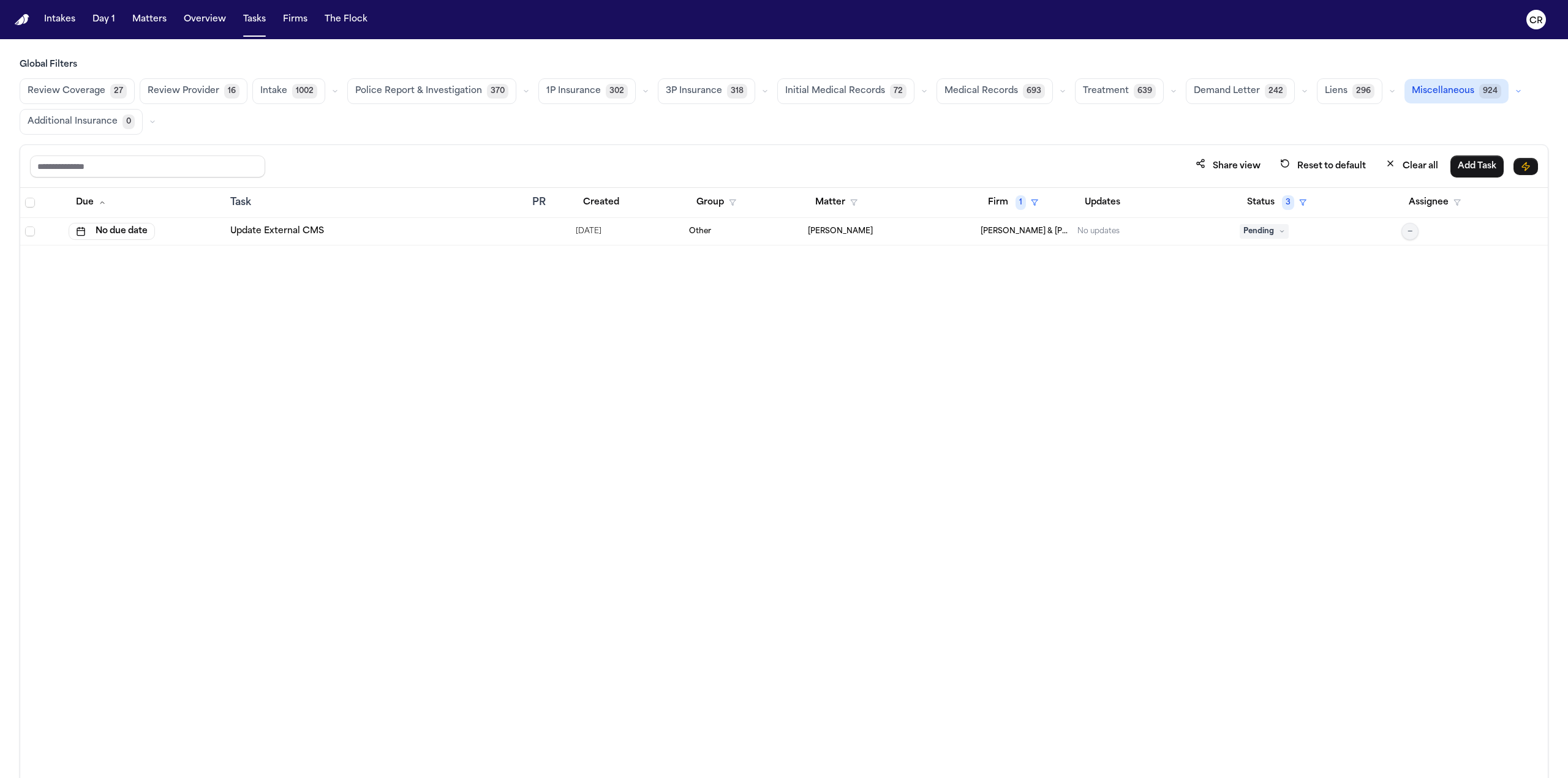
click at [280, 91] on span "Intake" at bounding box center [274, 91] width 27 height 13
click at [30, 201] on span "Select all" at bounding box center [30, 203] width 10 height 10
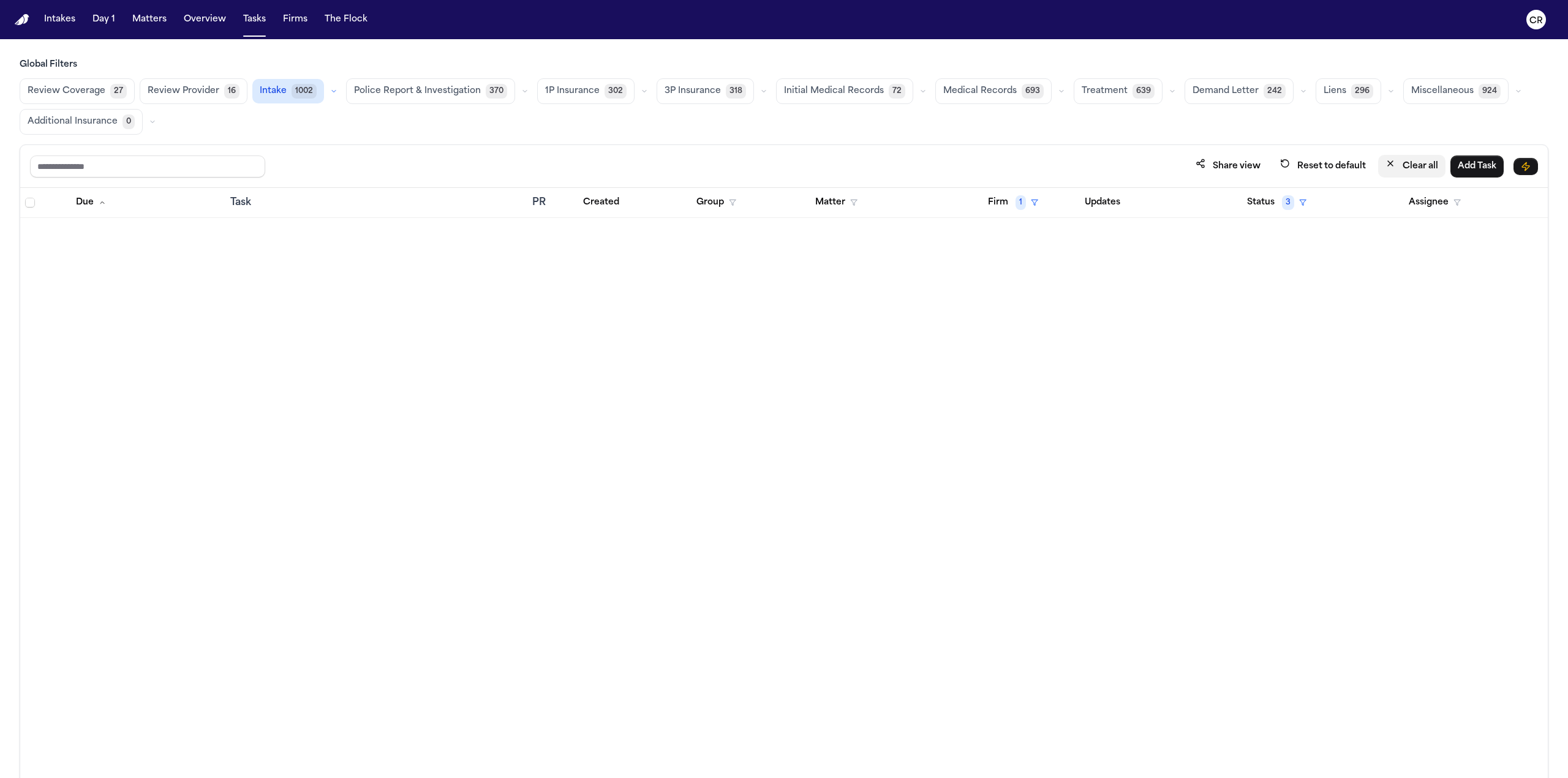
click at [1431, 169] on button "Clear all" at bounding box center [1411, 166] width 67 height 23
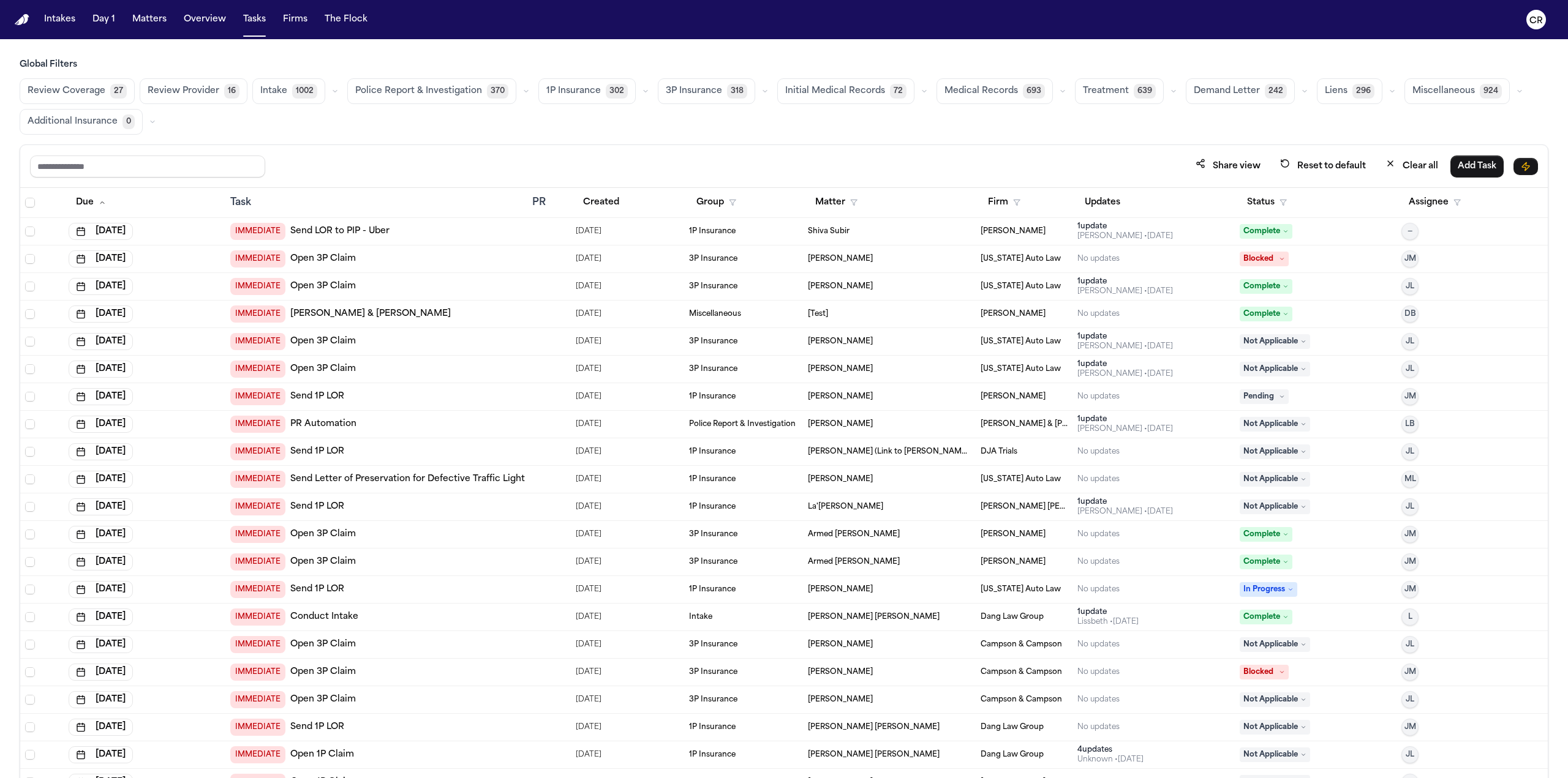
click at [293, 93] on span "1002" at bounding box center [305, 91] width 25 height 14
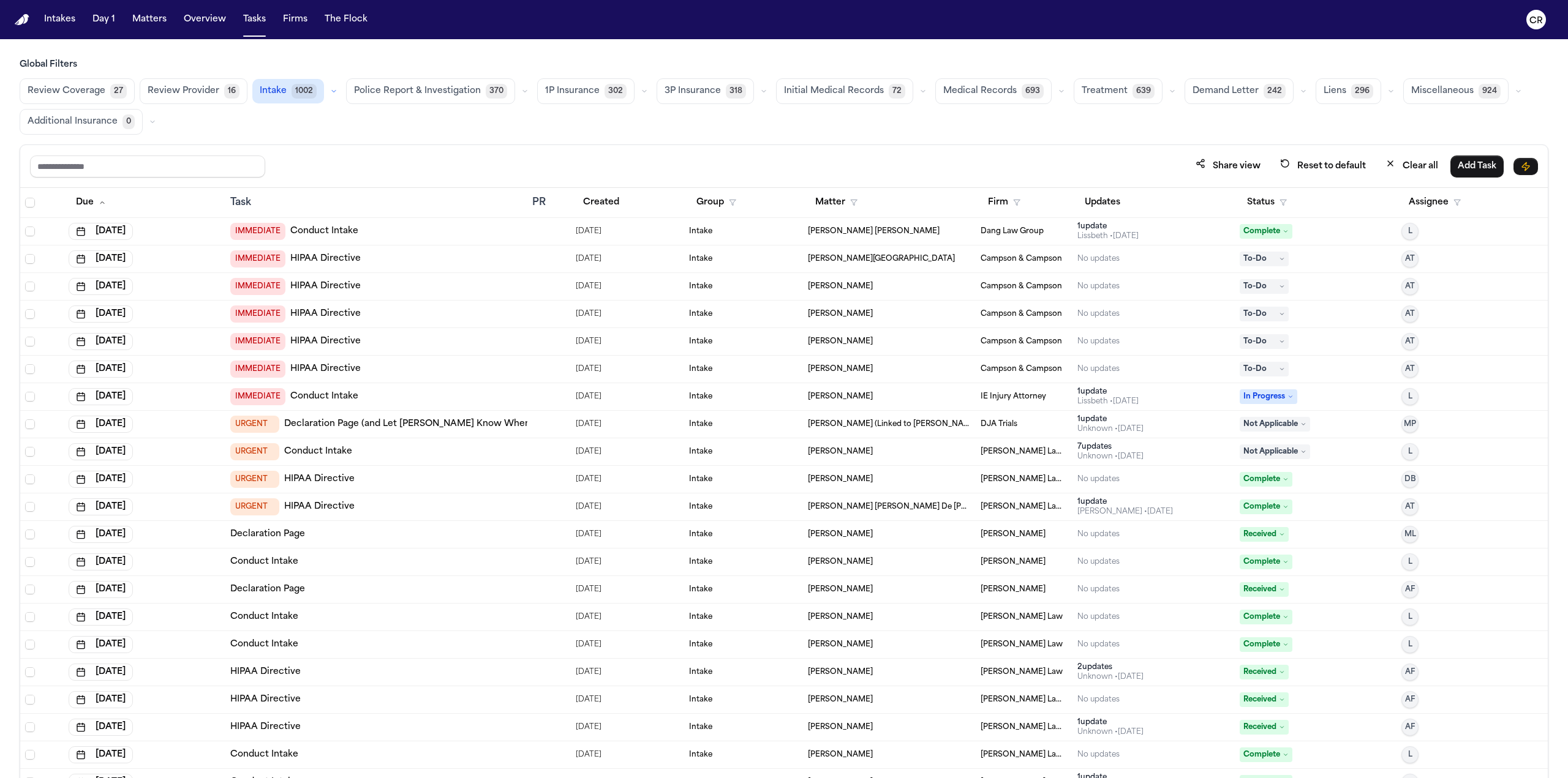
scroll to position [245, 0]
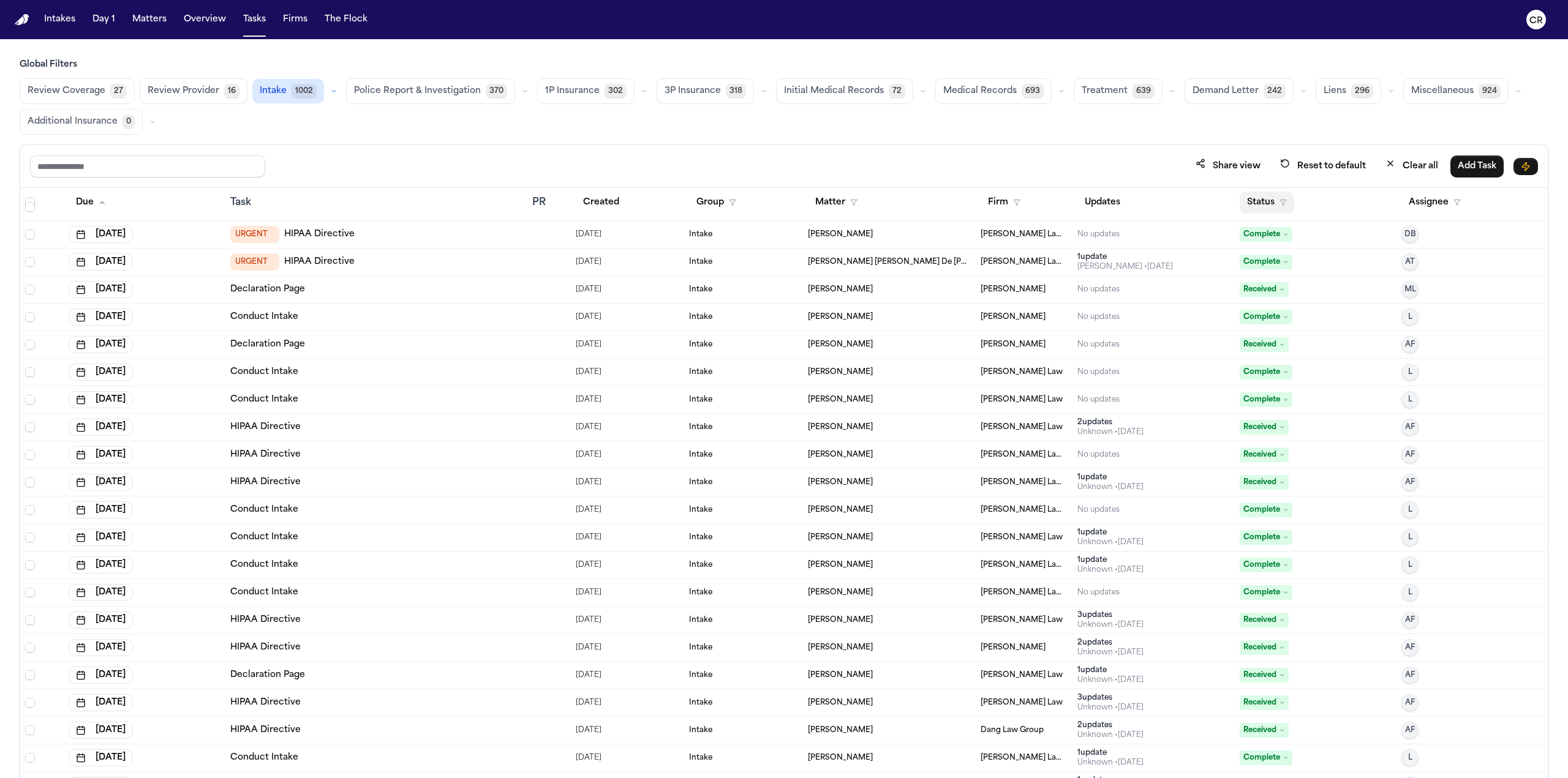
click at [1250, 201] on button "Status" at bounding box center [1267, 203] width 55 height 22
click at [1255, 277] on button "Active" at bounding box center [1256, 276] width 35 height 16
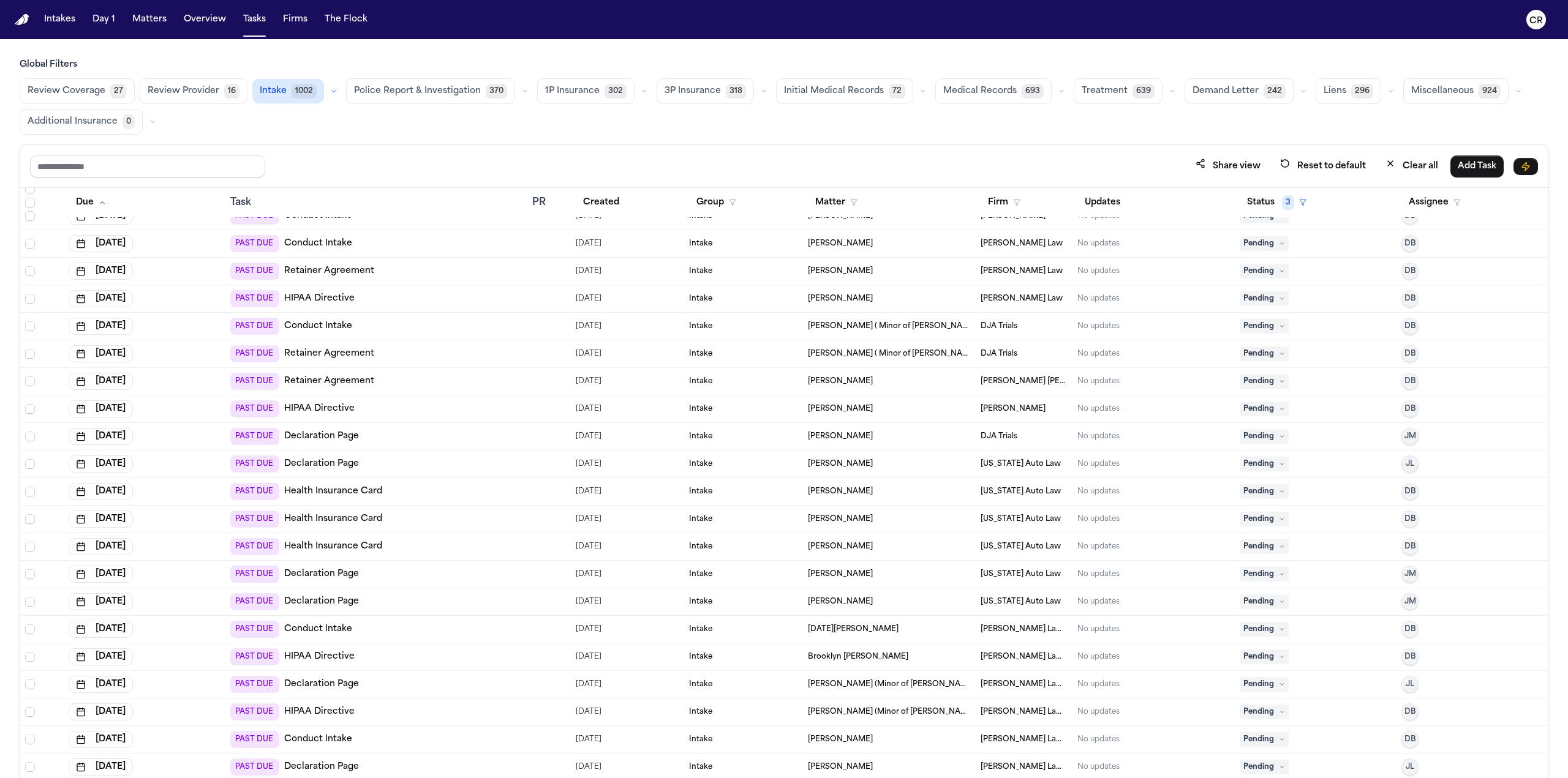
scroll to position [10226, 0]
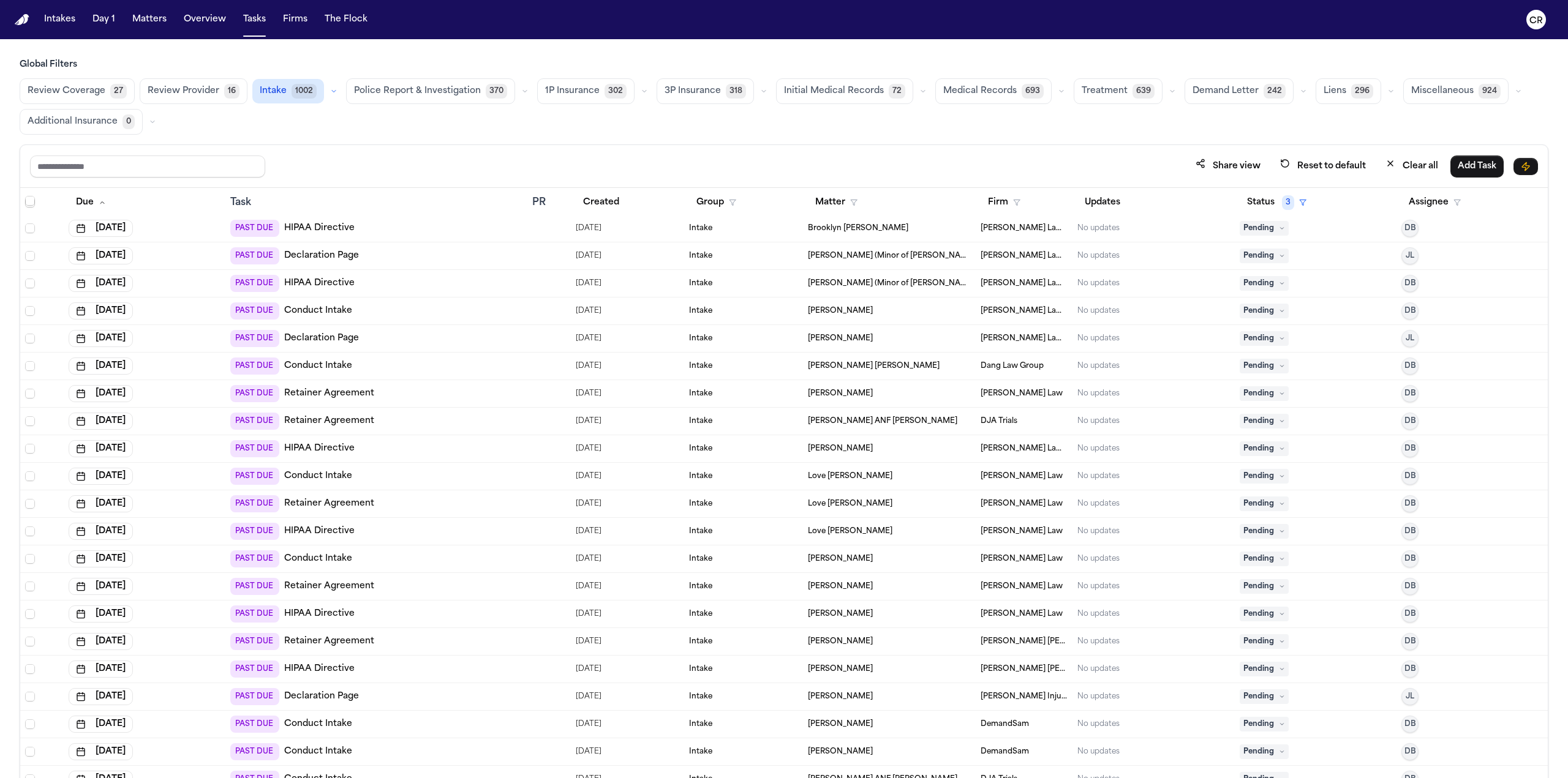
click at [334, 146] on div "Share view Reset to default Clear all Add Task" at bounding box center [784, 166] width 1528 height 43
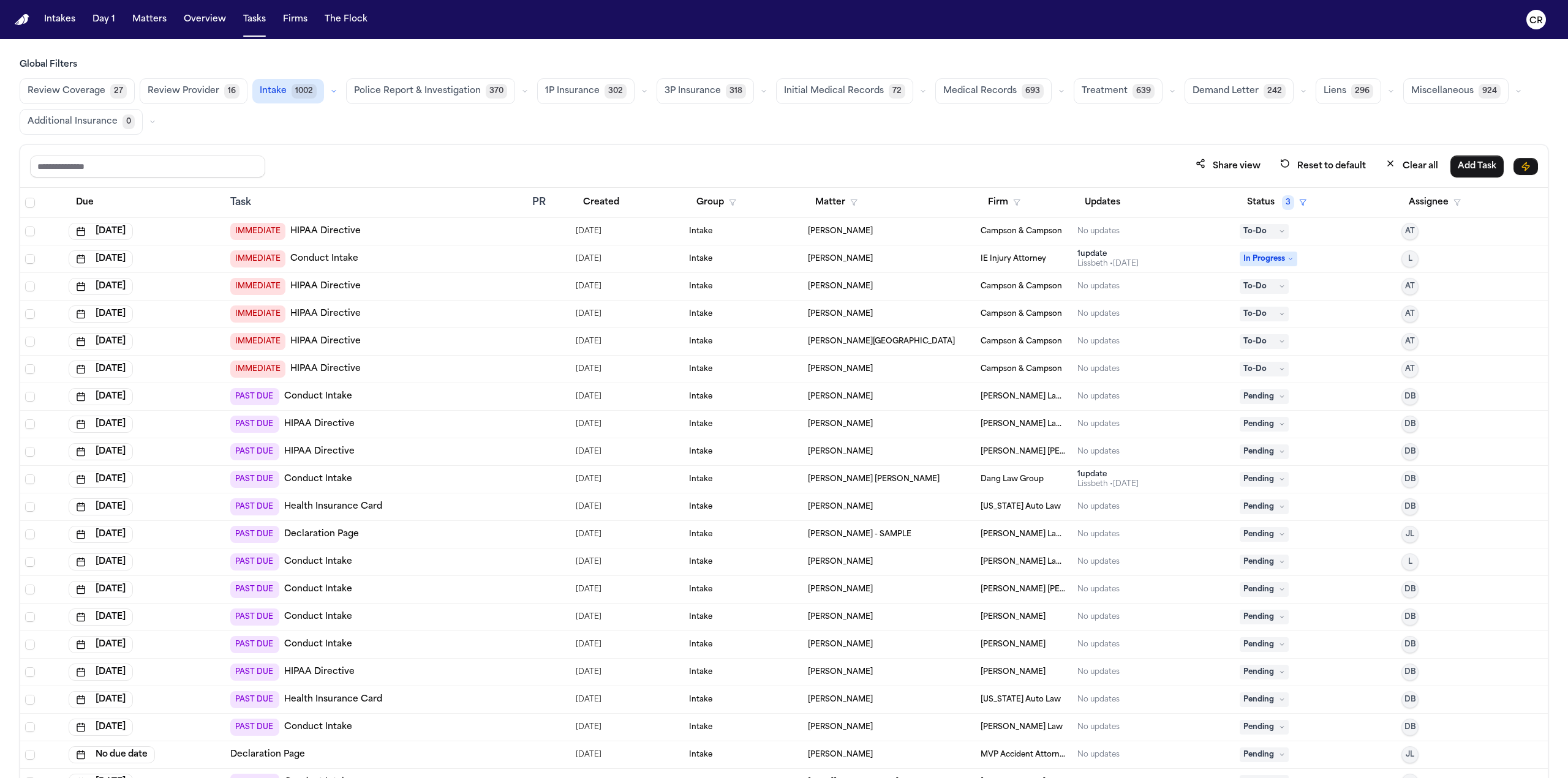
click at [203, 90] on span "Review Provider" at bounding box center [183, 91] width 72 height 13
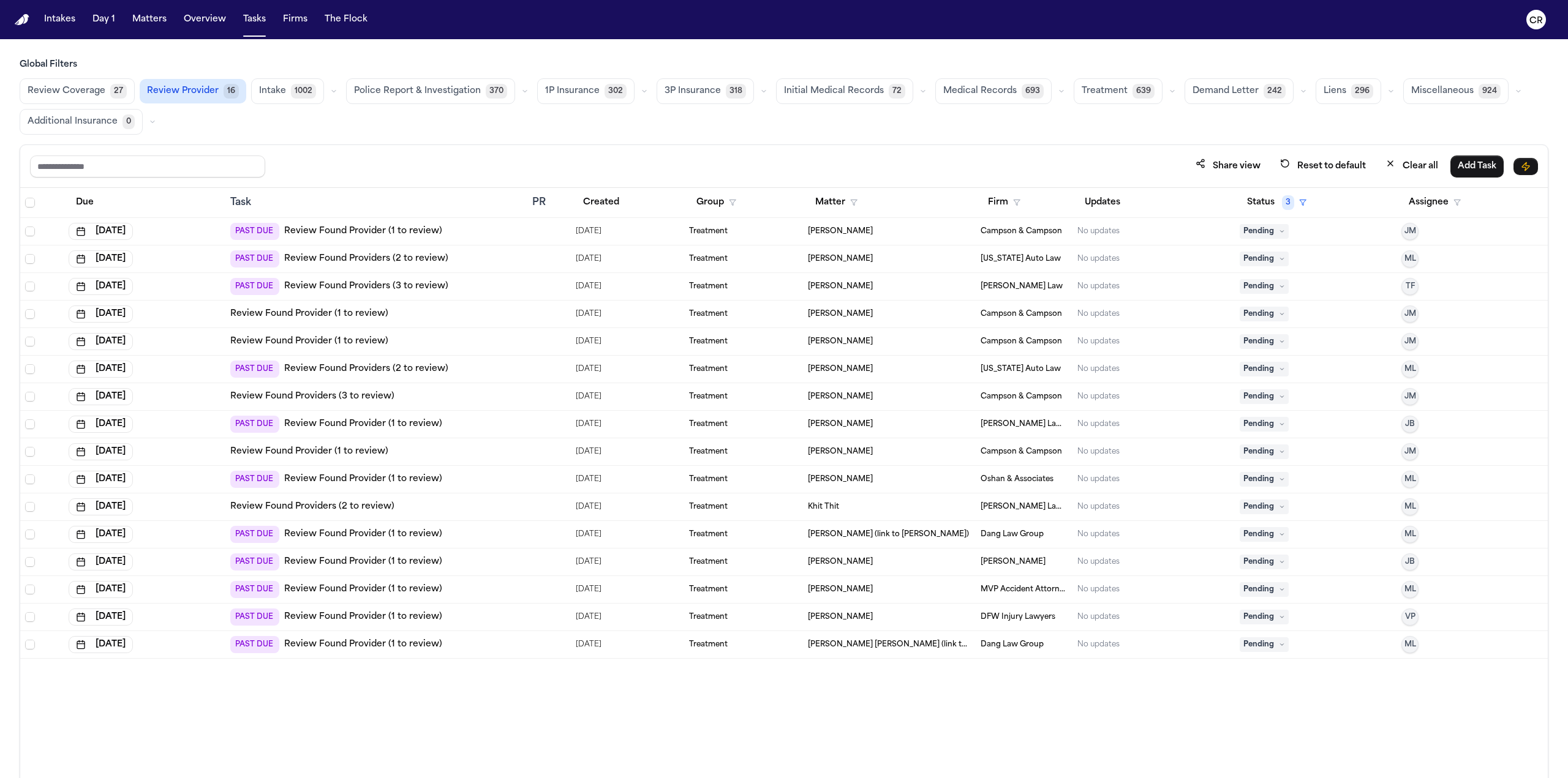
click at [445, 87] on span "Police Report & Investigation" at bounding box center [417, 91] width 127 height 13
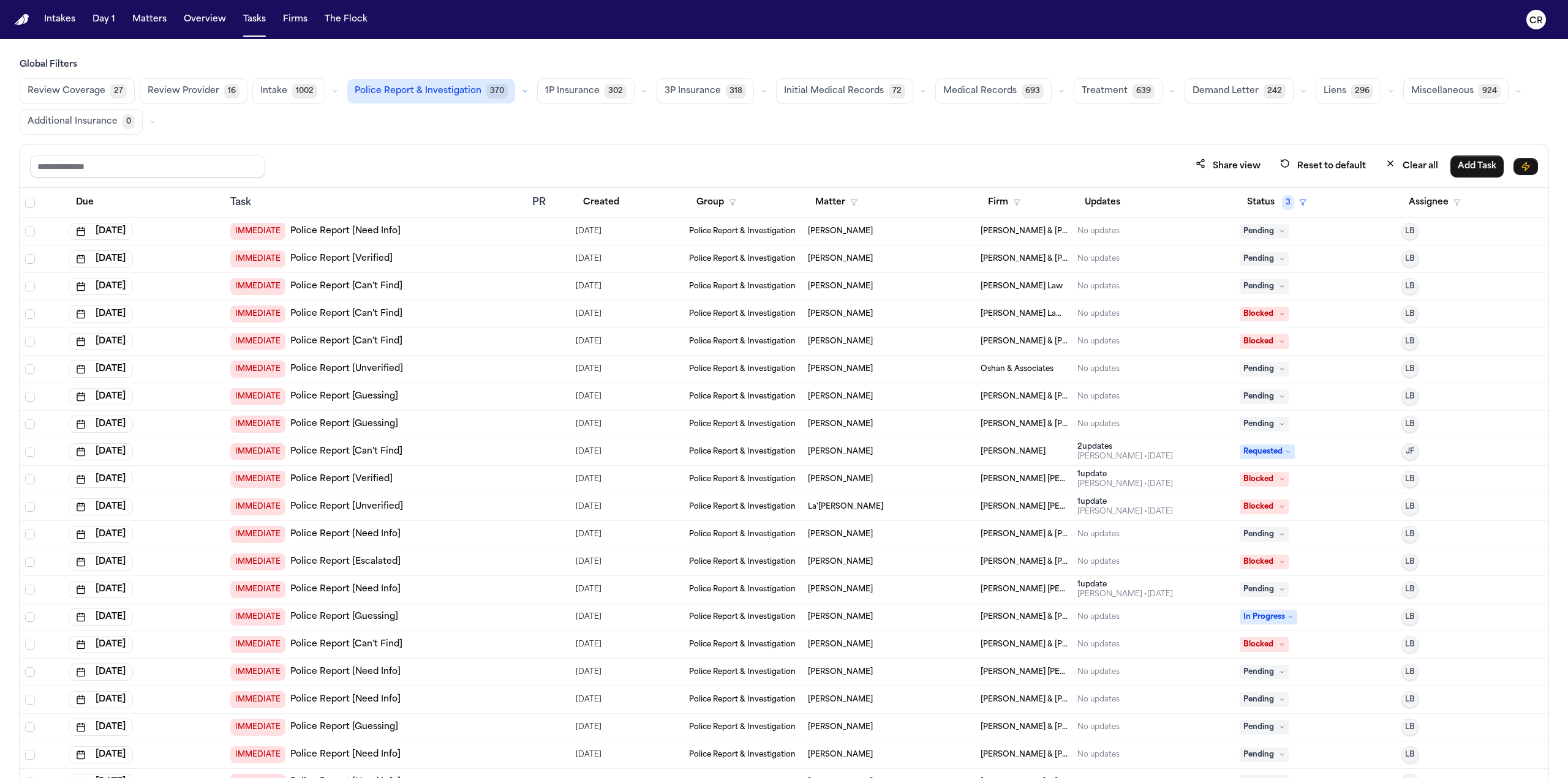
click at [559, 88] on span "1P Insurance" at bounding box center [572, 91] width 55 height 13
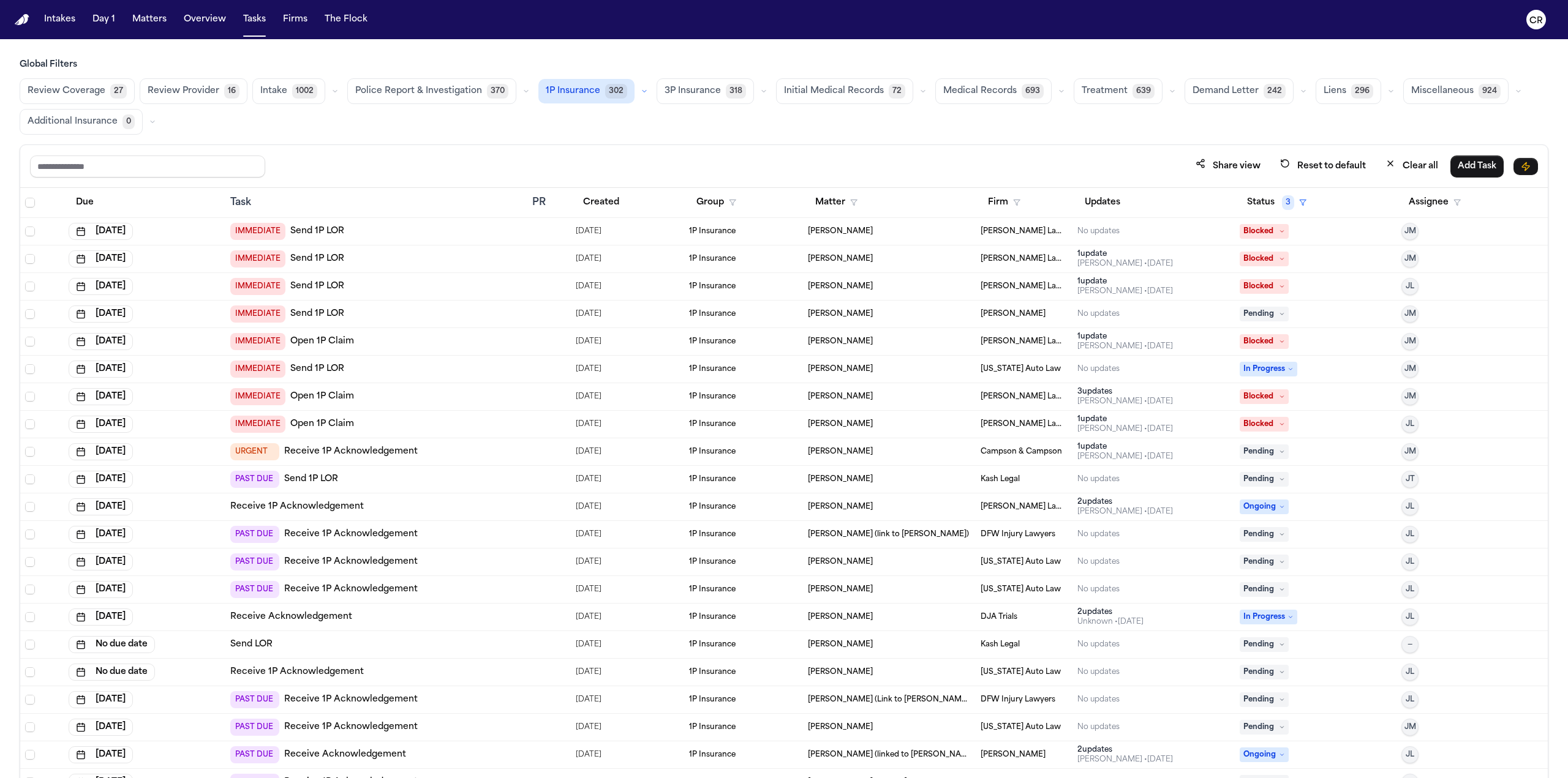
drag, startPoint x: 136, startPoint y: 194, endPoint x: 114, endPoint y: 194, distance: 22.0
click at [136, 194] on div "Due" at bounding box center [144, 203] width 152 height 22
click at [88, 199] on button "Due" at bounding box center [84, 203] width 33 height 22
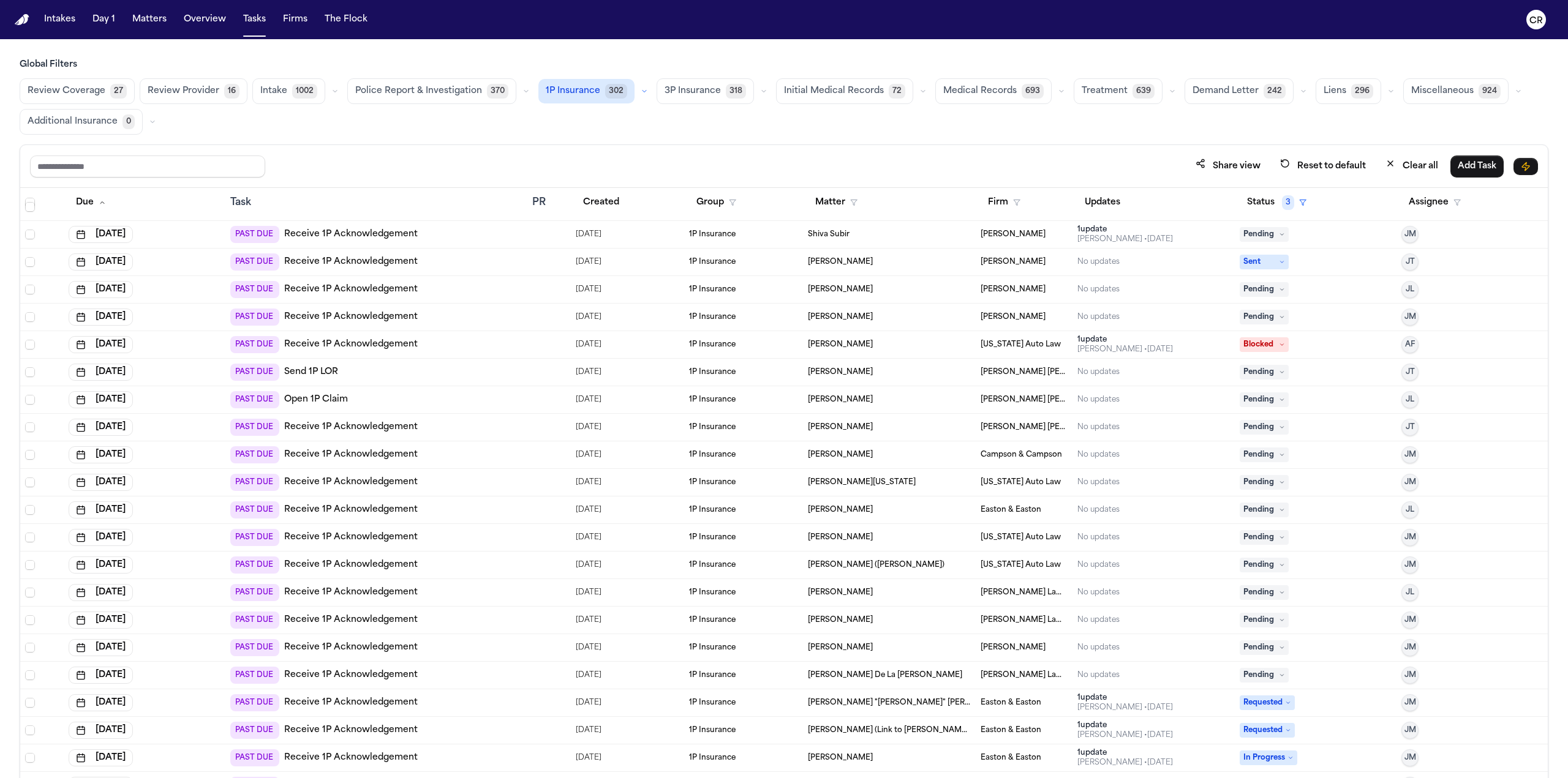
scroll to position [612, 0]
